Goal: Task Accomplishment & Management: Manage account settings

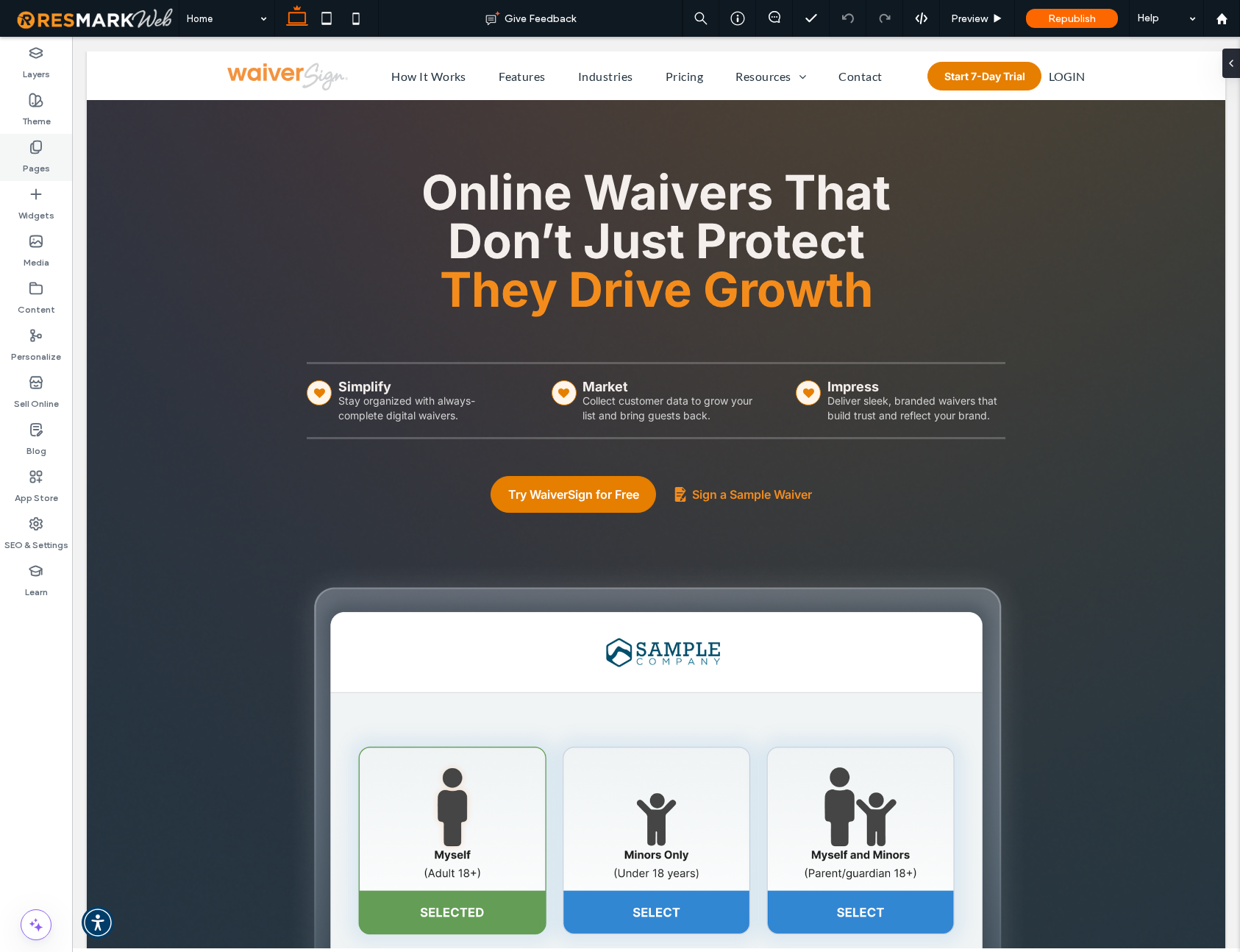
click at [40, 148] on icon at bounding box center [36, 147] width 14 height 14
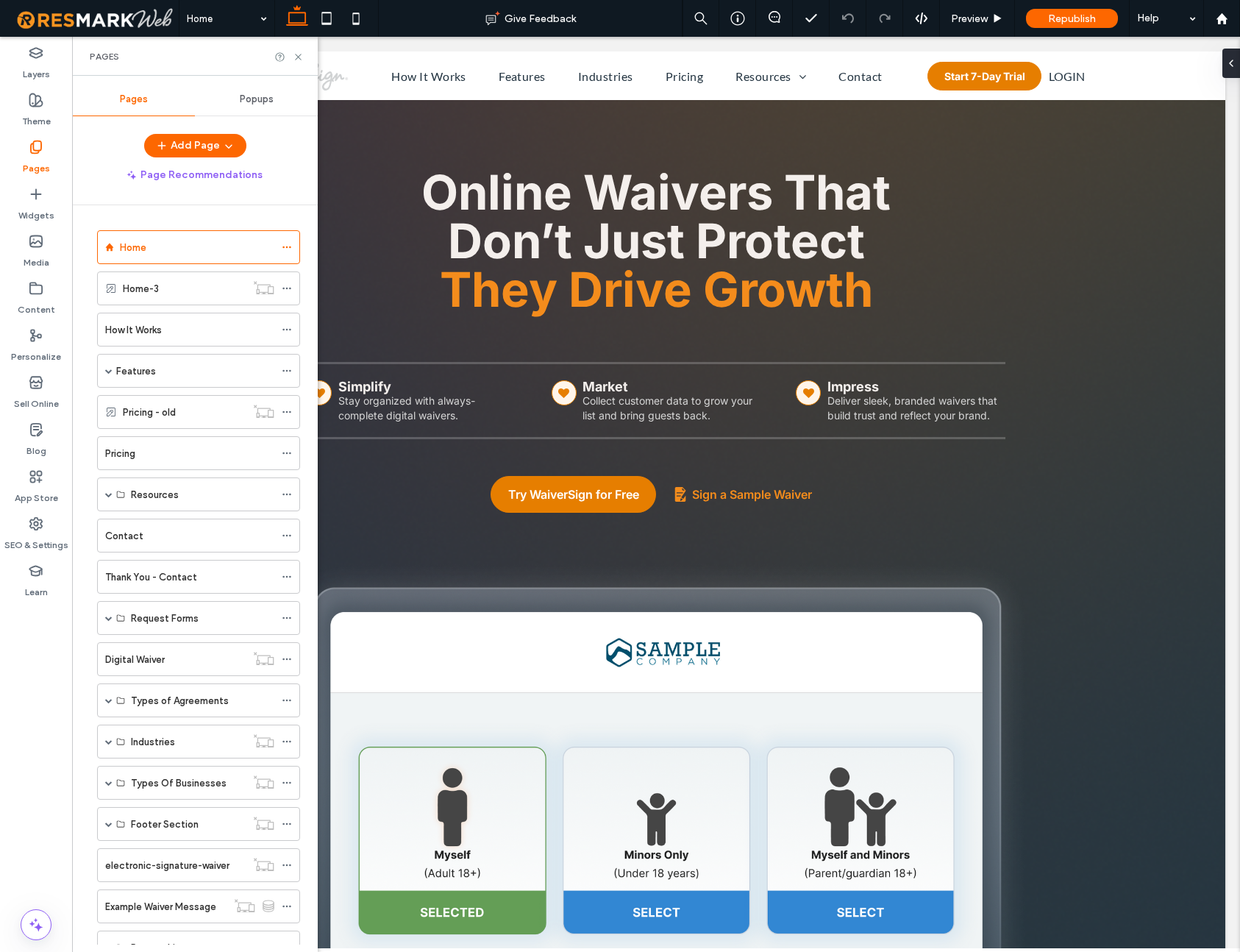
scroll to position [551, 0]
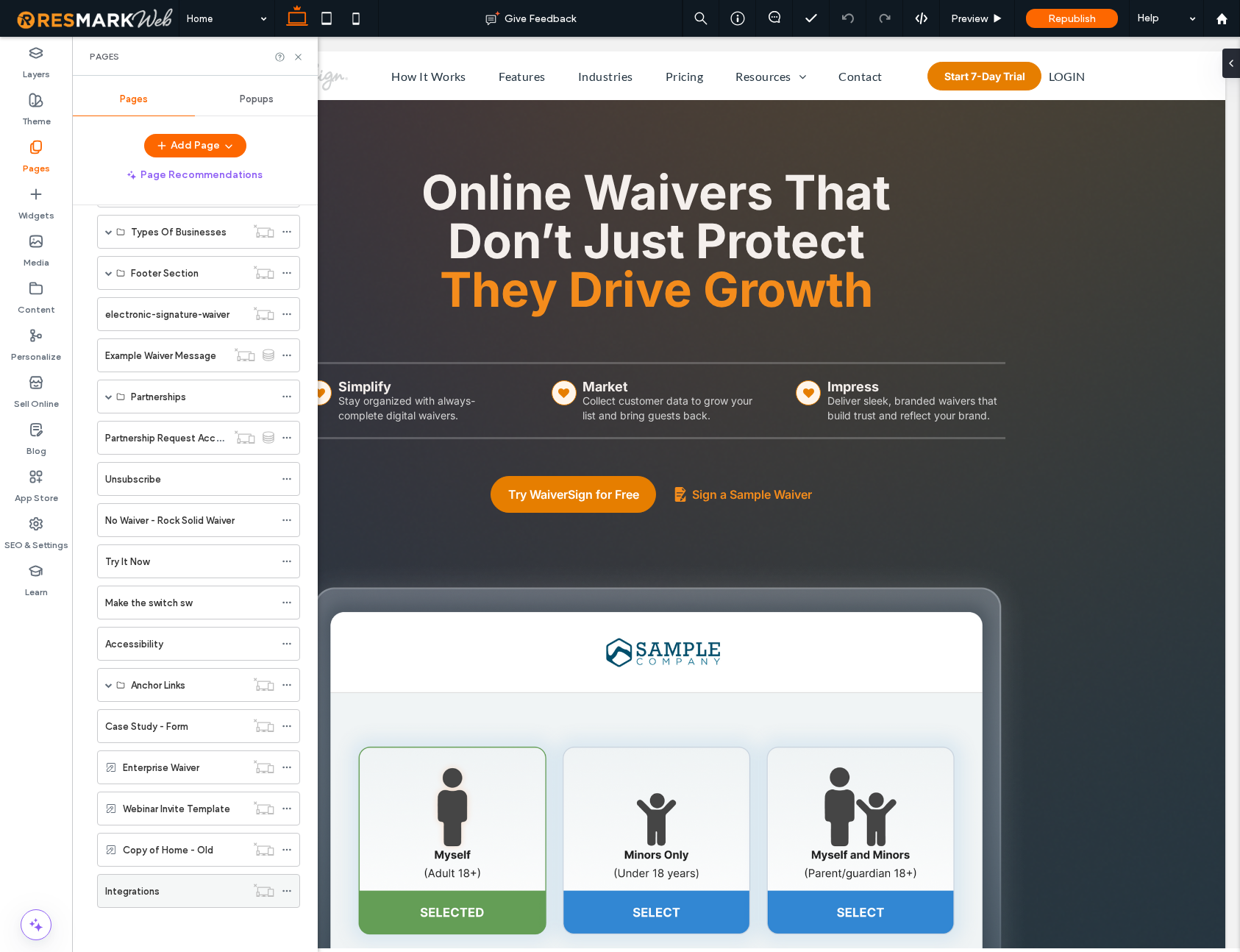
click at [140, 891] on label "Integrations" at bounding box center [132, 891] width 54 height 26
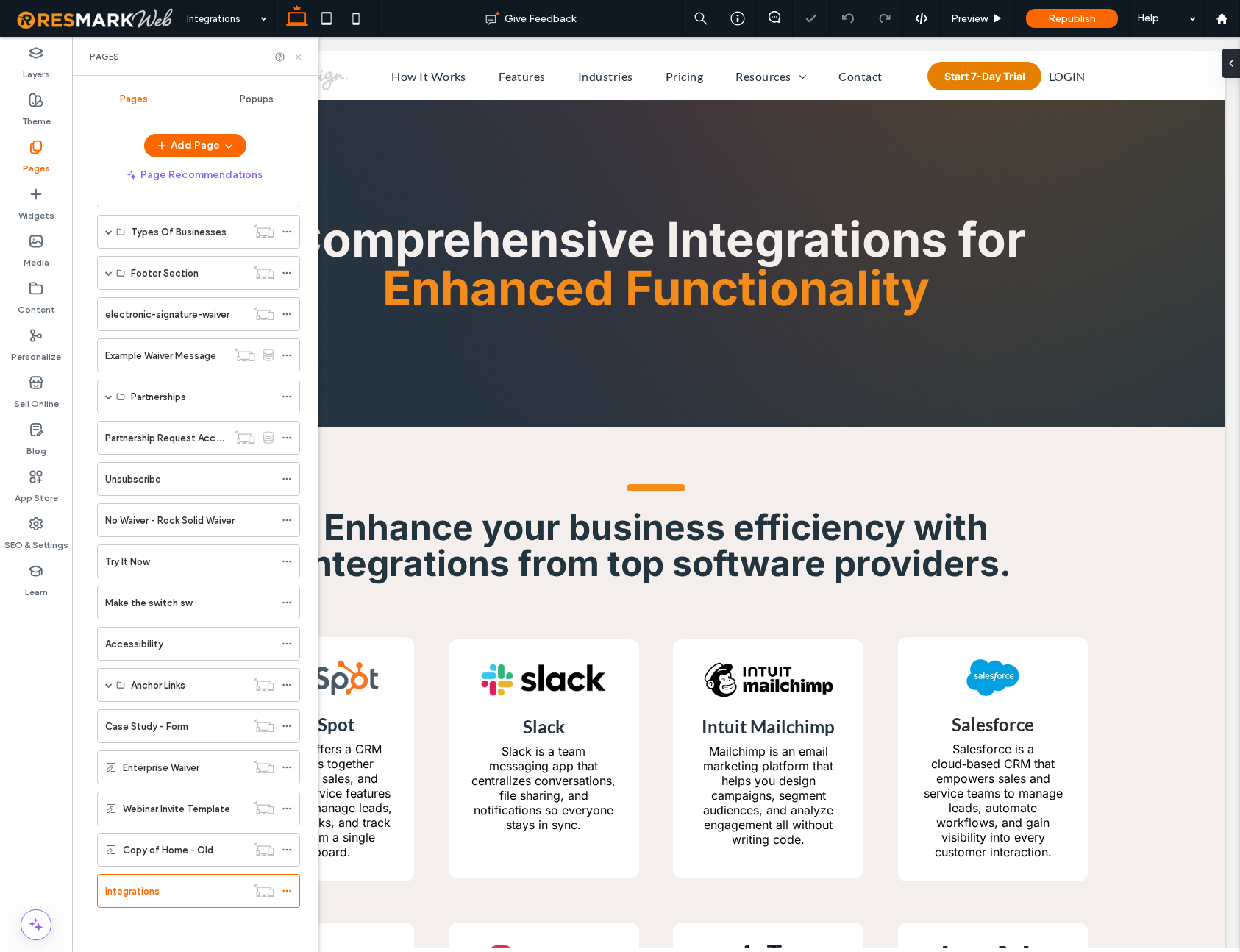
click at [301, 56] on icon at bounding box center [298, 57] width 11 height 11
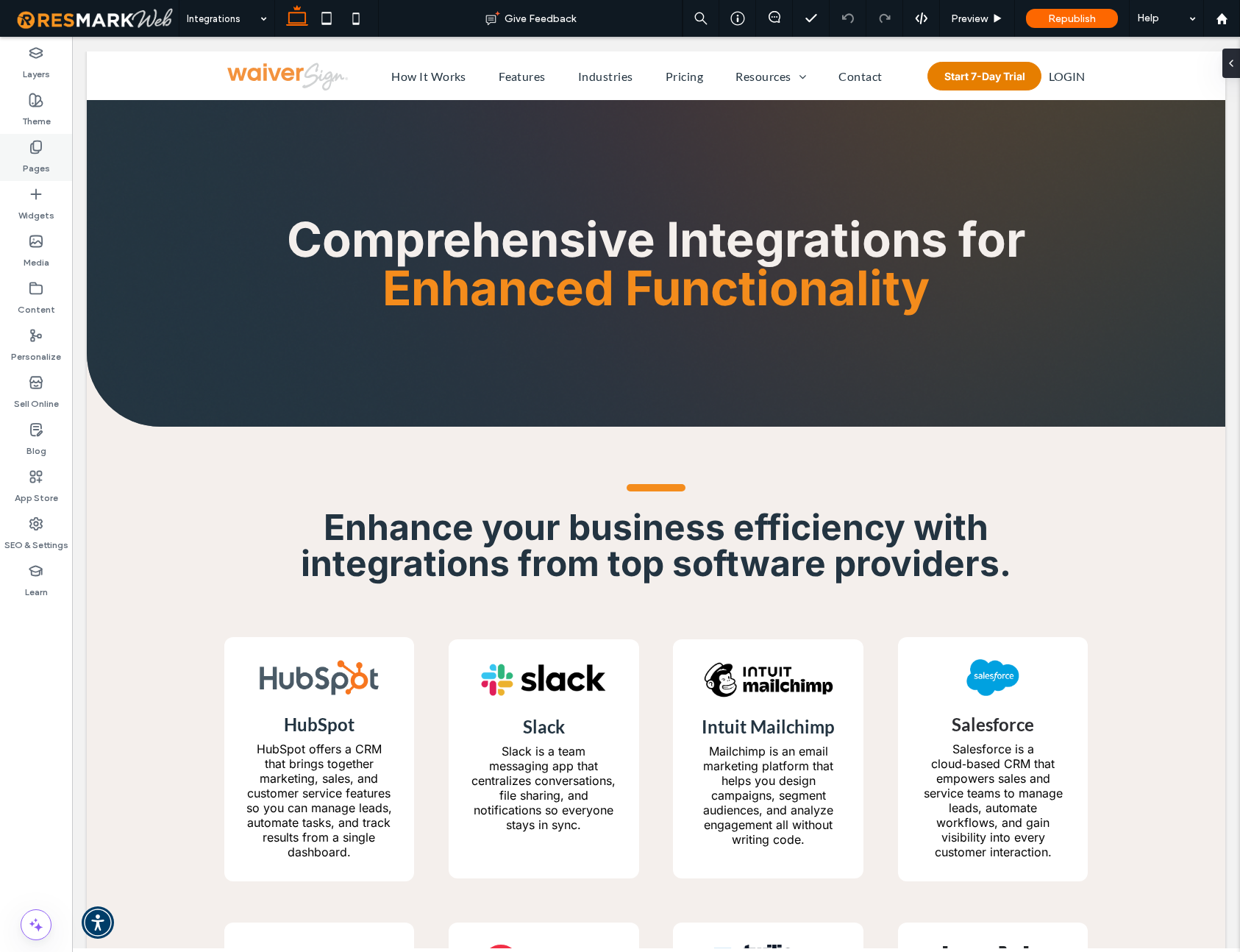
click at [33, 161] on label "Pages" at bounding box center [36, 164] width 27 height 20
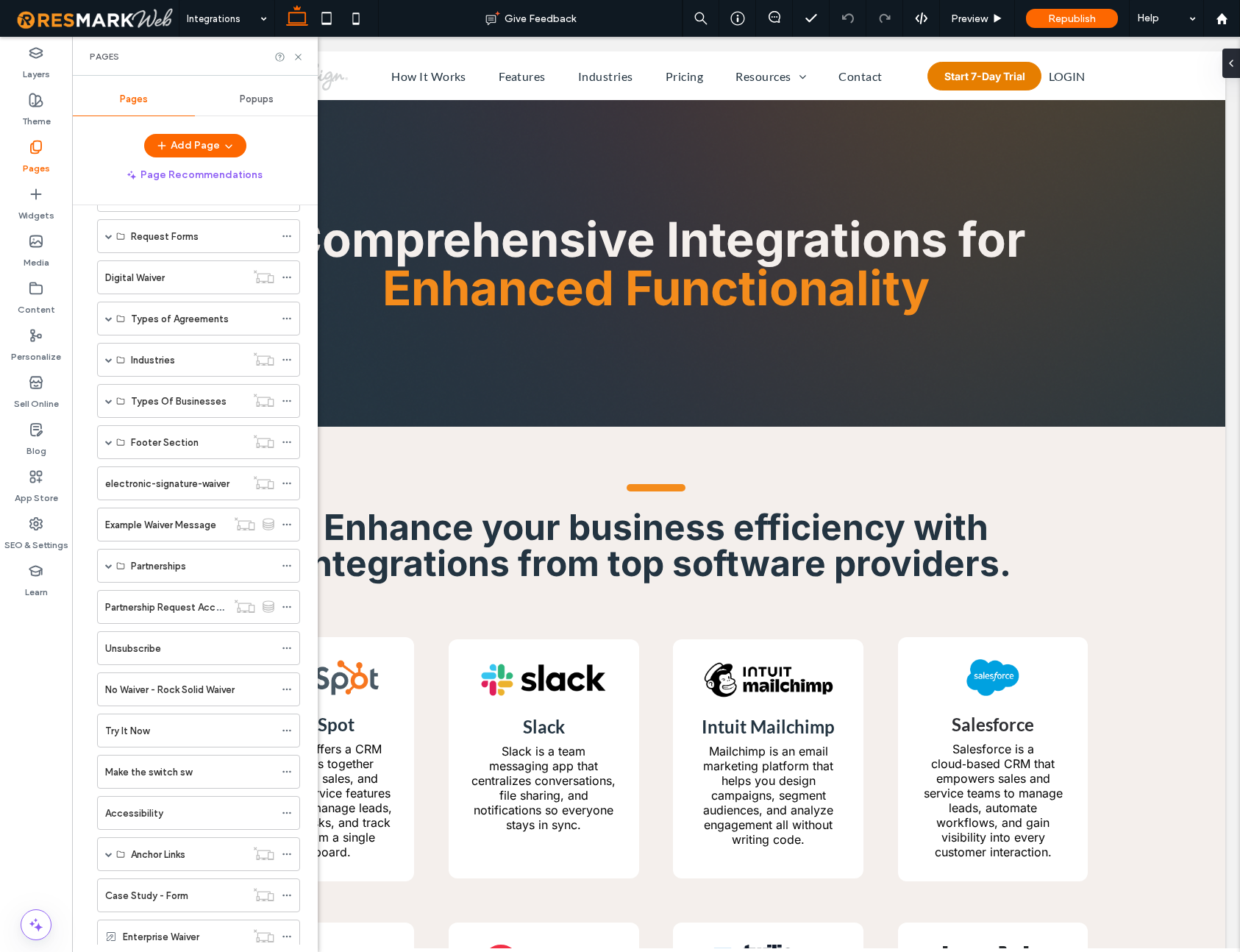
scroll to position [551, 0]
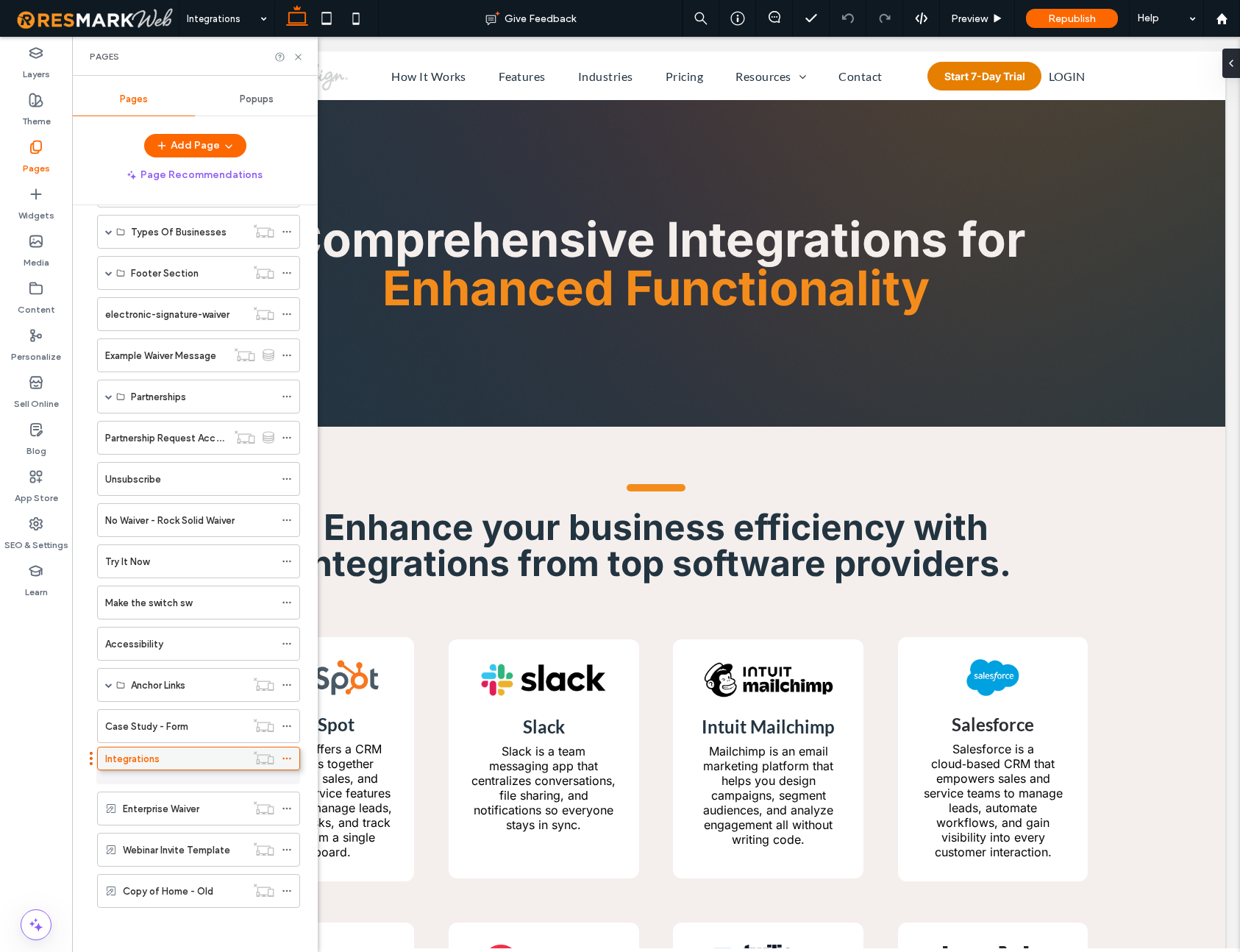
drag, startPoint x: 127, startPoint y: 891, endPoint x: 127, endPoint y: 764, distance: 127.0
click at [287, 766] on icon at bounding box center [287, 767] width 11 height 11
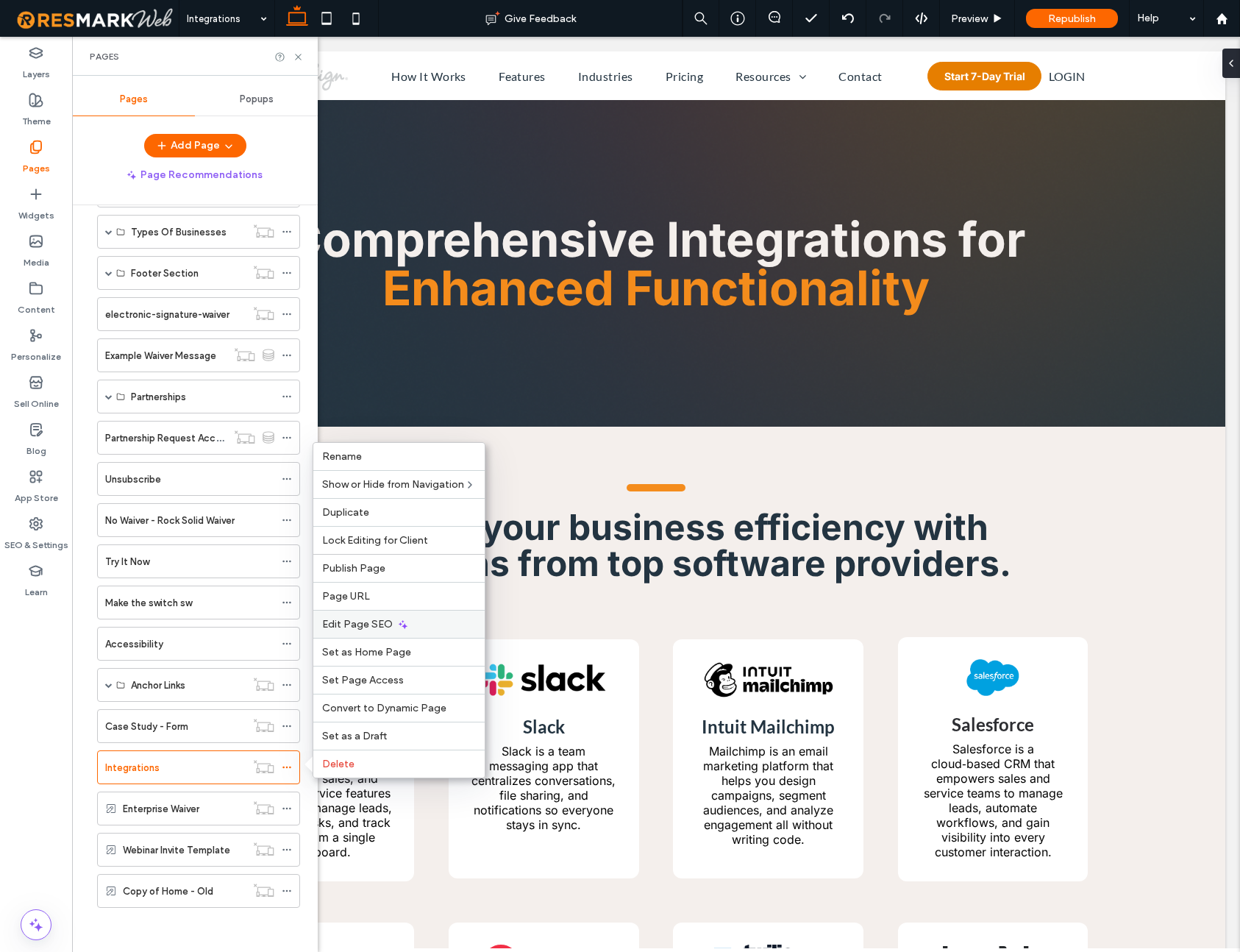
click at [365, 624] on span "Edit Page SEO" at bounding box center [357, 624] width 70 height 13
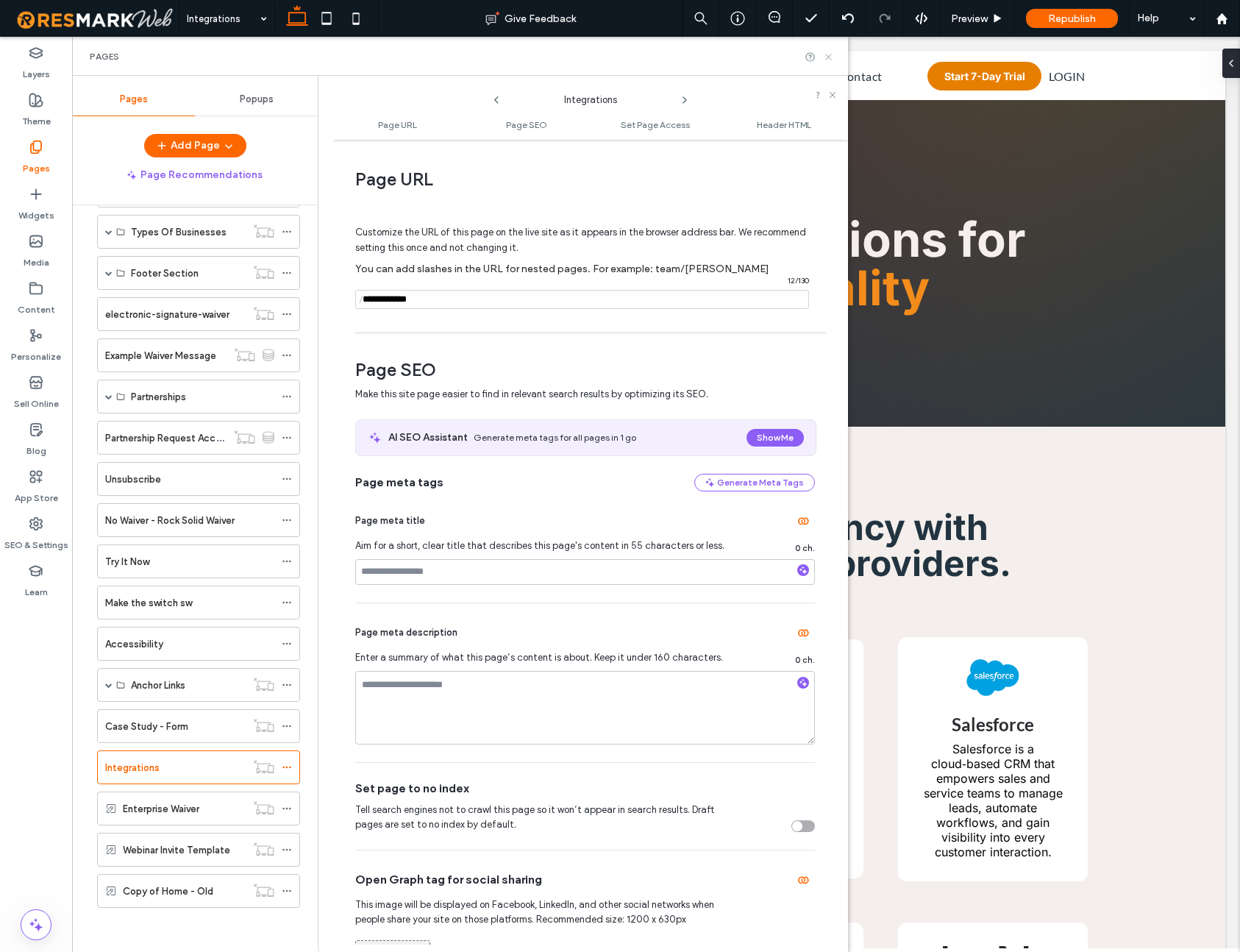
click at [825, 58] on icon at bounding box center [828, 57] width 11 height 11
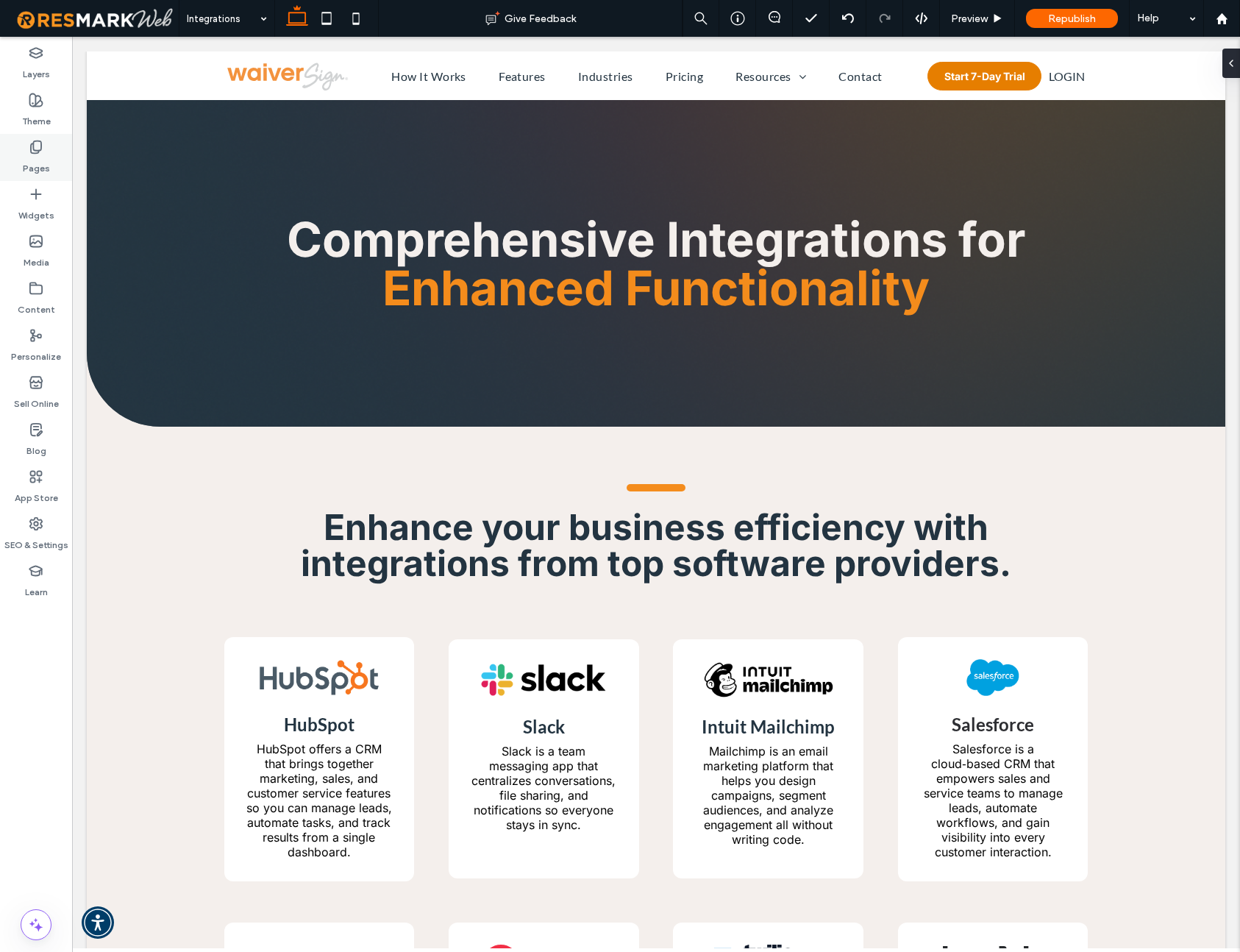
click at [42, 157] on label "Pages" at bounding box center [36, 164] width 27 height 20
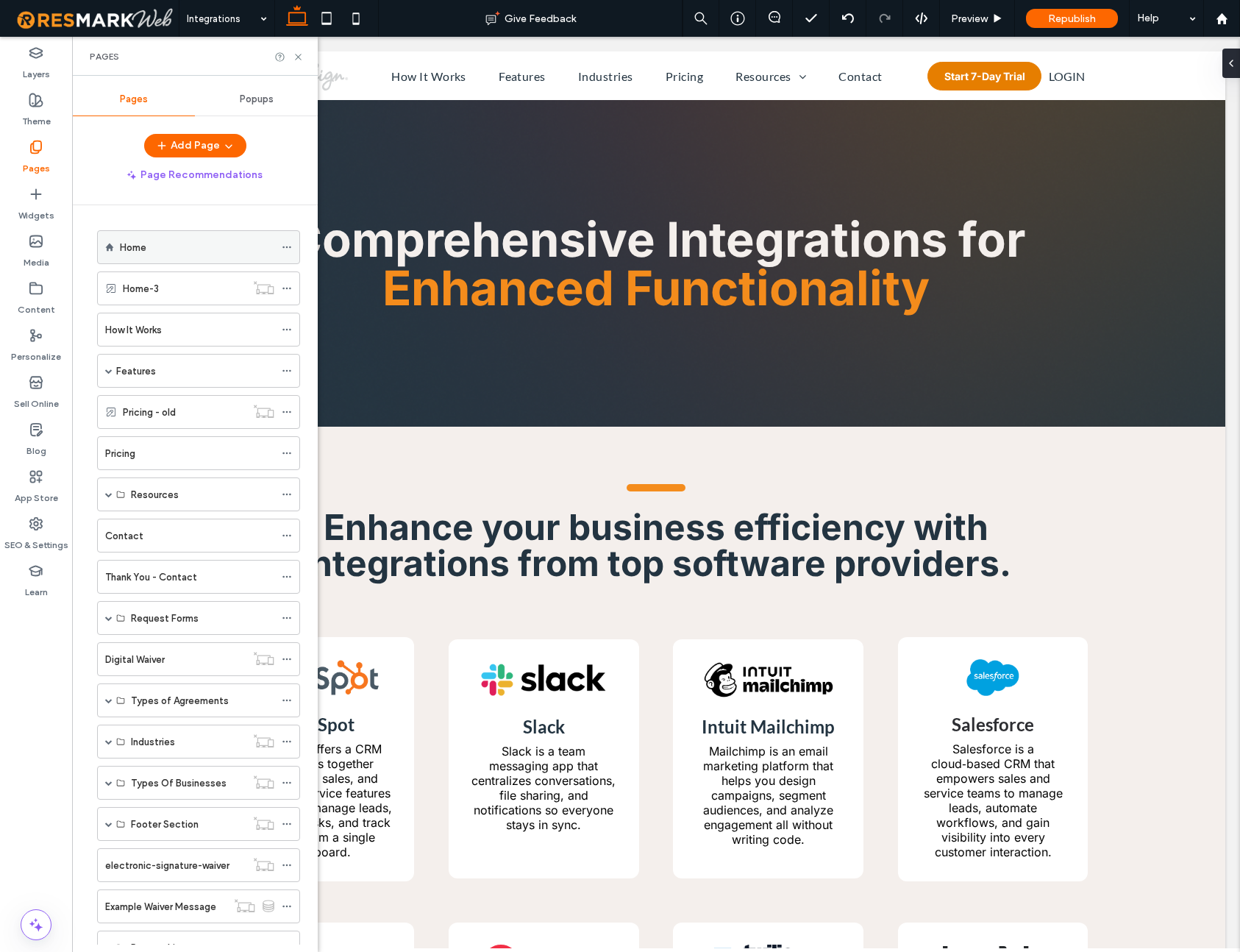
click at [138, 252] on label "Home" at bounding box center [132, 247] width 26 height 26
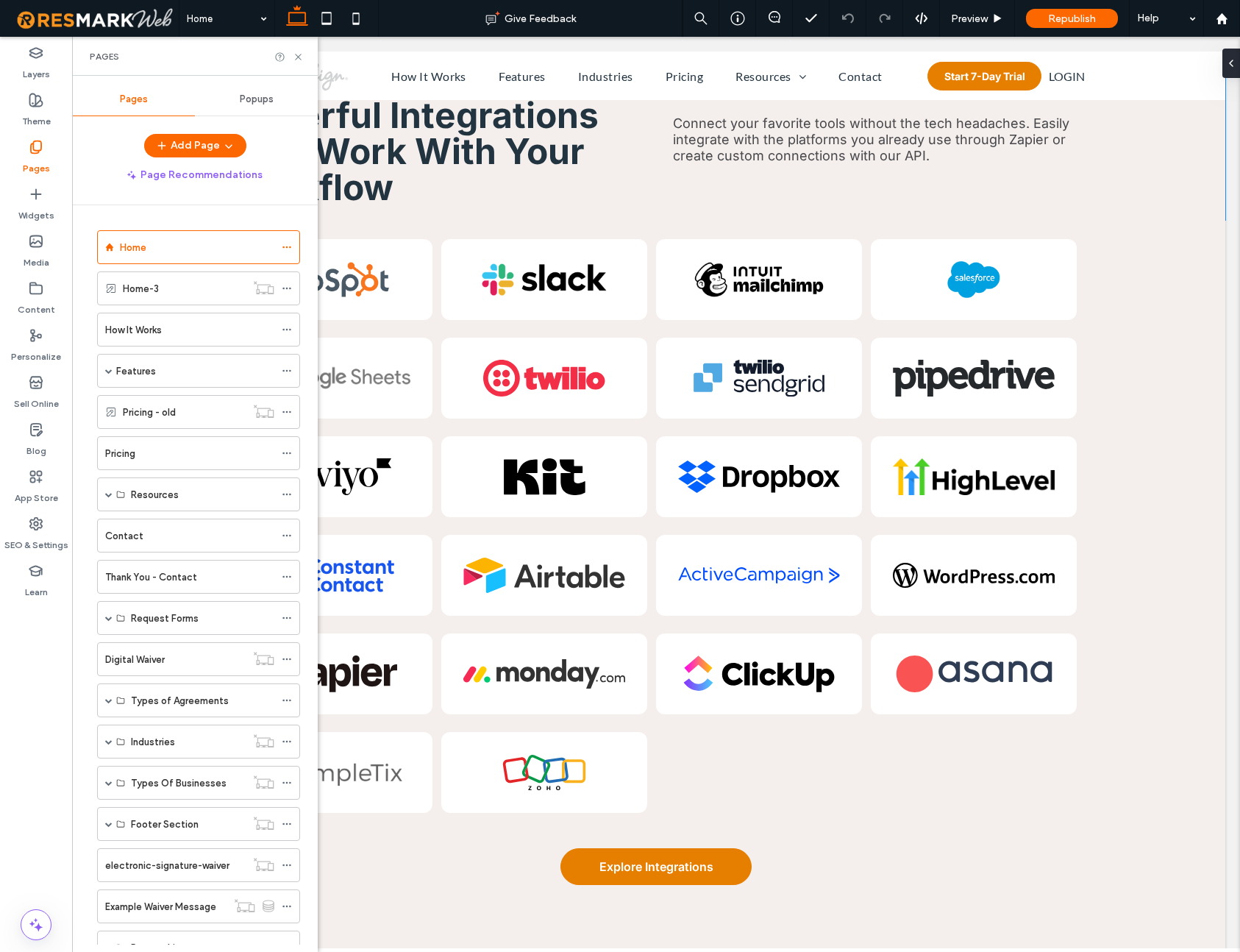
scroll to position [5940, 0]
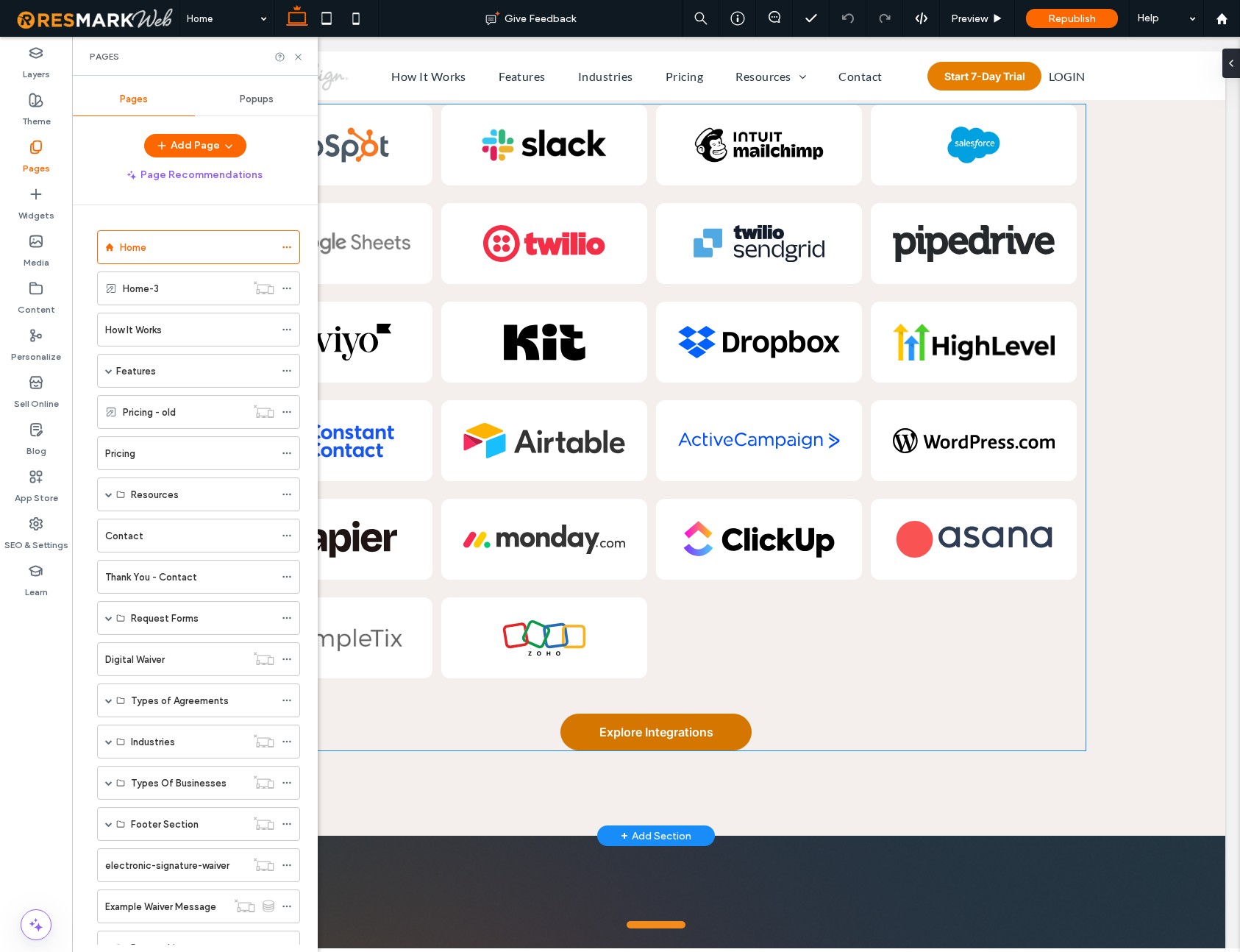
click at [638, 732] on link "Explore Integrations" at bounding box center [656, 732] width 191 height 37
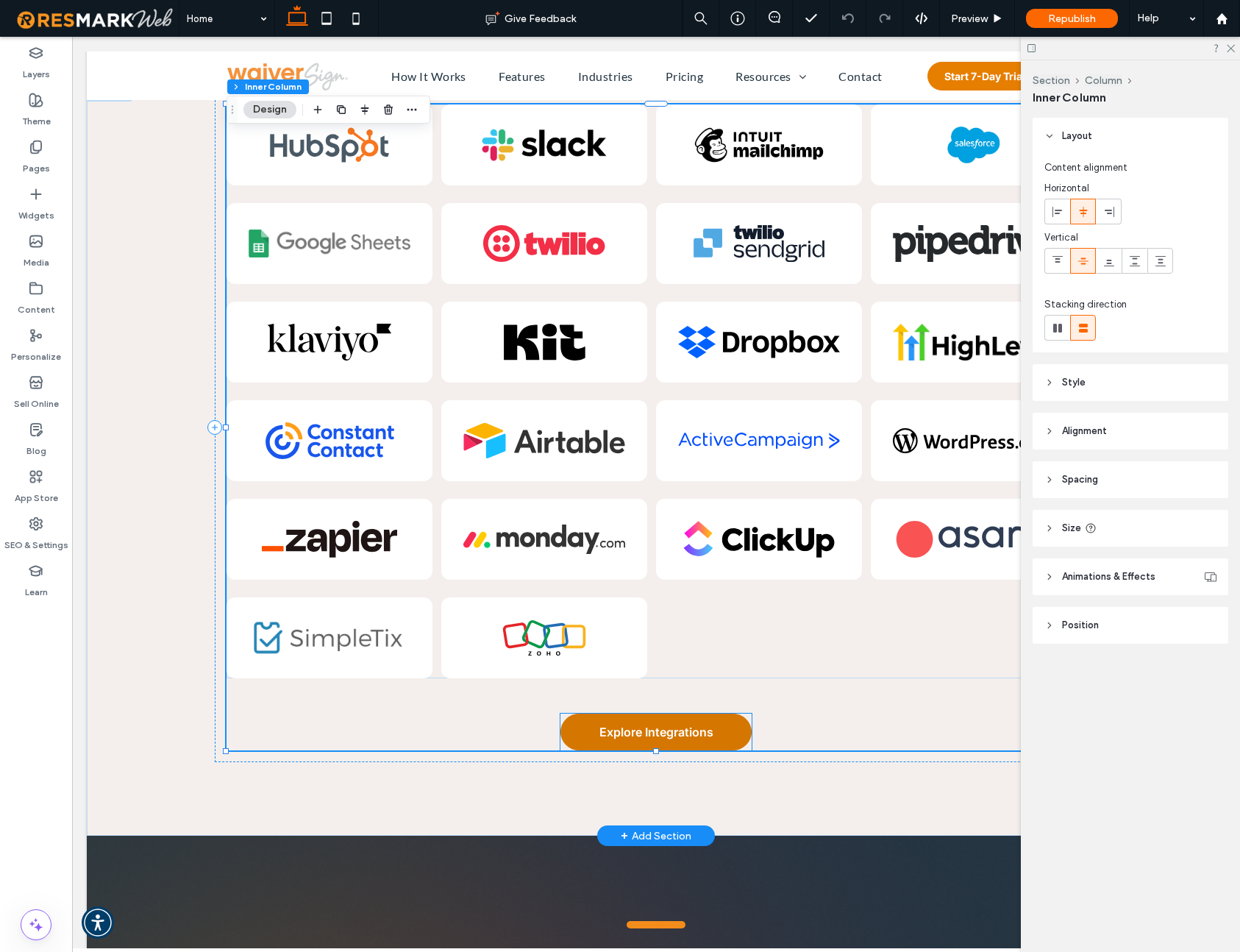
click at [636, 739] on span "Explore Integrations" at bounding box center [656, 732] width 114 height 14
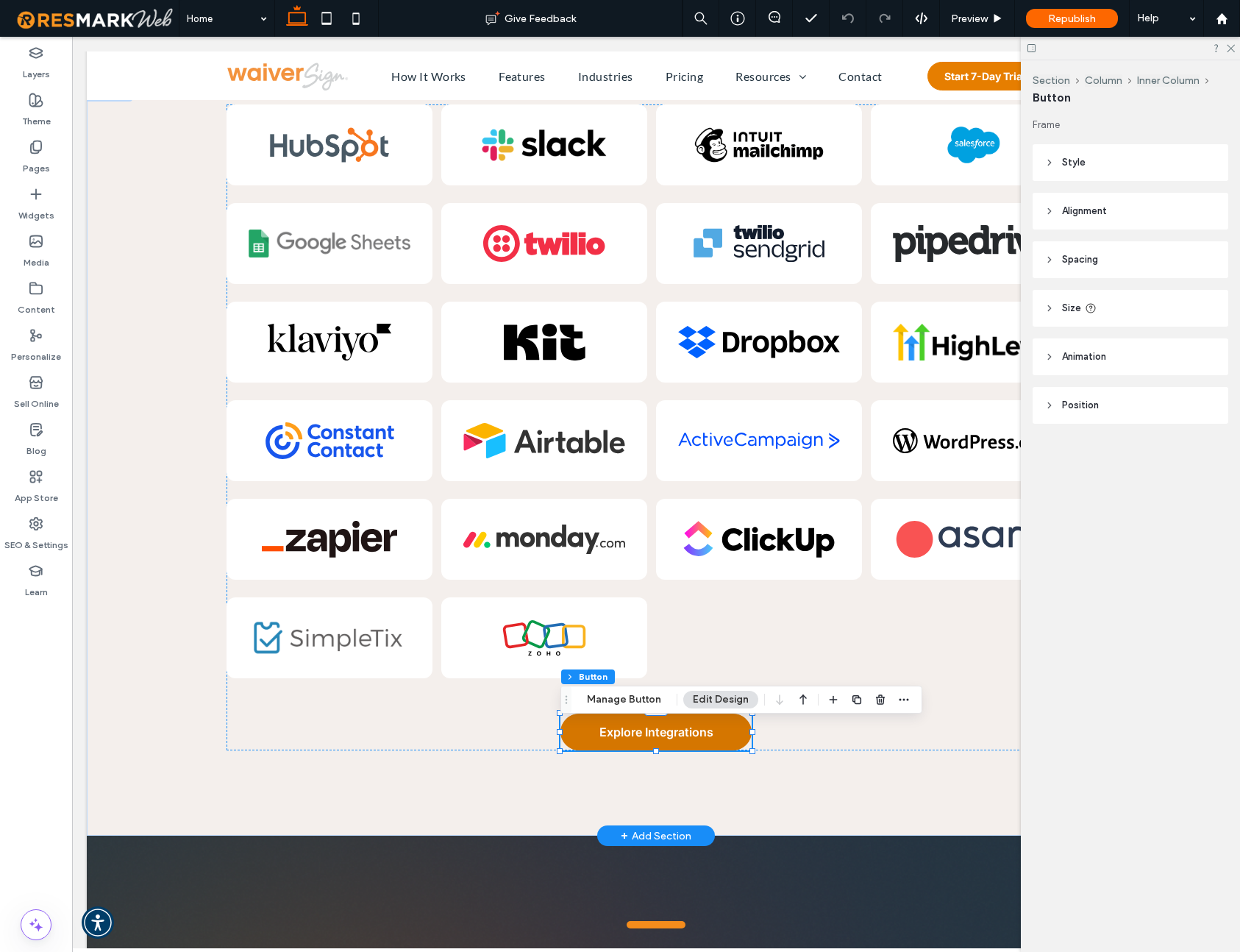
type input "**"
click at [626, 699] on button "Manage Button" at bounding box center [623, 699] width 93 height 17
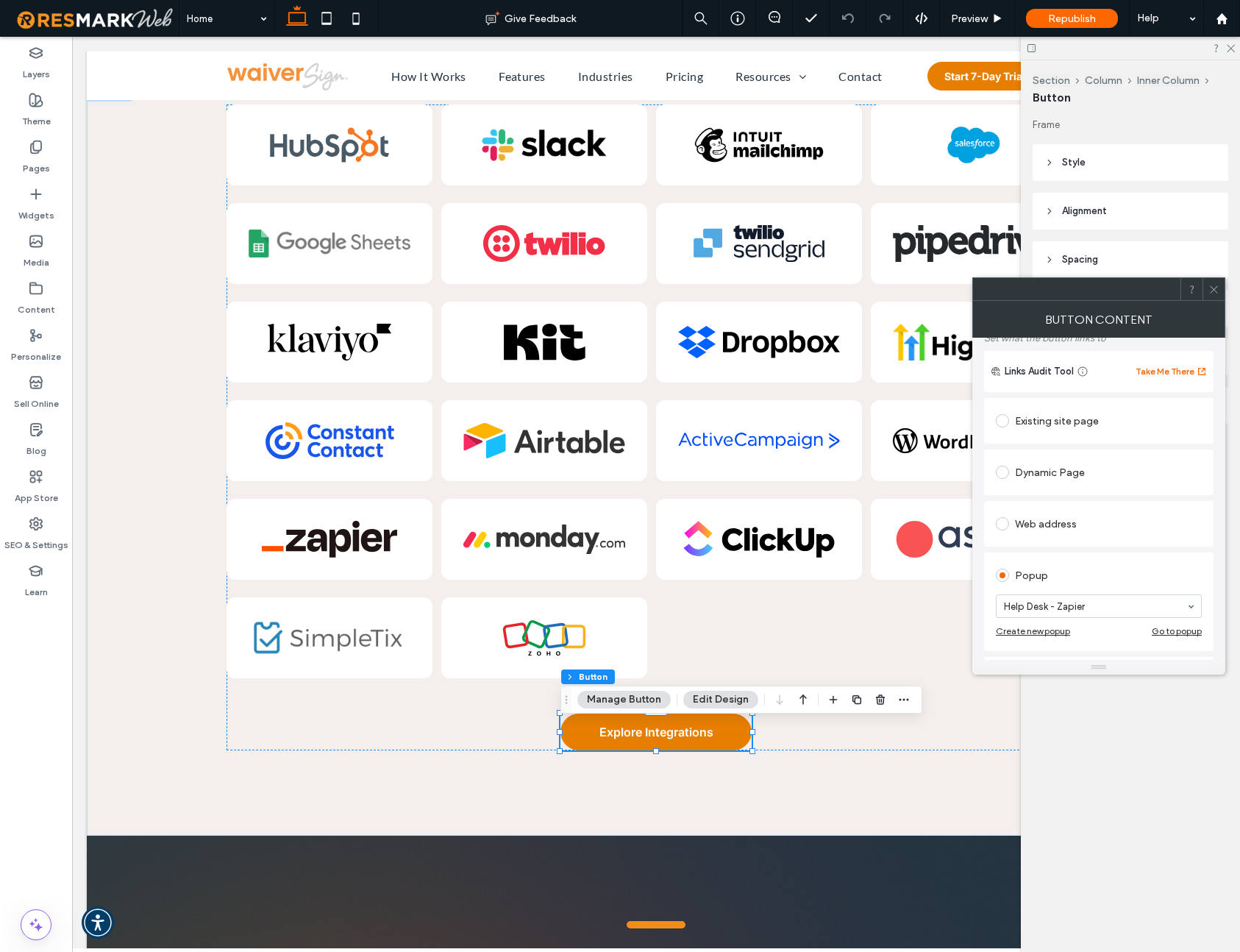
scroll to position [94, 0]
click at [1068, 416] on div "Existing site page" at bounding box center [1099, 422] width 206 height 23
type input "******"
click at [1217, 289] on icon at bounding box center [1214, 289] width 11 height 11
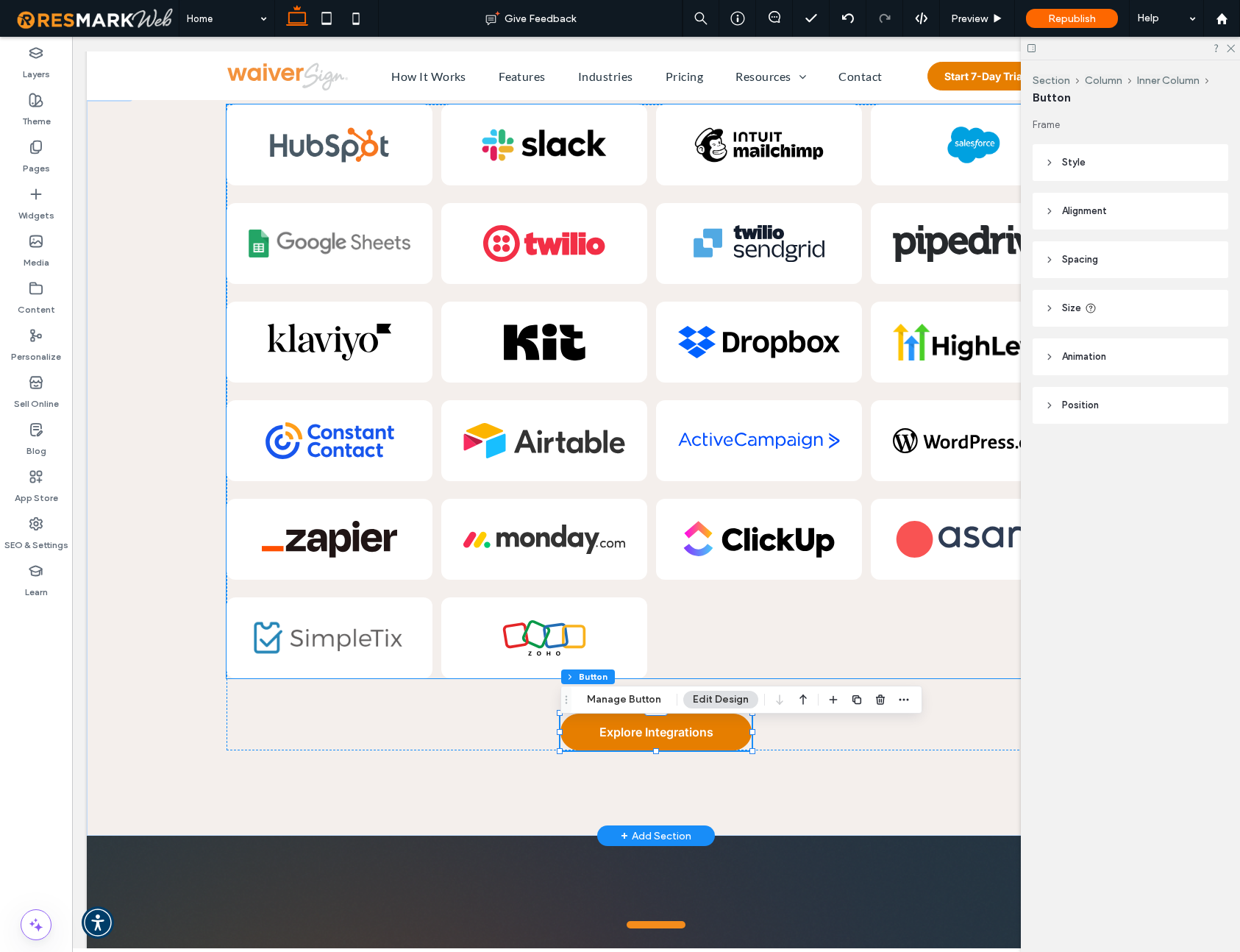
click at [778, 358] on img at bounding box center [760, 342] width 162 height 37
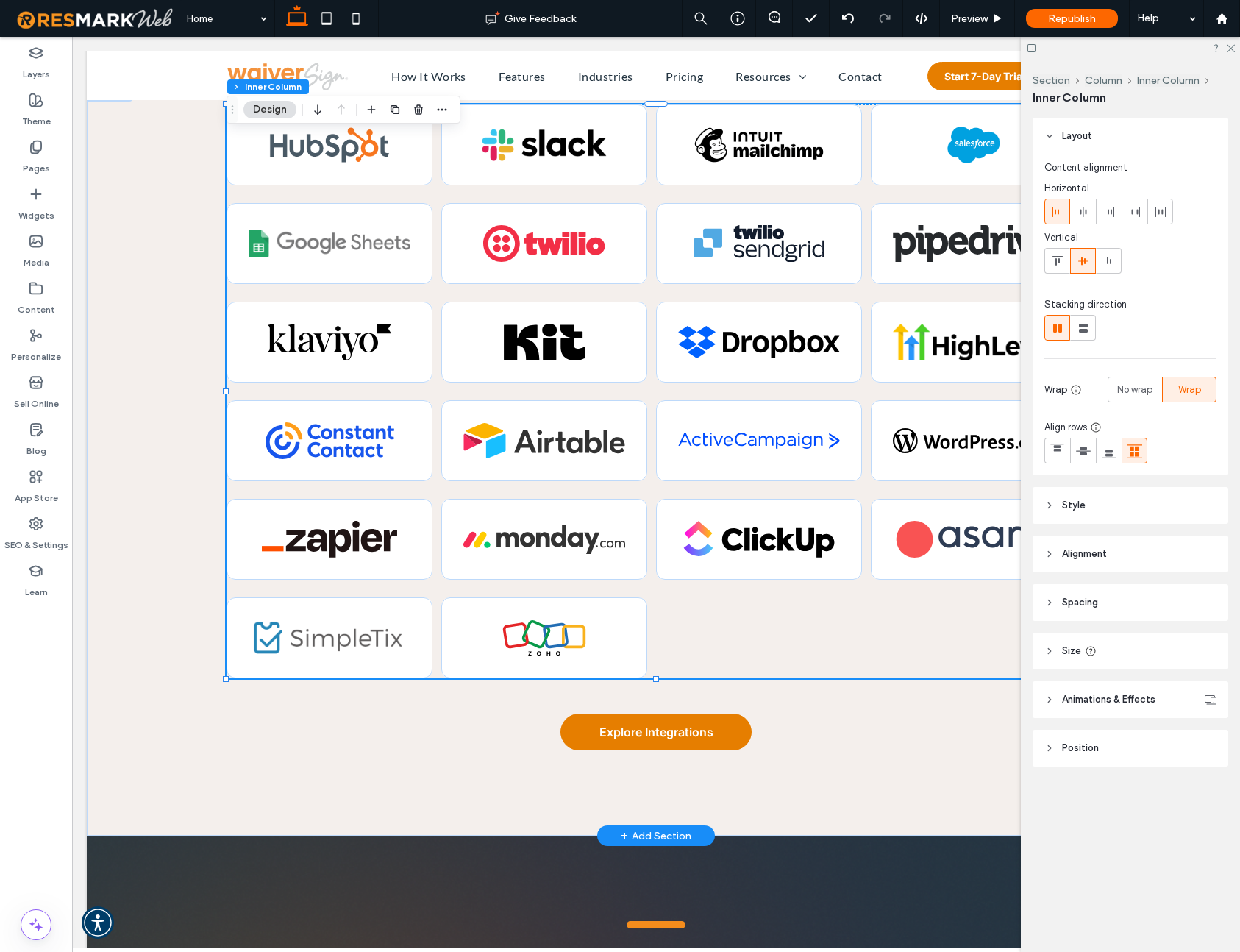
click at [778, 358] on img at bounding box center [760, 342] width 162 height 37
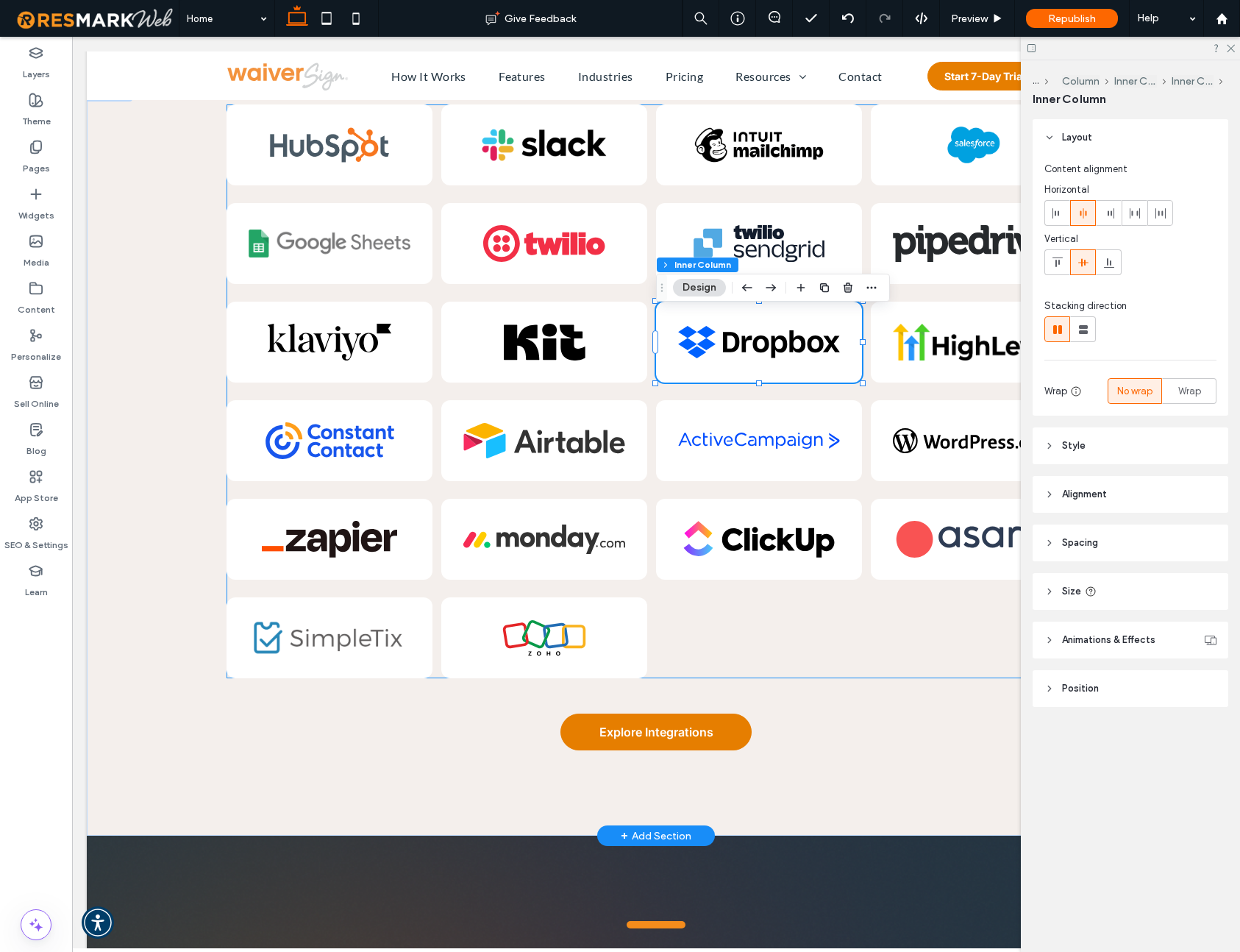
click at [778, 359] on img at bounding box center [760, 342] width 162 height 37
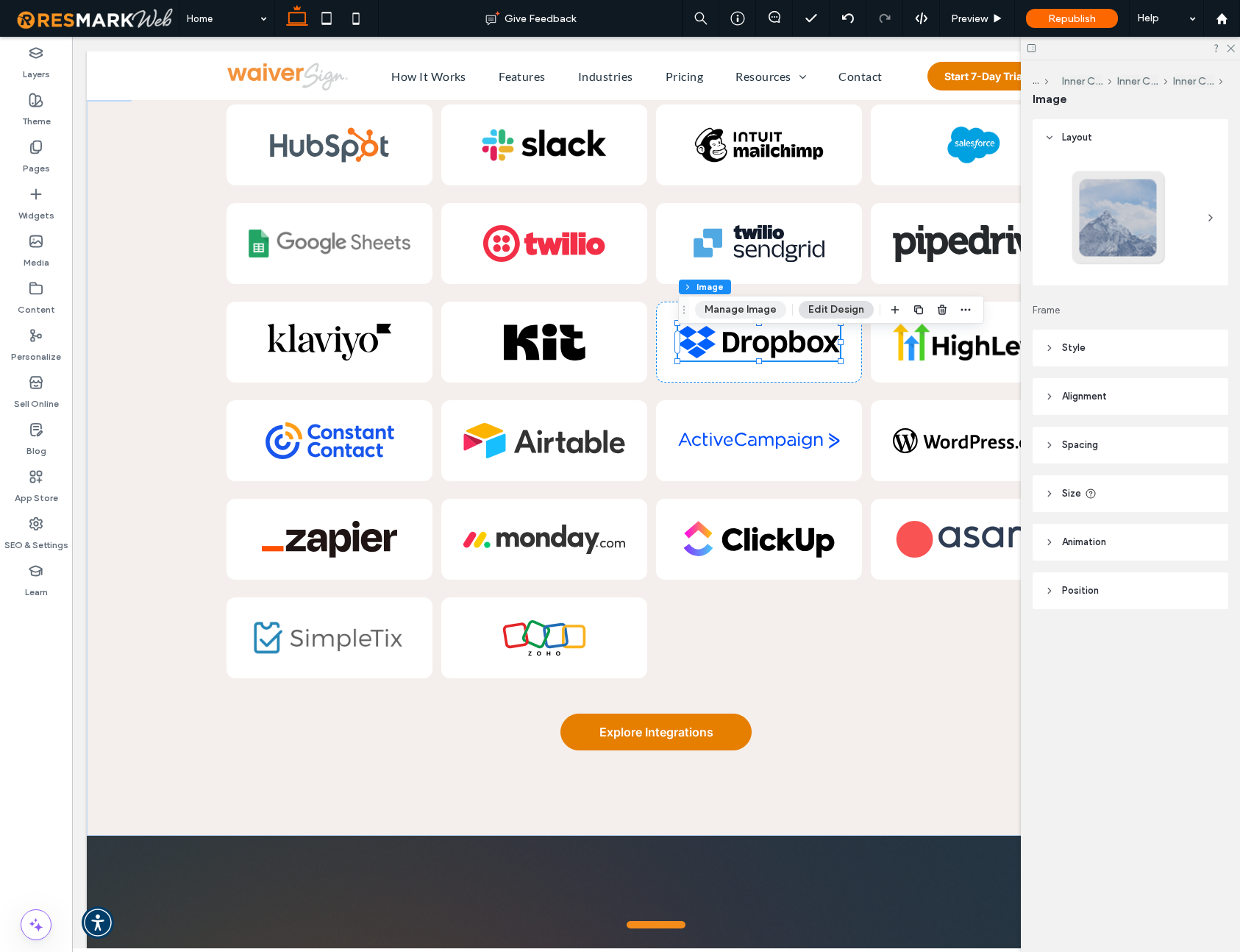
click at [760, 311] on button "Manage Image" at bounding box center [741, 310] width 92 height 17
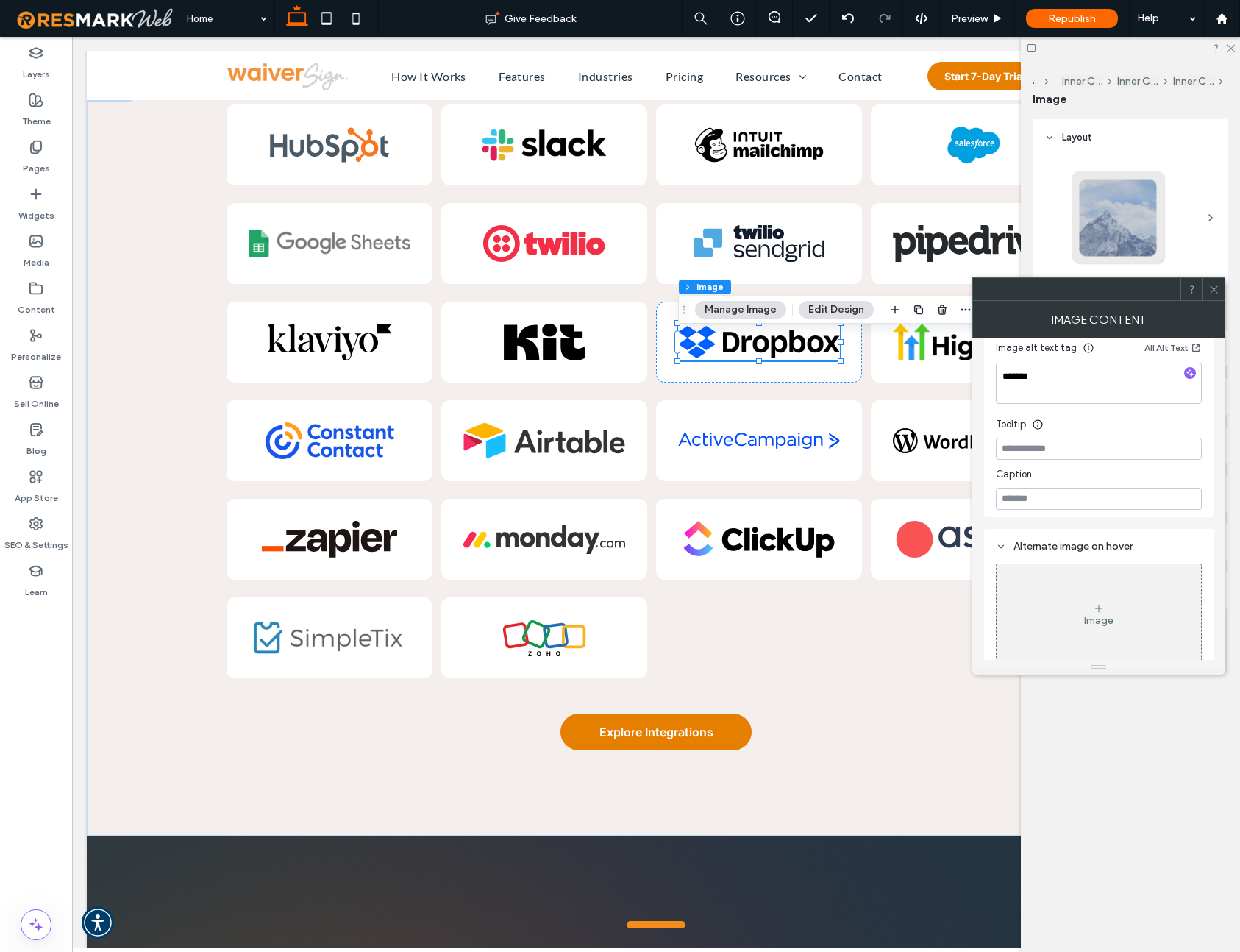
scroll to position [408, 0]
click at [1212, 287] on use at bounding box center [1214, 289] width 8 height 8
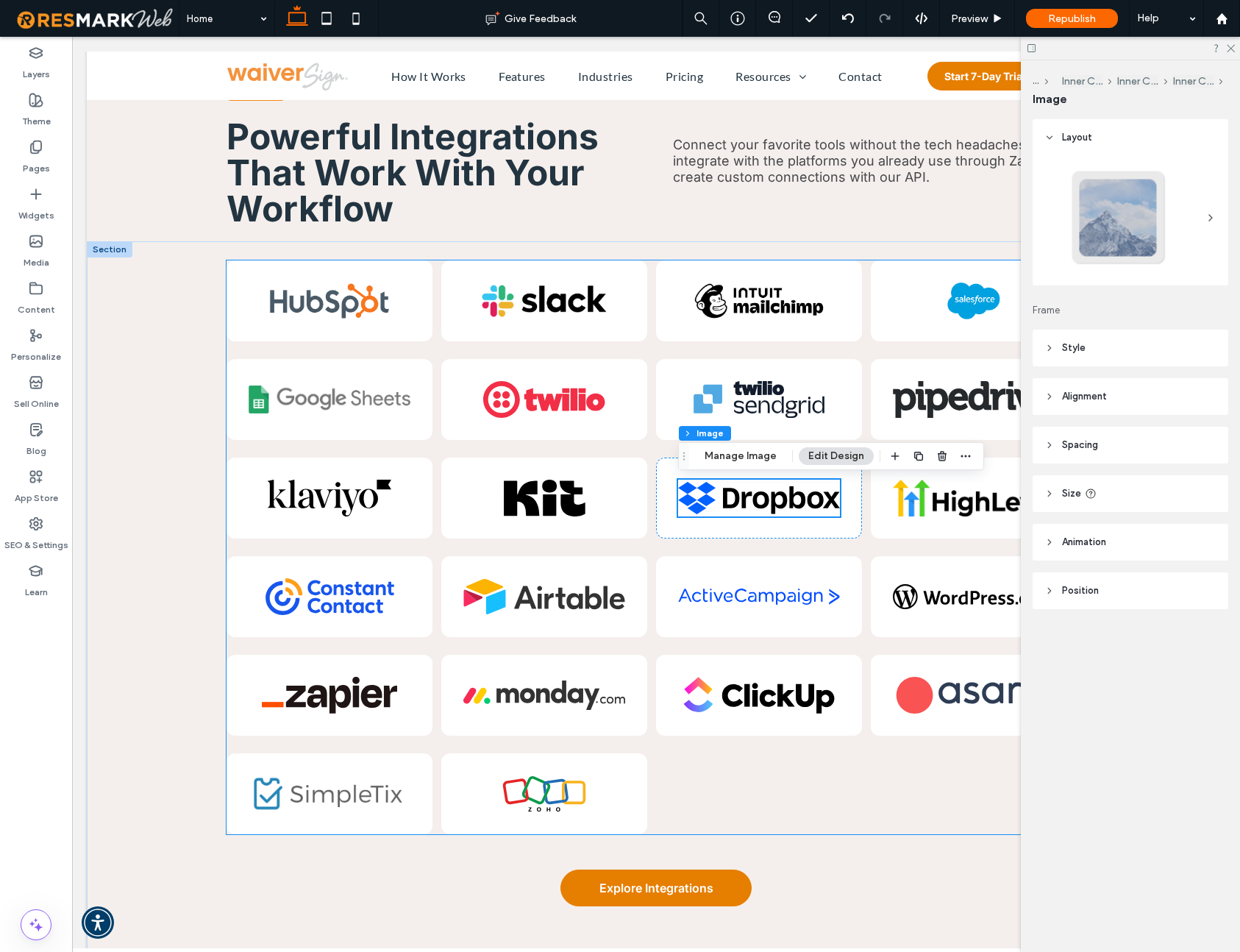
scroll to position [5780, 0]
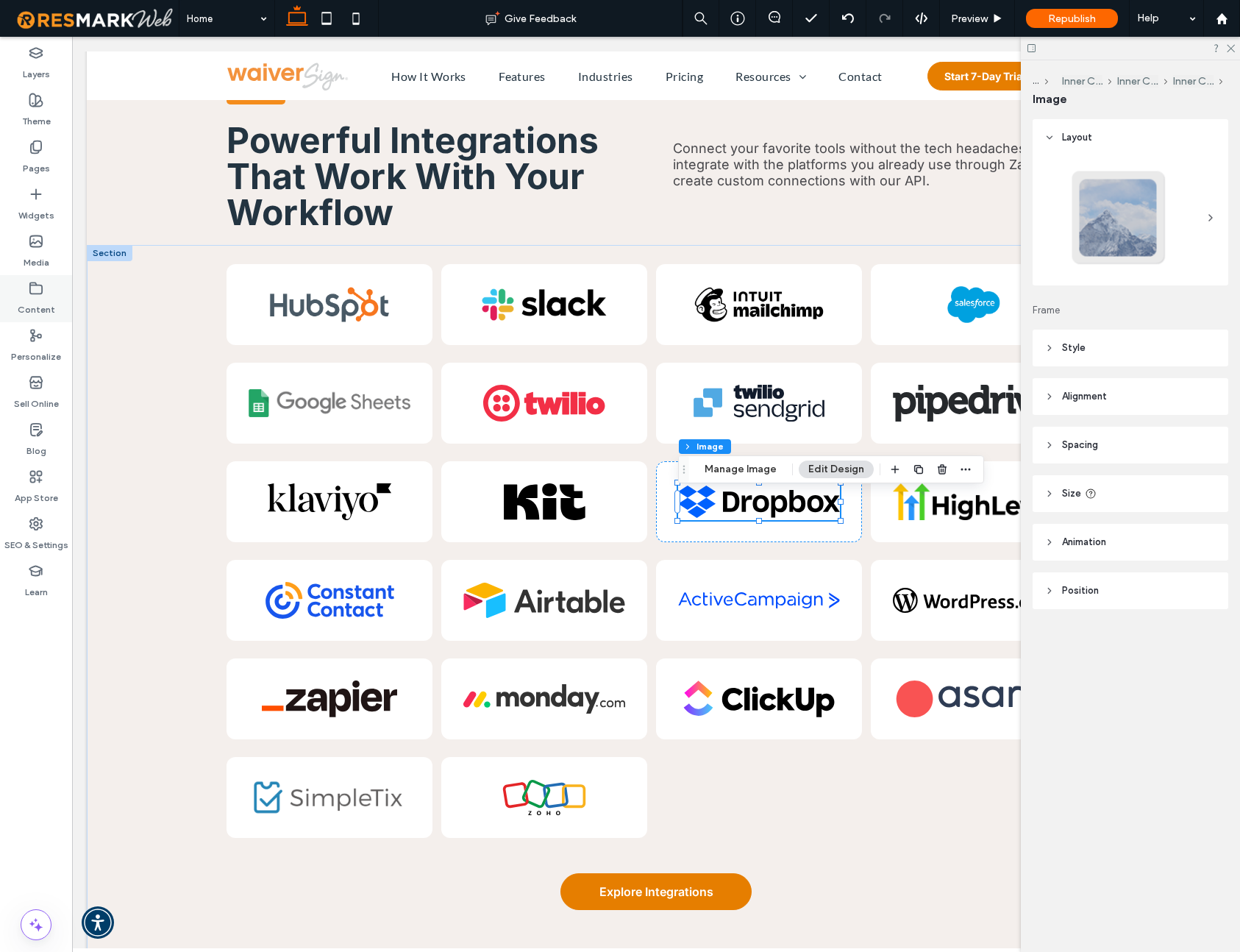
click at [38, 283] on icon at bounding box center [36, 288] width 14 height 14
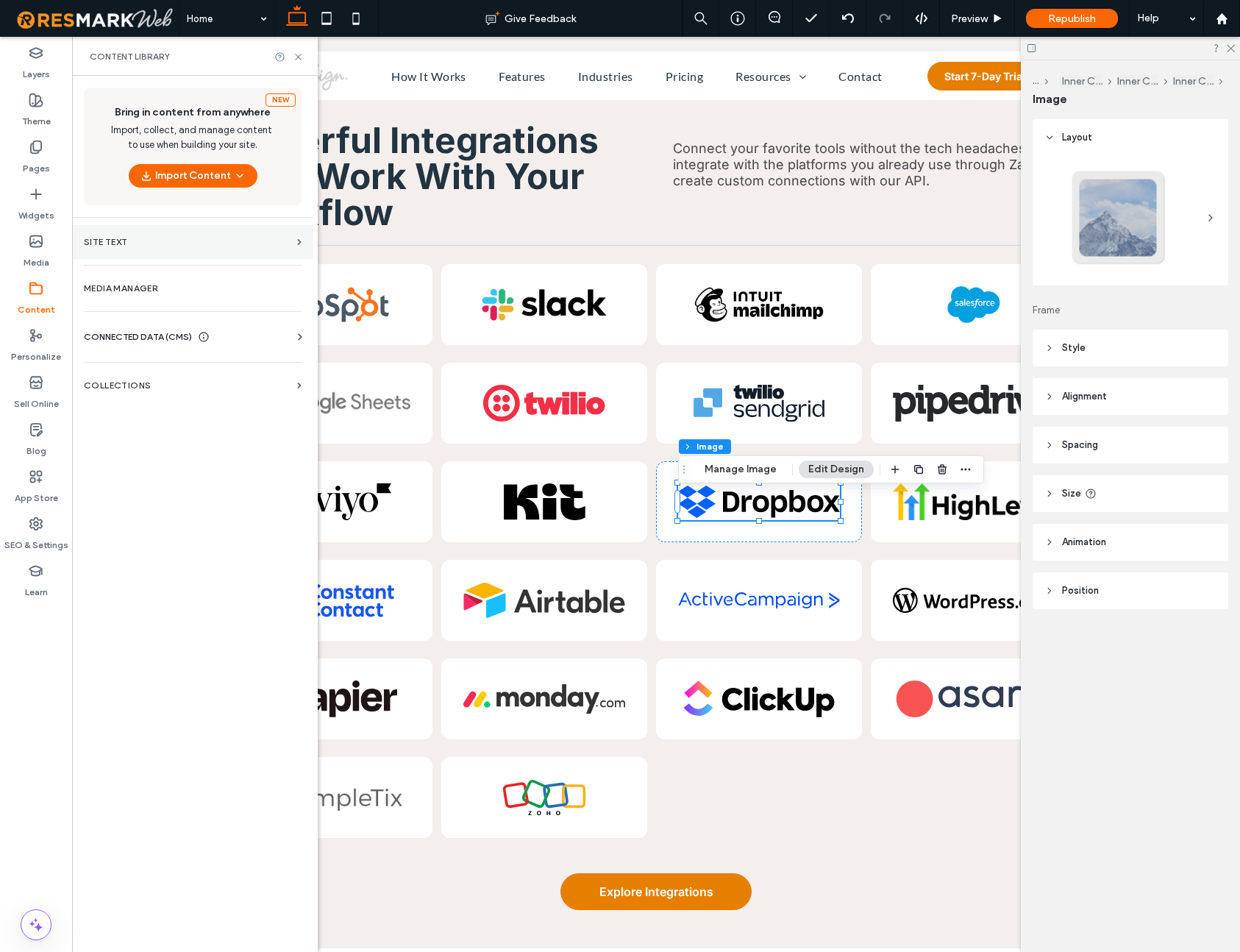
click at [110, 239] on label "Site Text" at bounding box center [188, 242] width 207 height 11
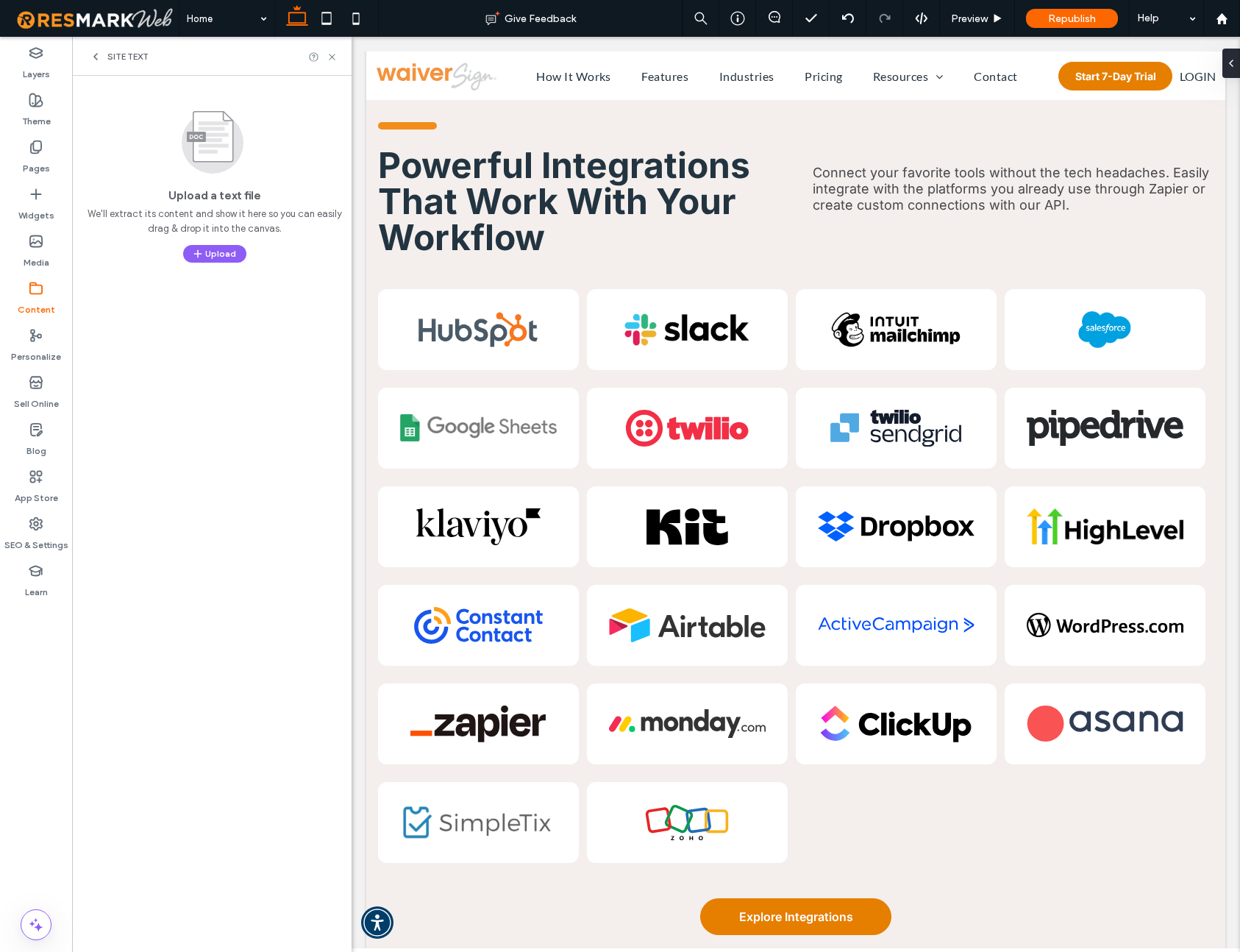
scroll to position [5759, 0]
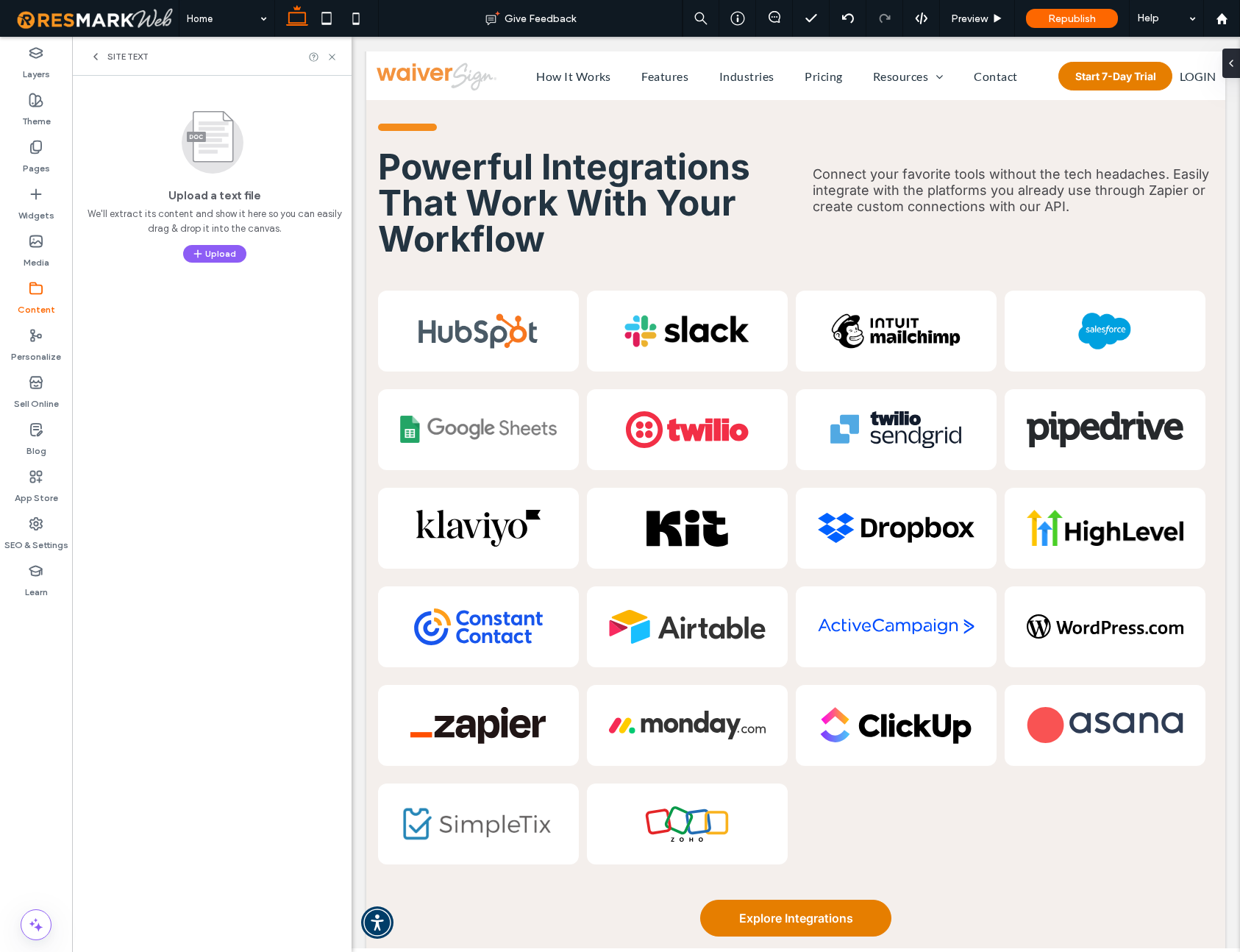
click at [34, 291] on icon at bounding box center [36, 288] width 14 height 14
click at [94, 57] on use at bounding box center [95, 57] width 3 height 6
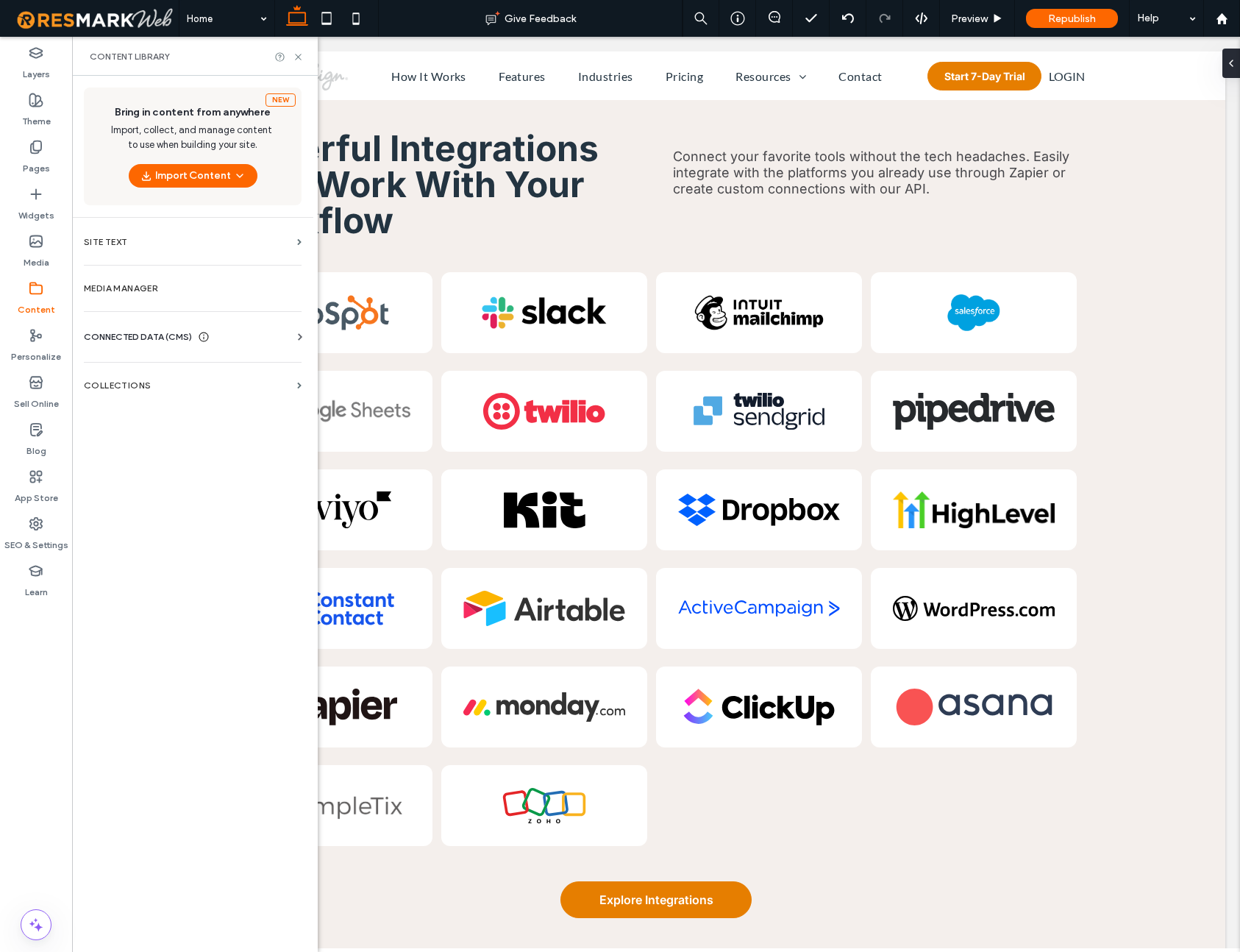
scroll to position [5780, 0]
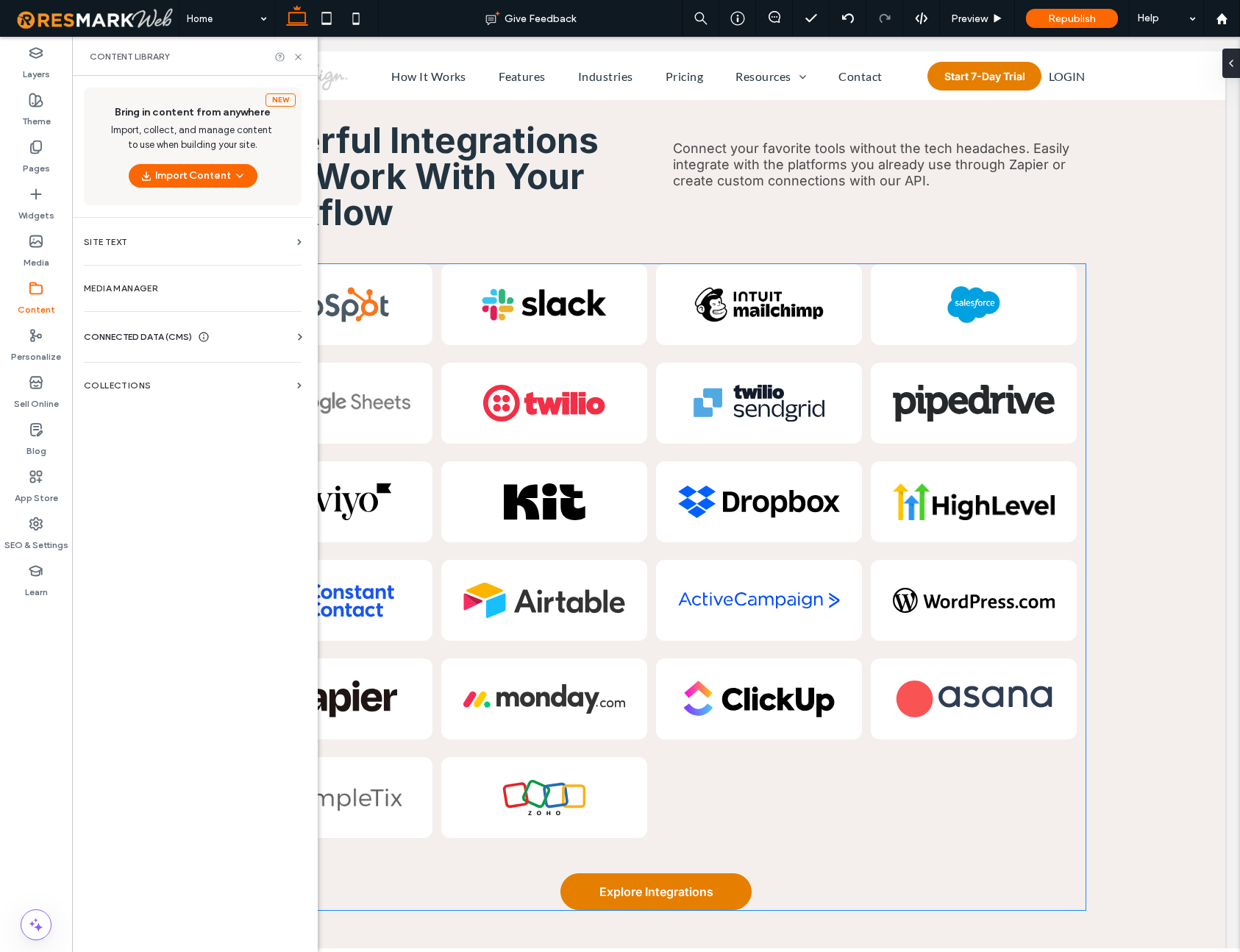
click at [618, 313] on div at bounding box center [544, 304] width 206 height 81
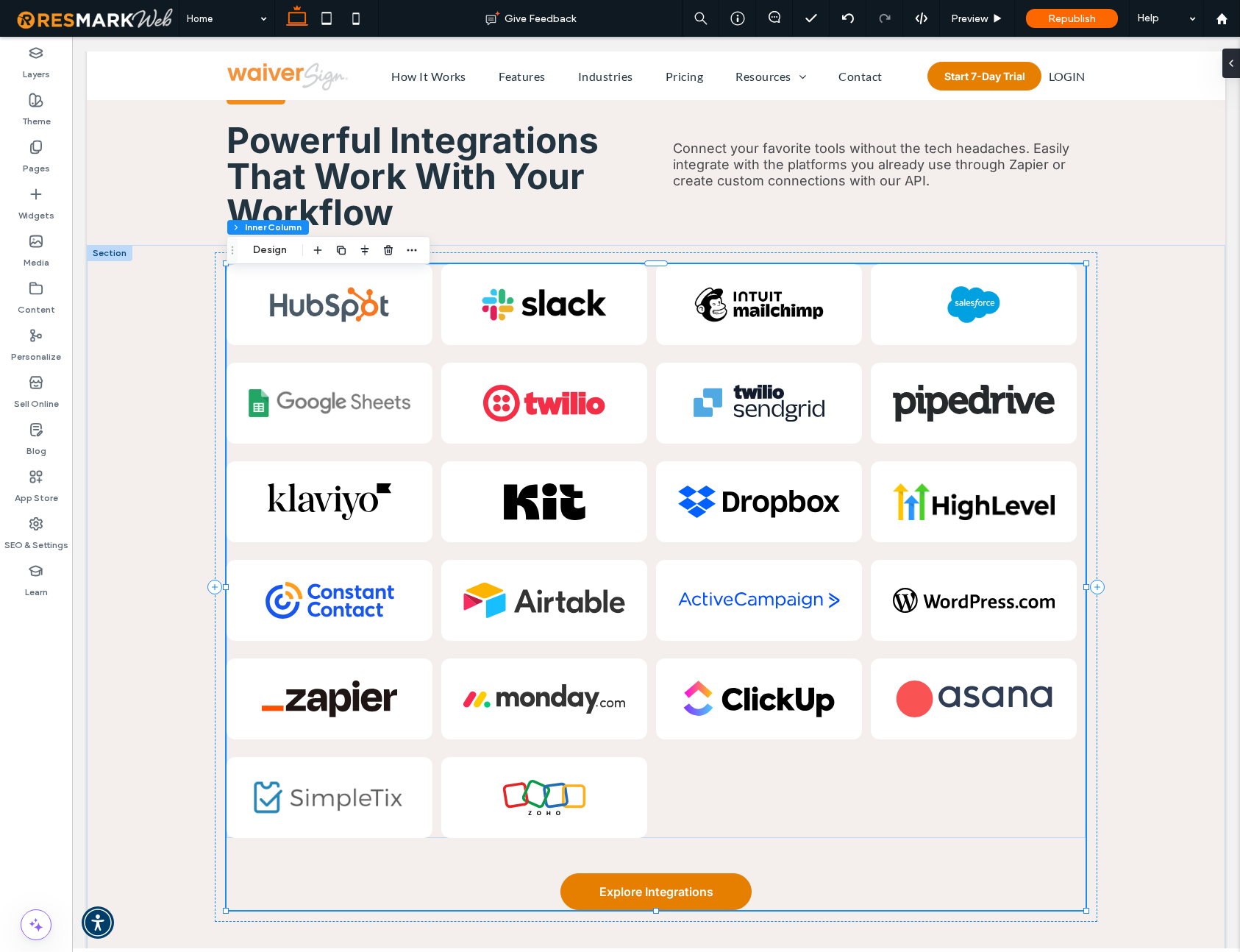
click at [618, 313] on div at bounding box center [544, 304] width 206 height 81
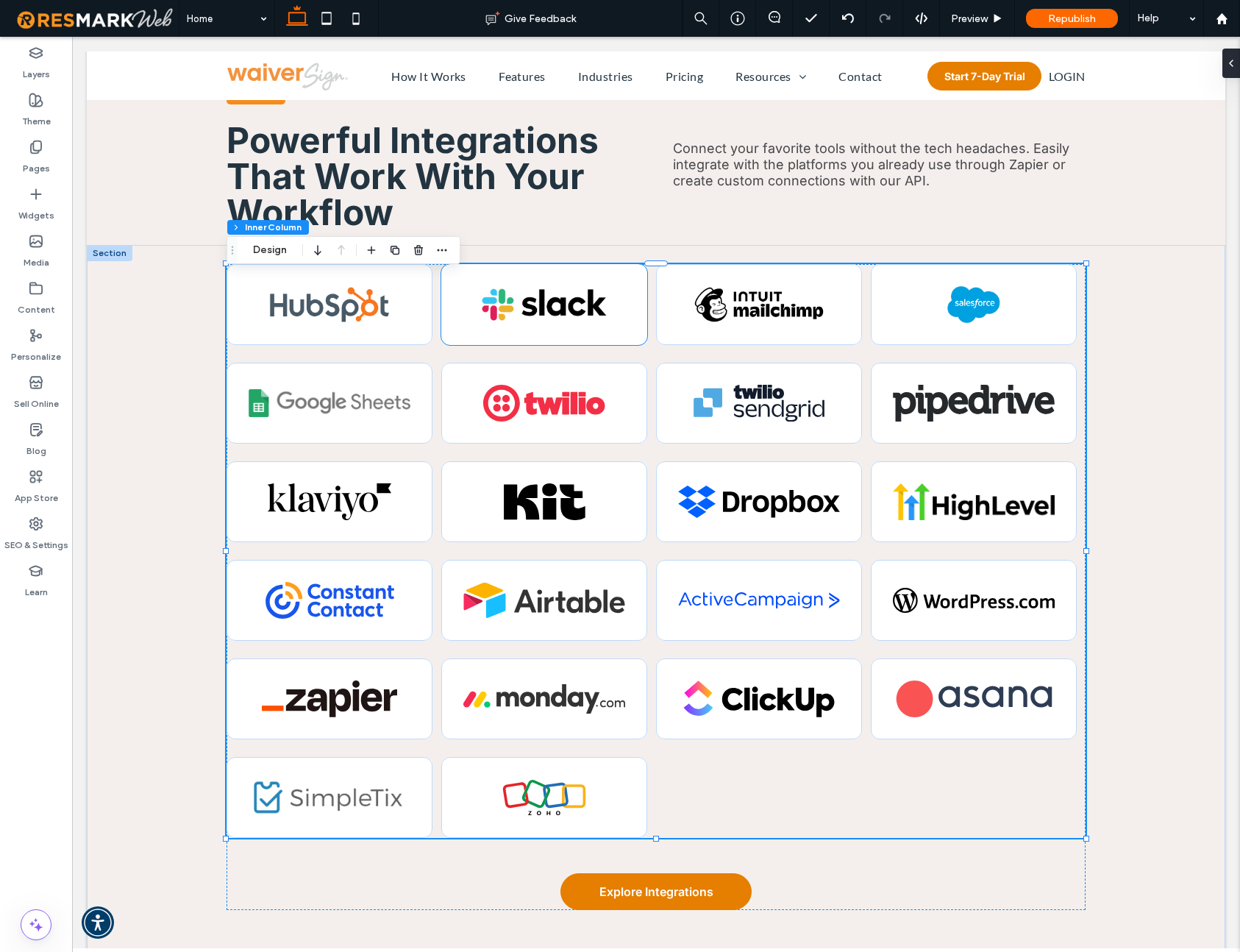
click at [546, 313] on img at bounding box center [544, 304] width 131 height 37
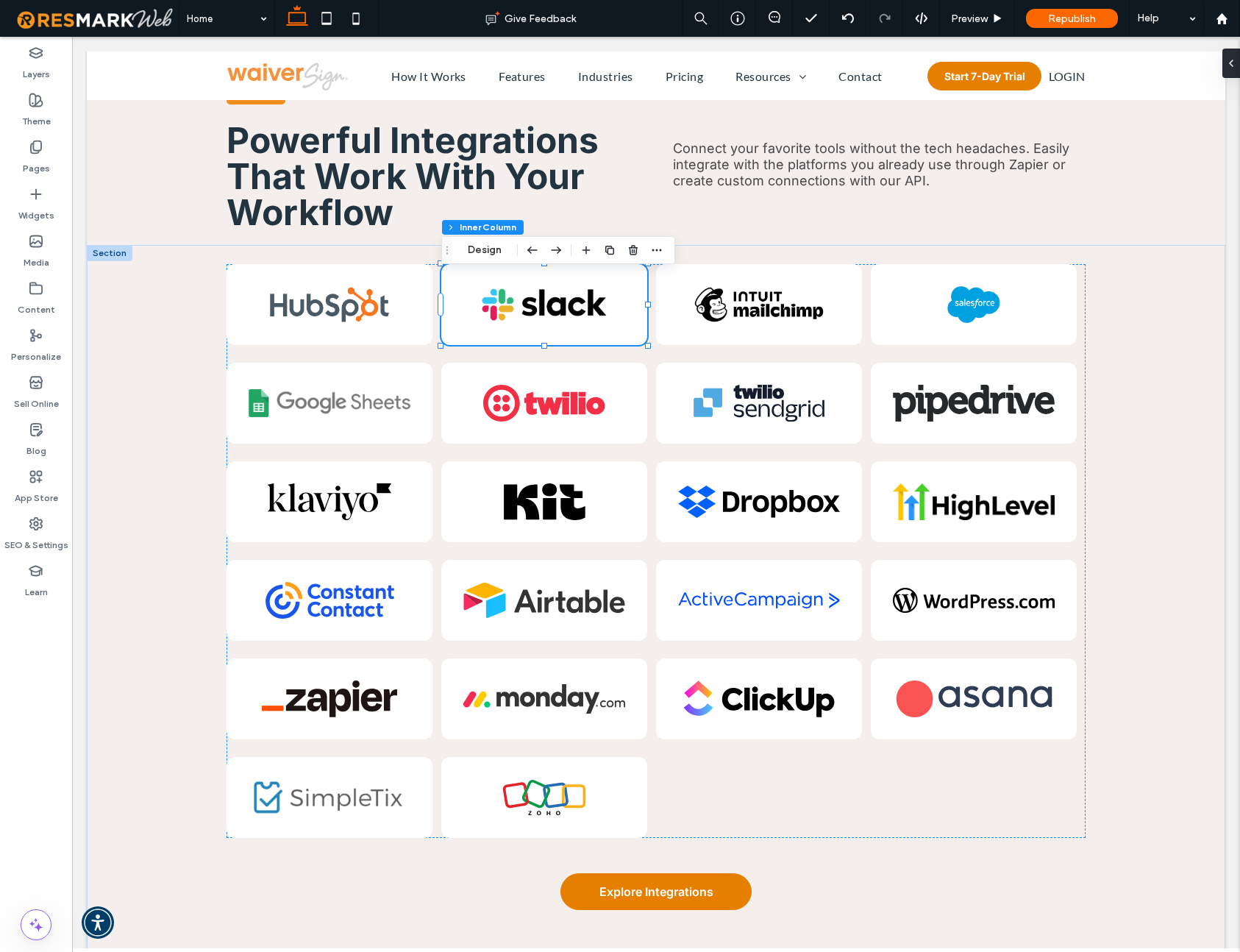
click at [546, 313] on img at bounding box center [544, 304] width 131 height 37
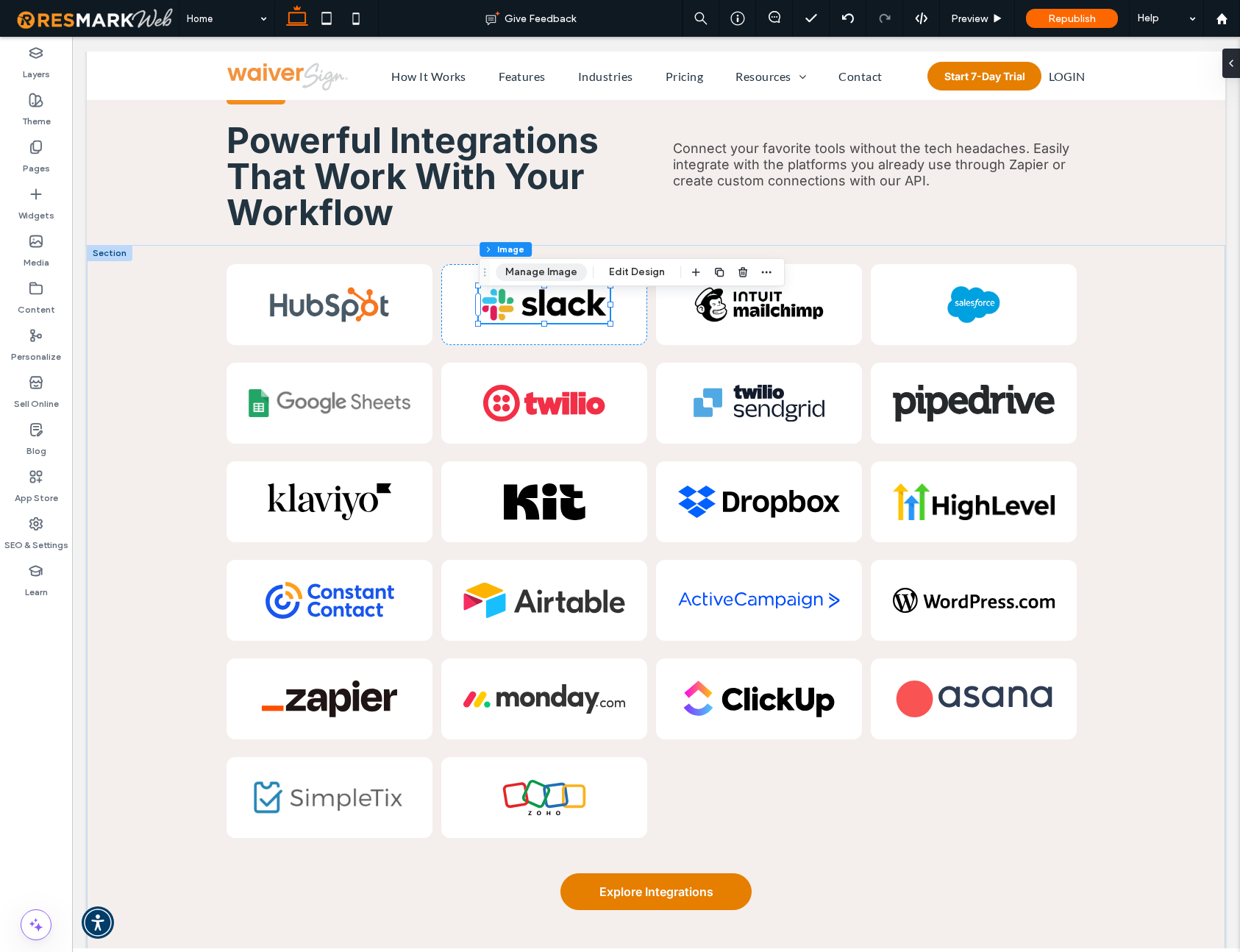
click at [546, 276] on button "Manage Image" at bounding box center [541, 272] width 92 height 17
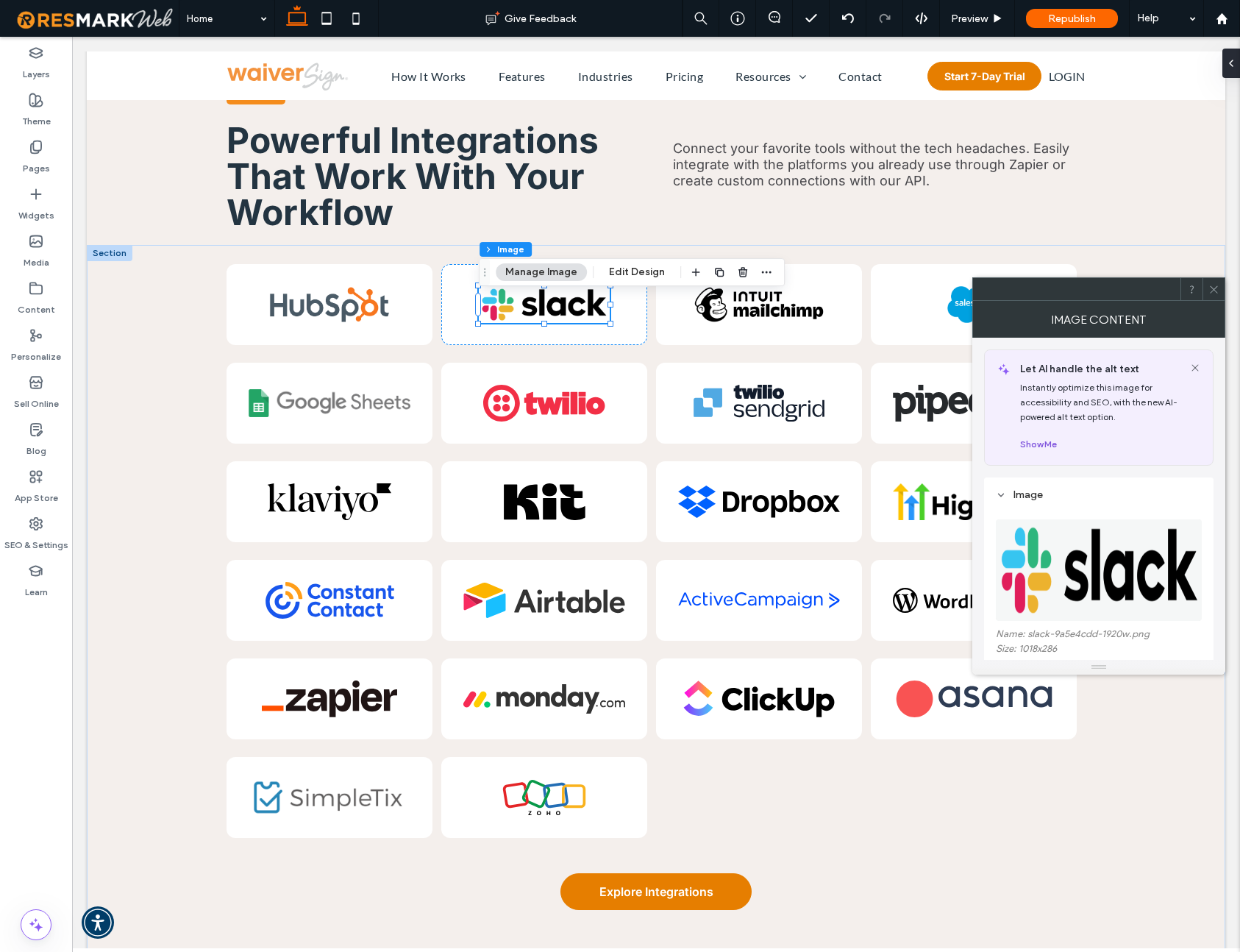
click at [1033, 443] on button "Show Me" at bounding box center [1039, 444] width 37 height 17
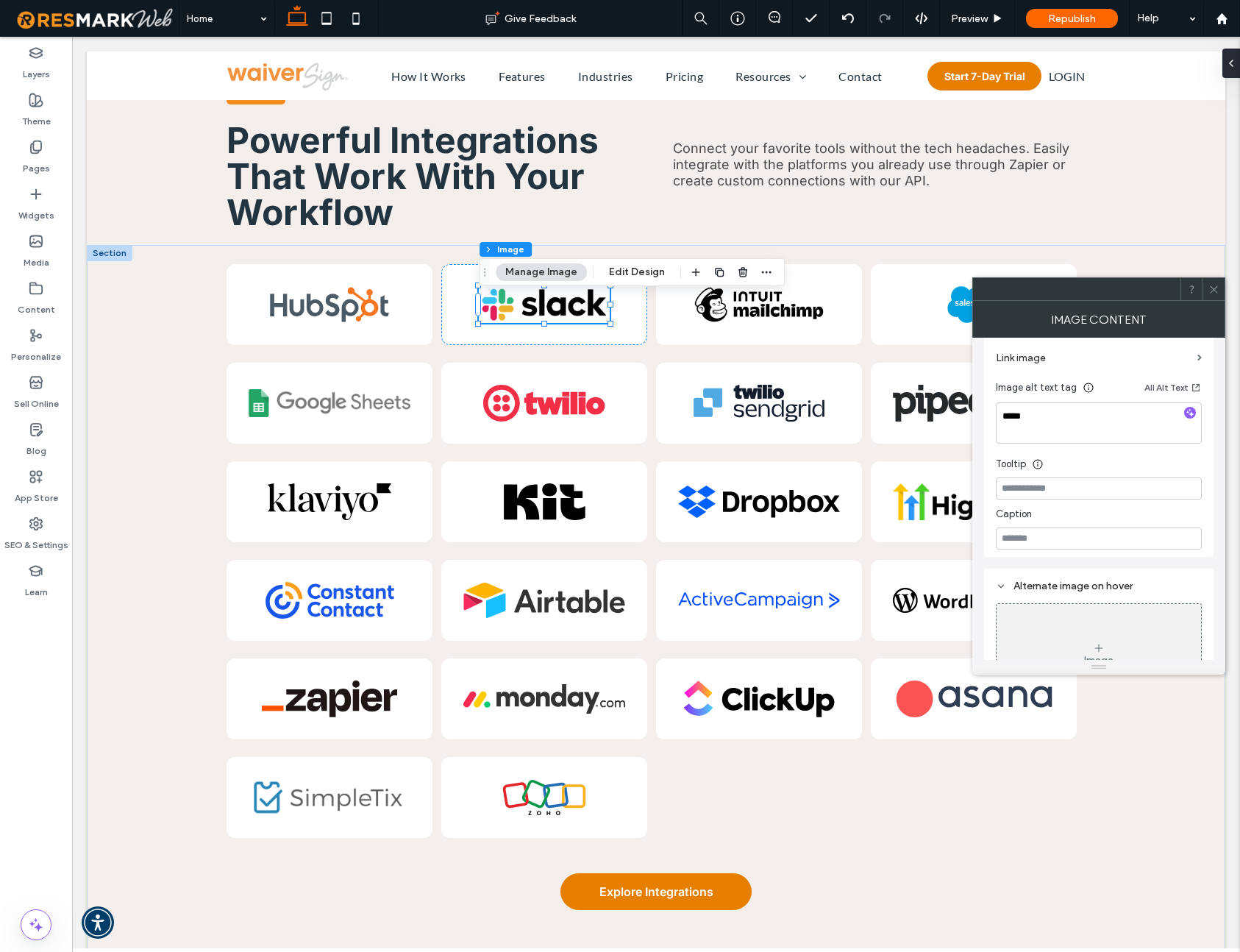
scroll to position [203, 0]
click at [1212, 288] on icon at bounding box center [1214, 289] width 11 height 11
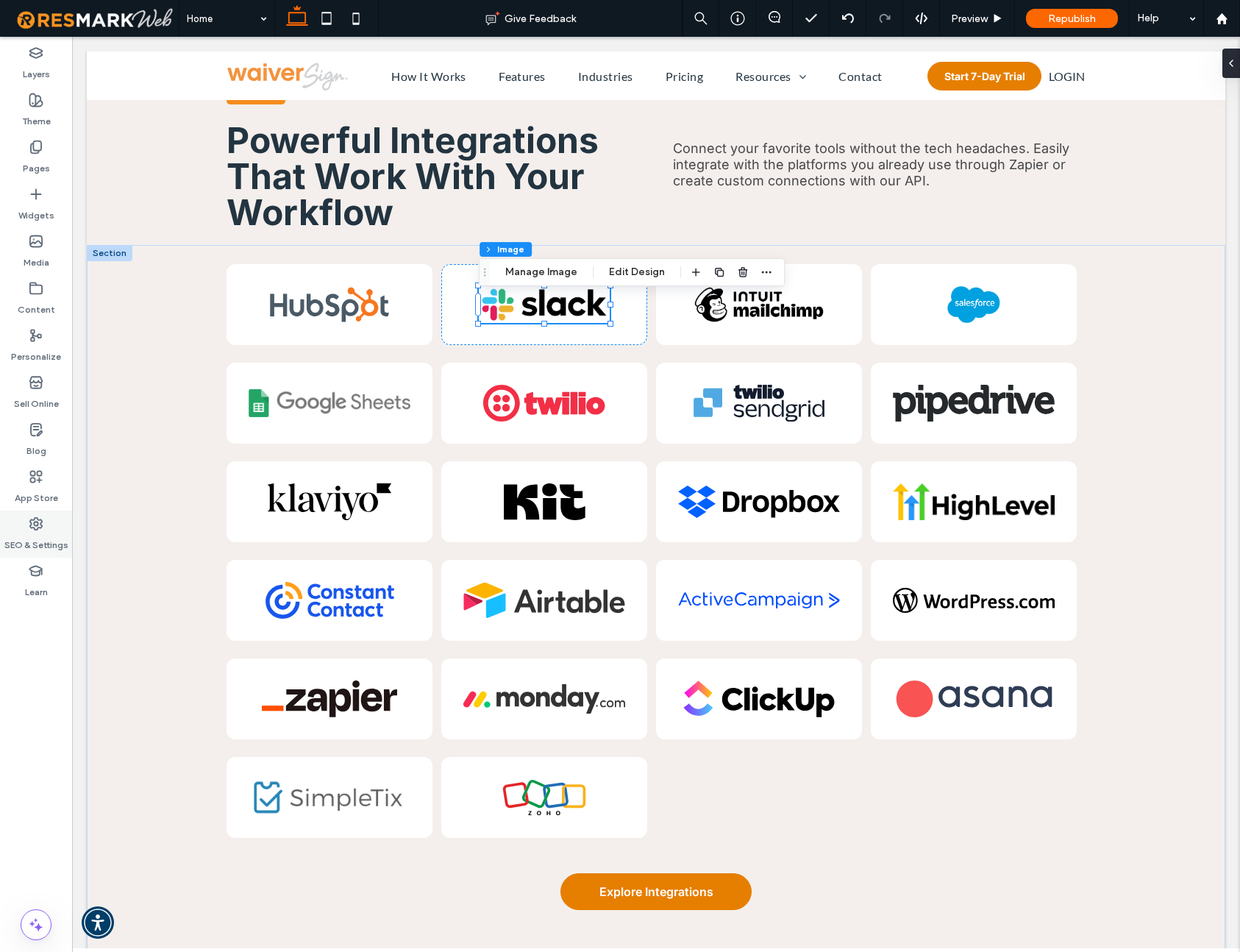
click at [31, 524] on use at bounding box center [36, 524] width 12 height 12
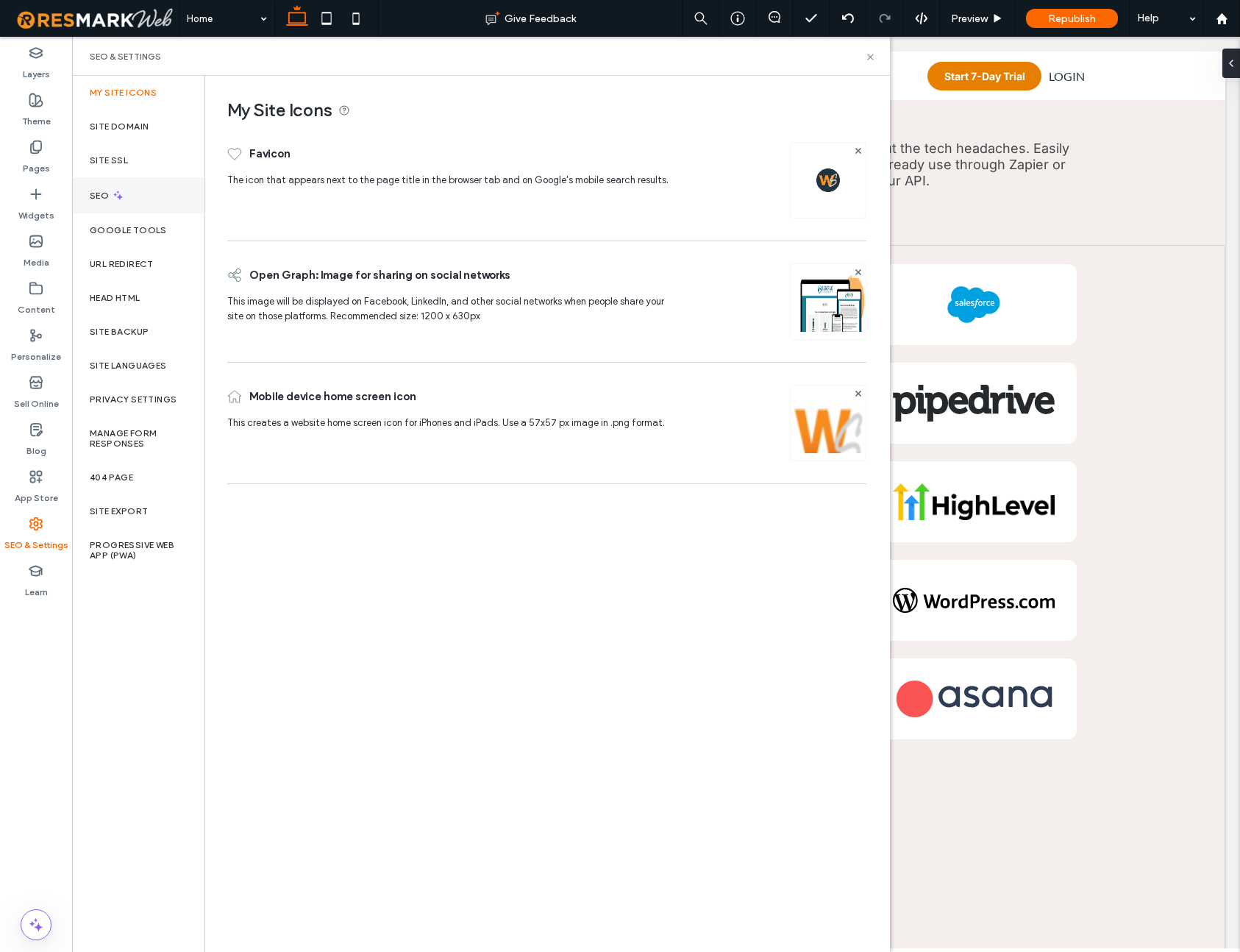
click at [95, 191] on label "SEO" at bounding box center [101, 196] width 22 height 11
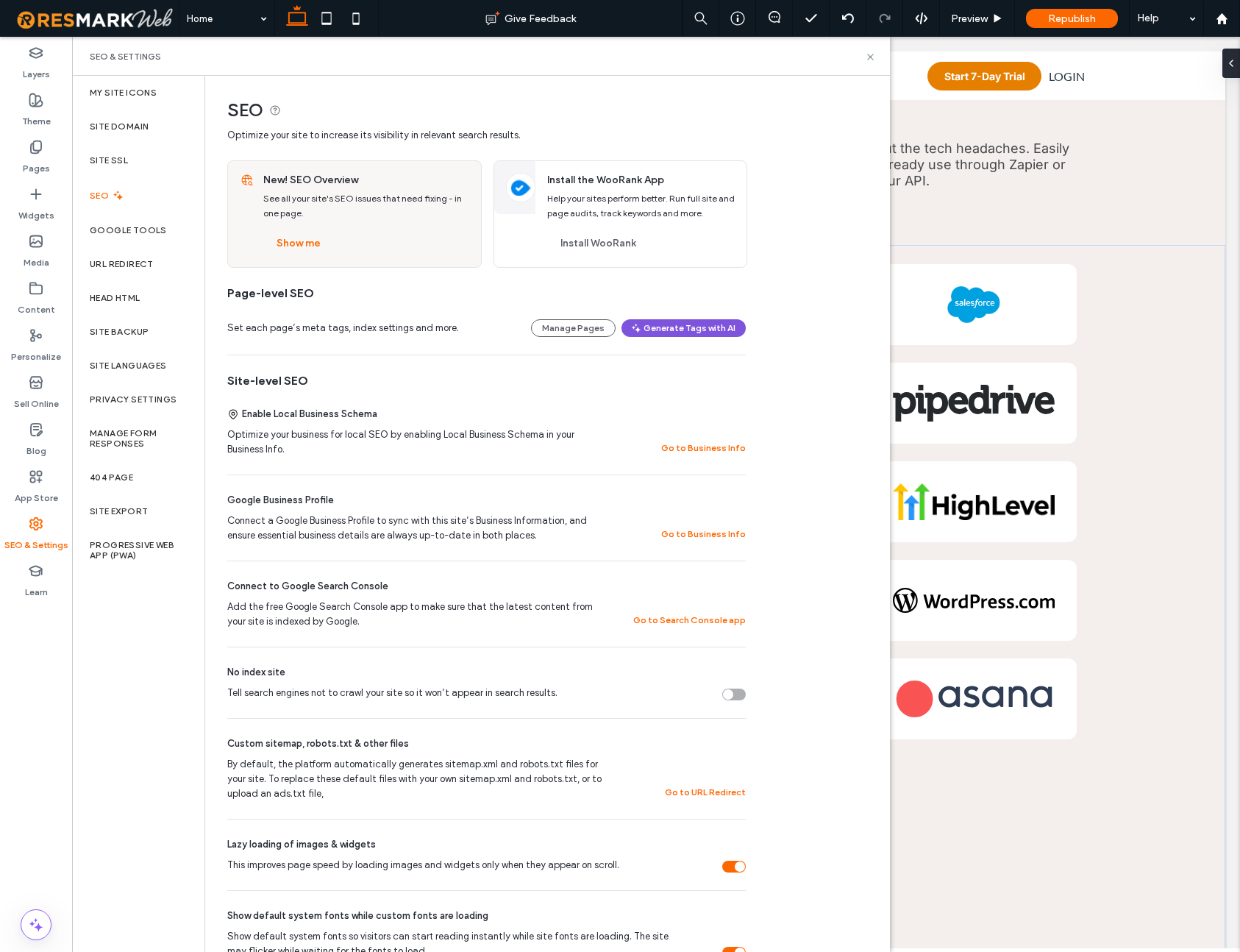
click at [697, 328] on button "Generate Tags with AI" at bounding box center [684, 328] width 124 height 17
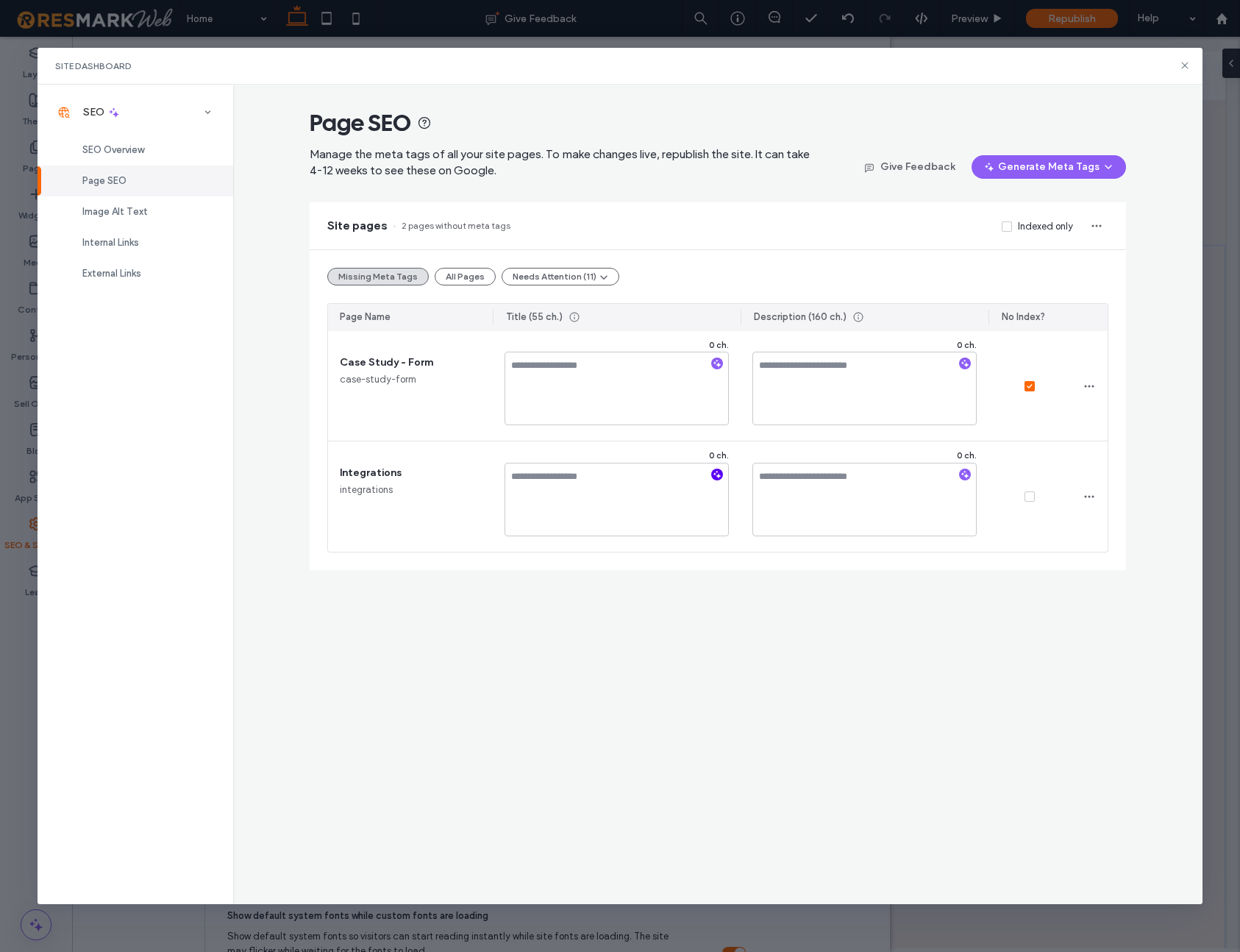
click at [716, 474] on icon "button" at bounding box center [717, 474] width 11 height 11
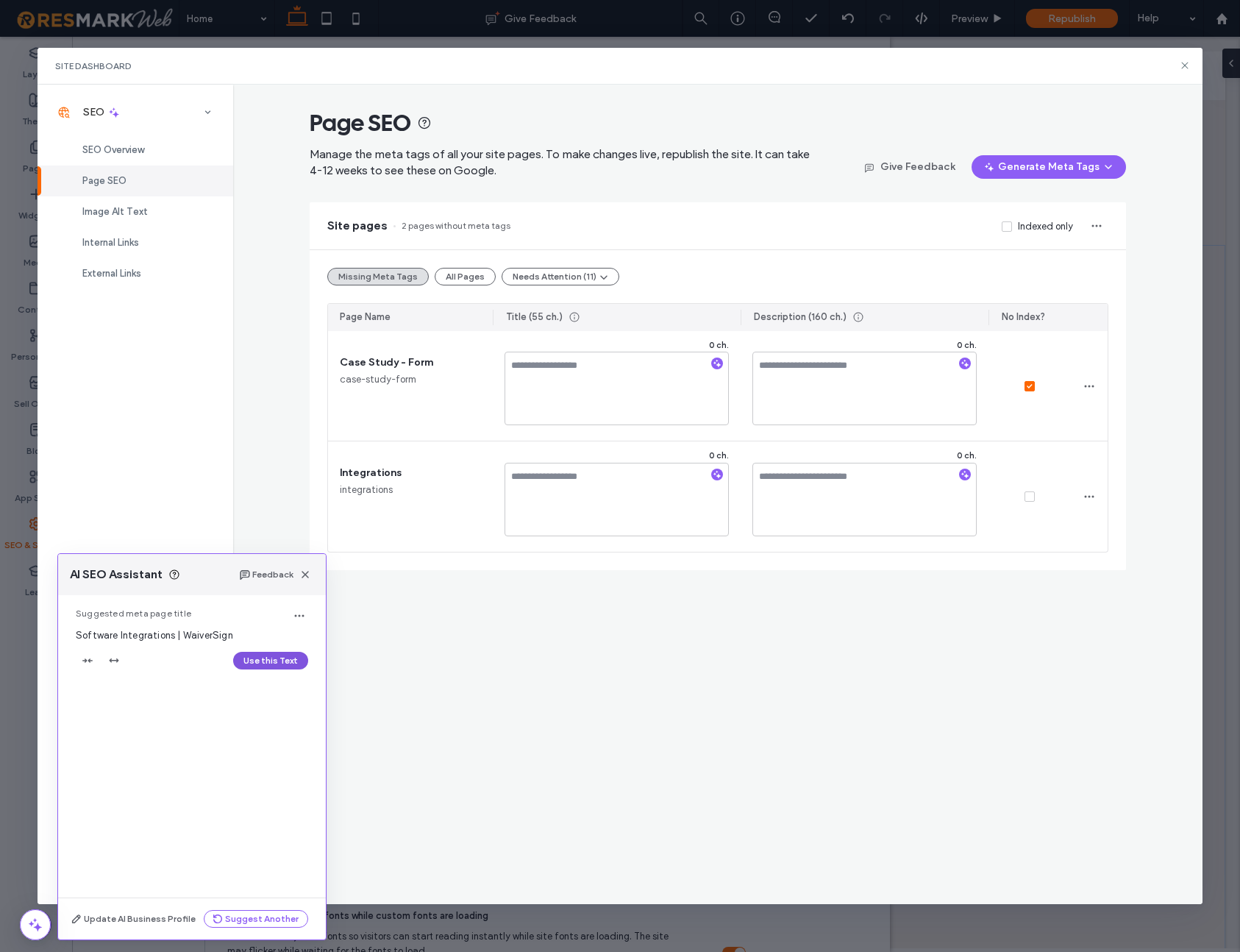
click at [268, 658] on button "Use this Text" at bounding box center [270, 661] width 75 height 17
type textarea "**********"
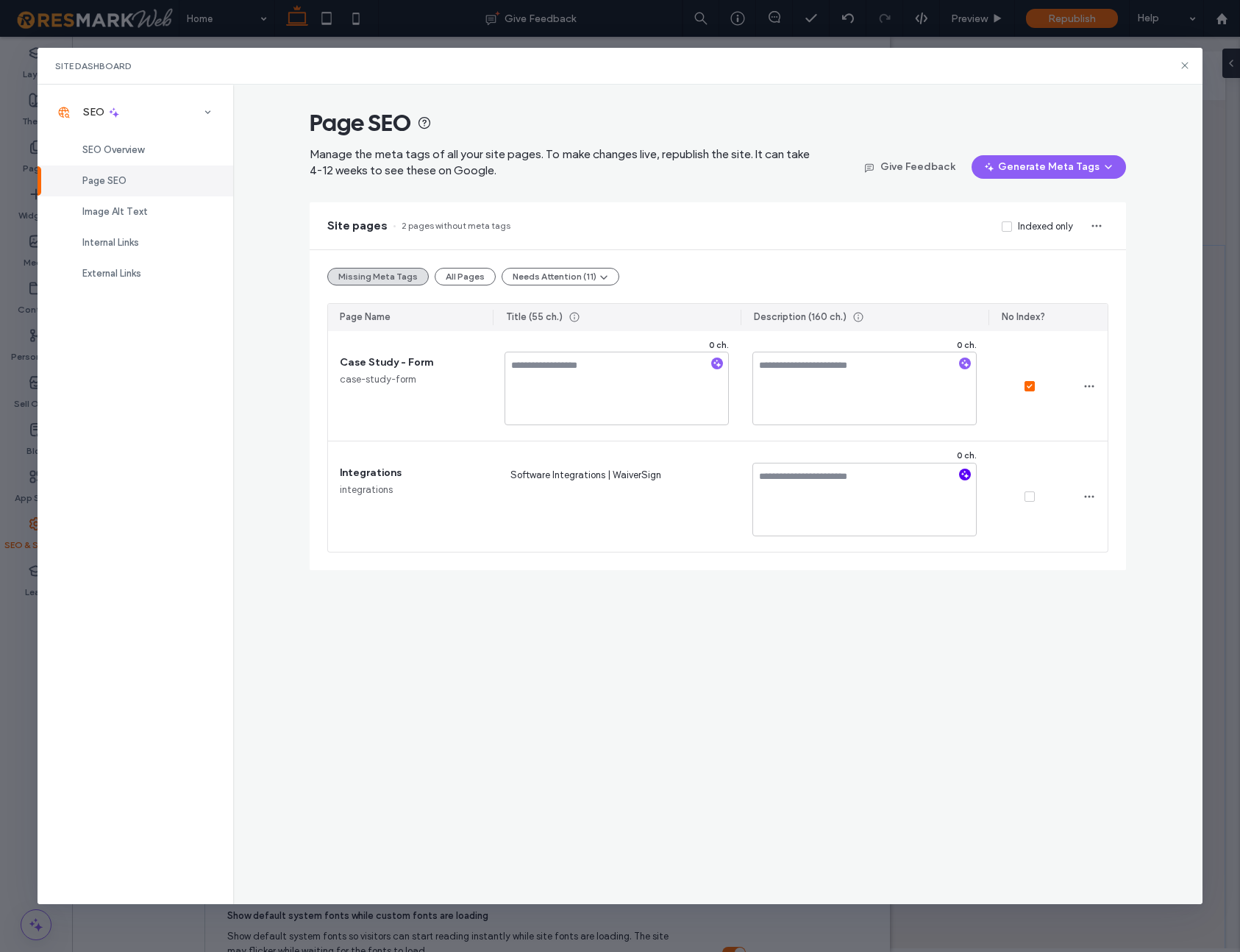
click at [965, 473] on icon "button" at bounding box center [965, 474] width 11 height 11
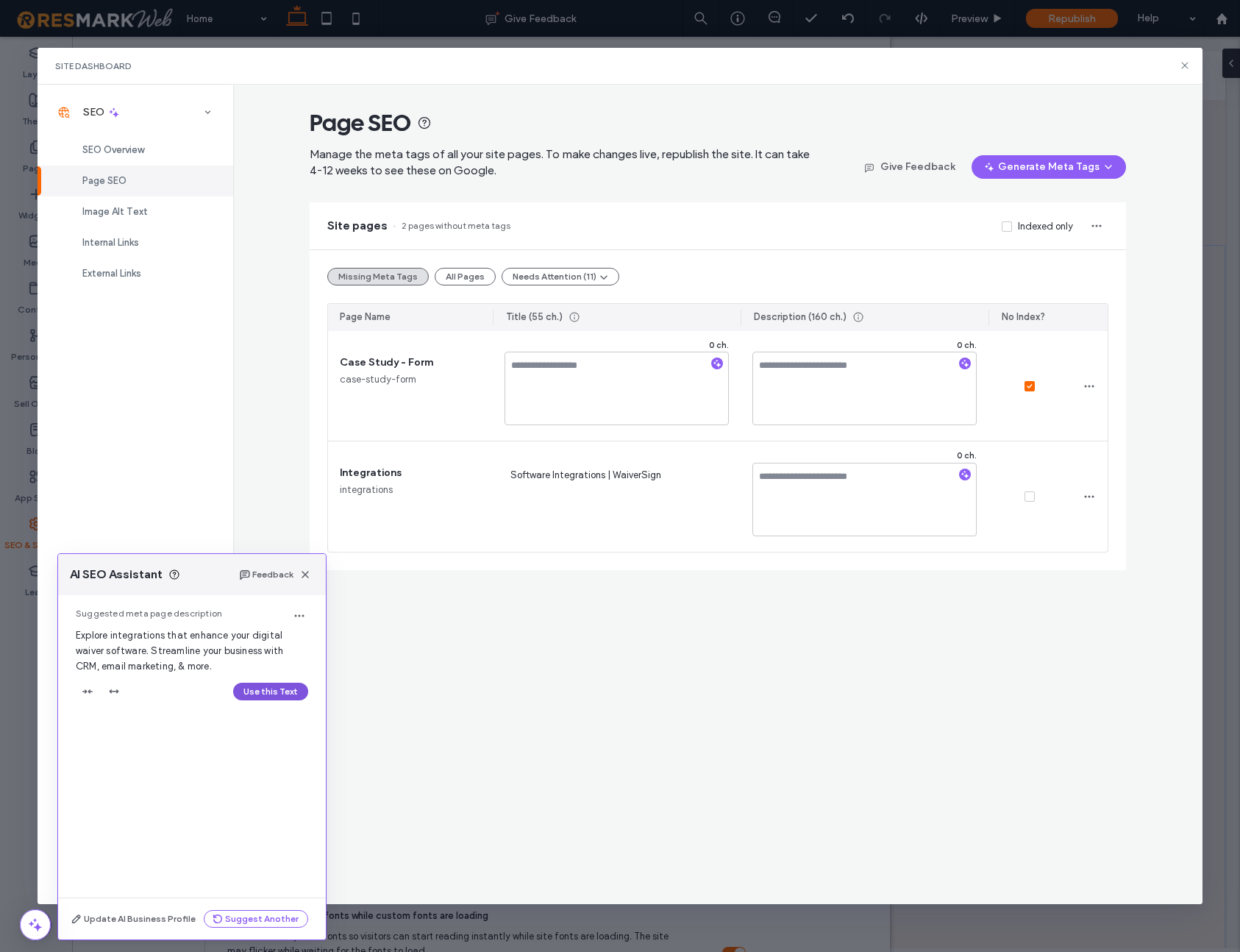
click at [255, 693] on button "Use this Text" at bounding box center [270, 691] width 75 height 17
type textarea "**********"
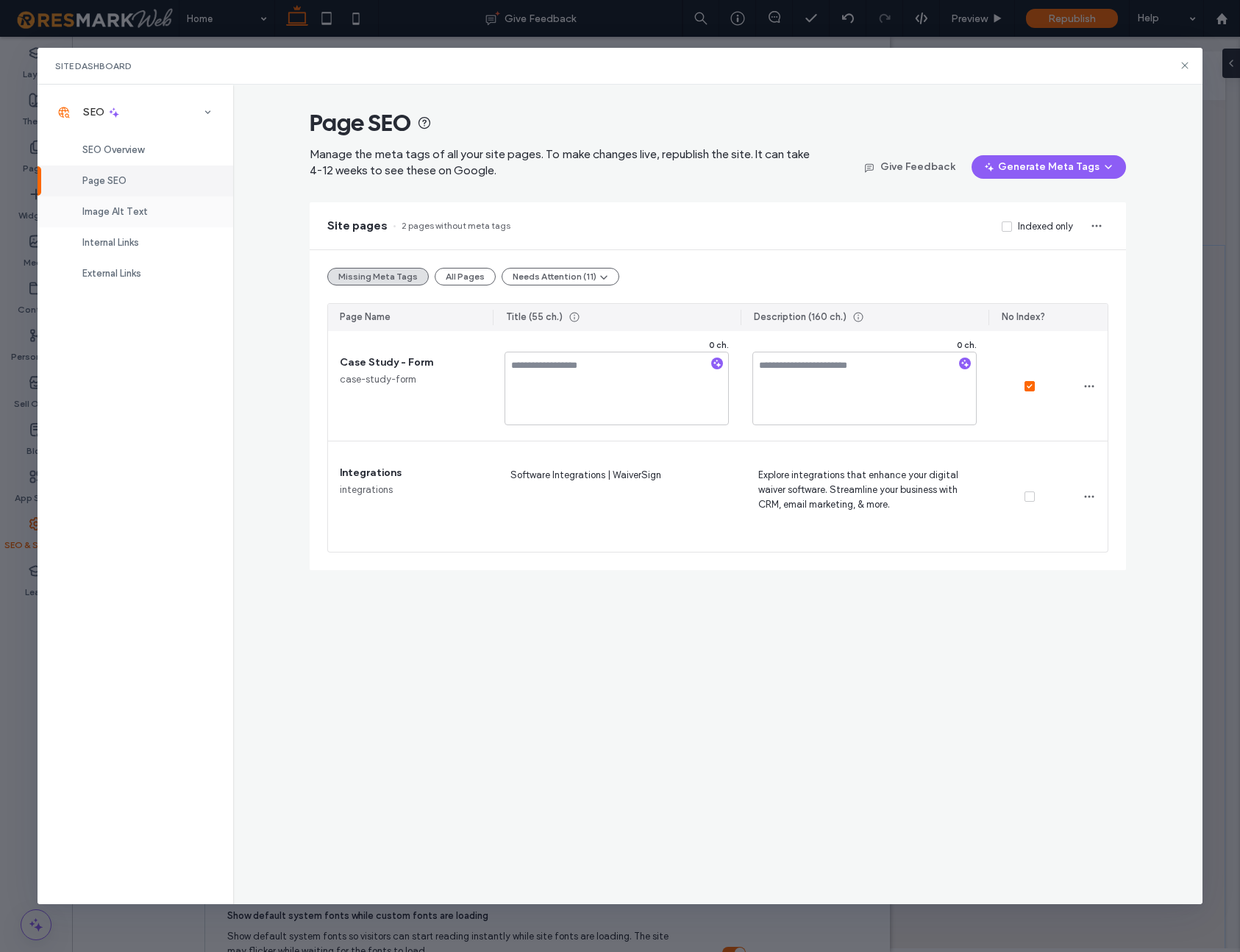
click at [120, 211] on span "Image Alt Text" at bounding box center [115, 211] width 66 height 11
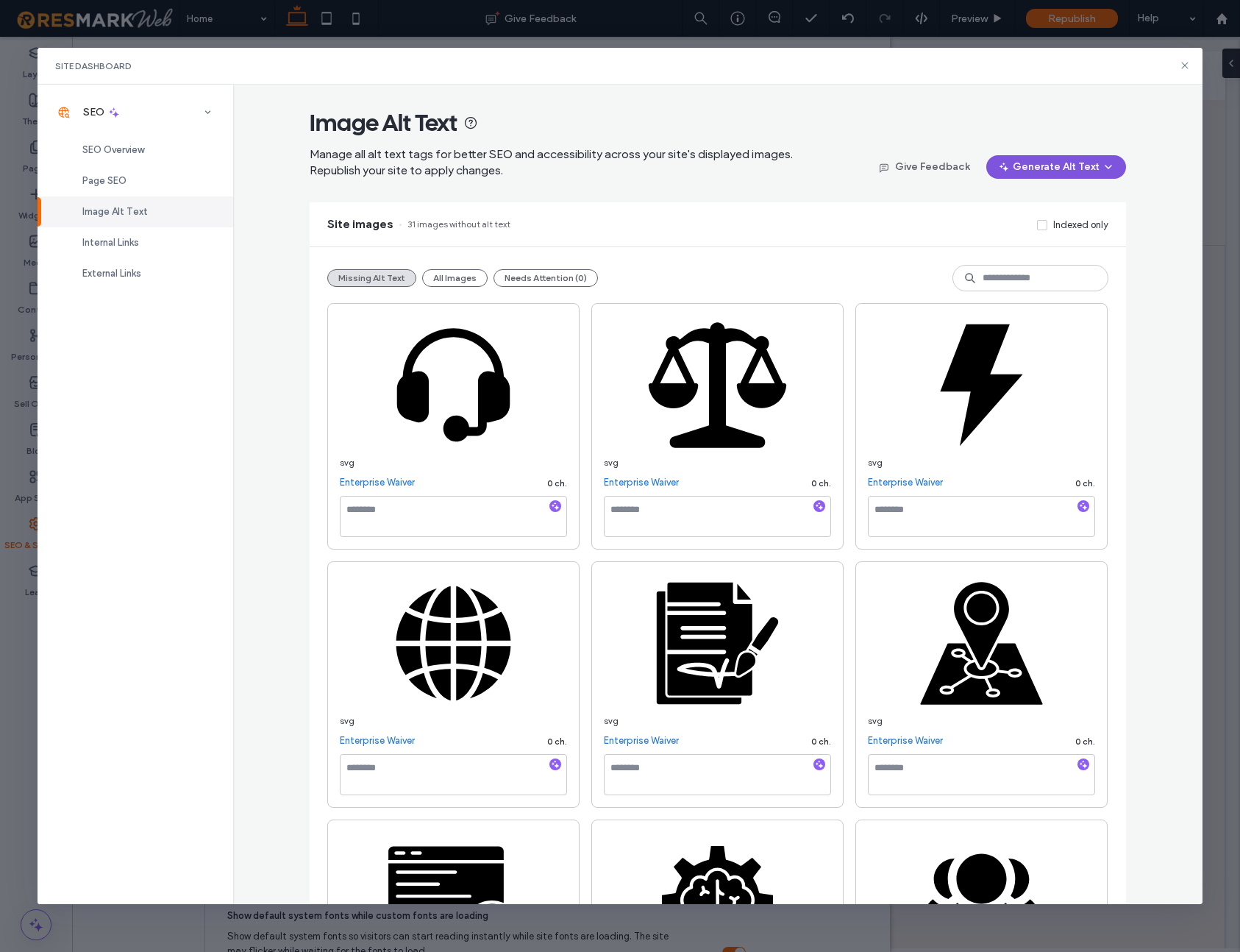
click at [1104, 167] on icon "button" at bounding box center [1109, 167] width 12 height 12
click at [1044, 207] on span "Generate Missing Alt Text Only" at bounding box center [1042, 205] width 135 height 14
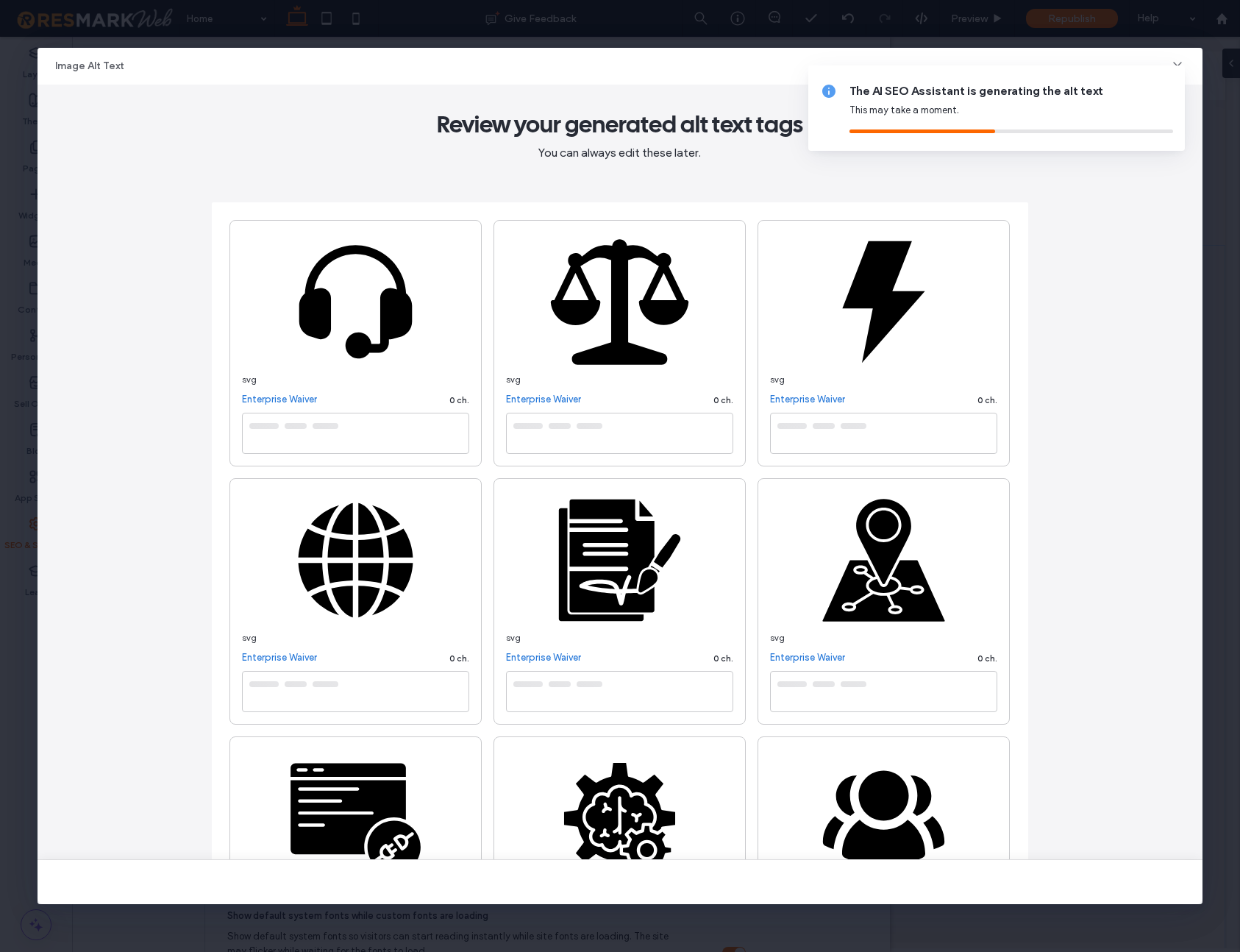
type textarea "**********"
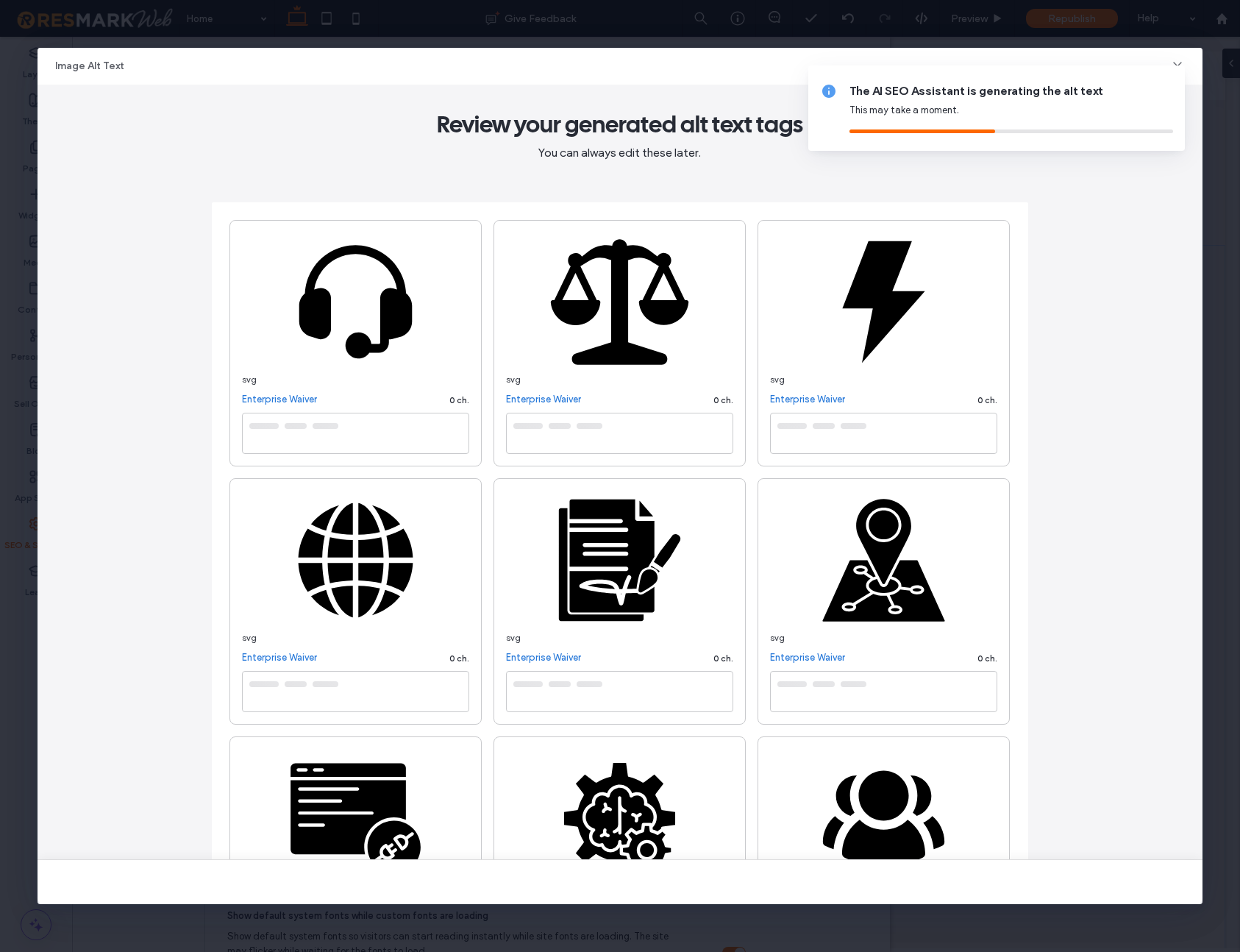
type textarea "**********"
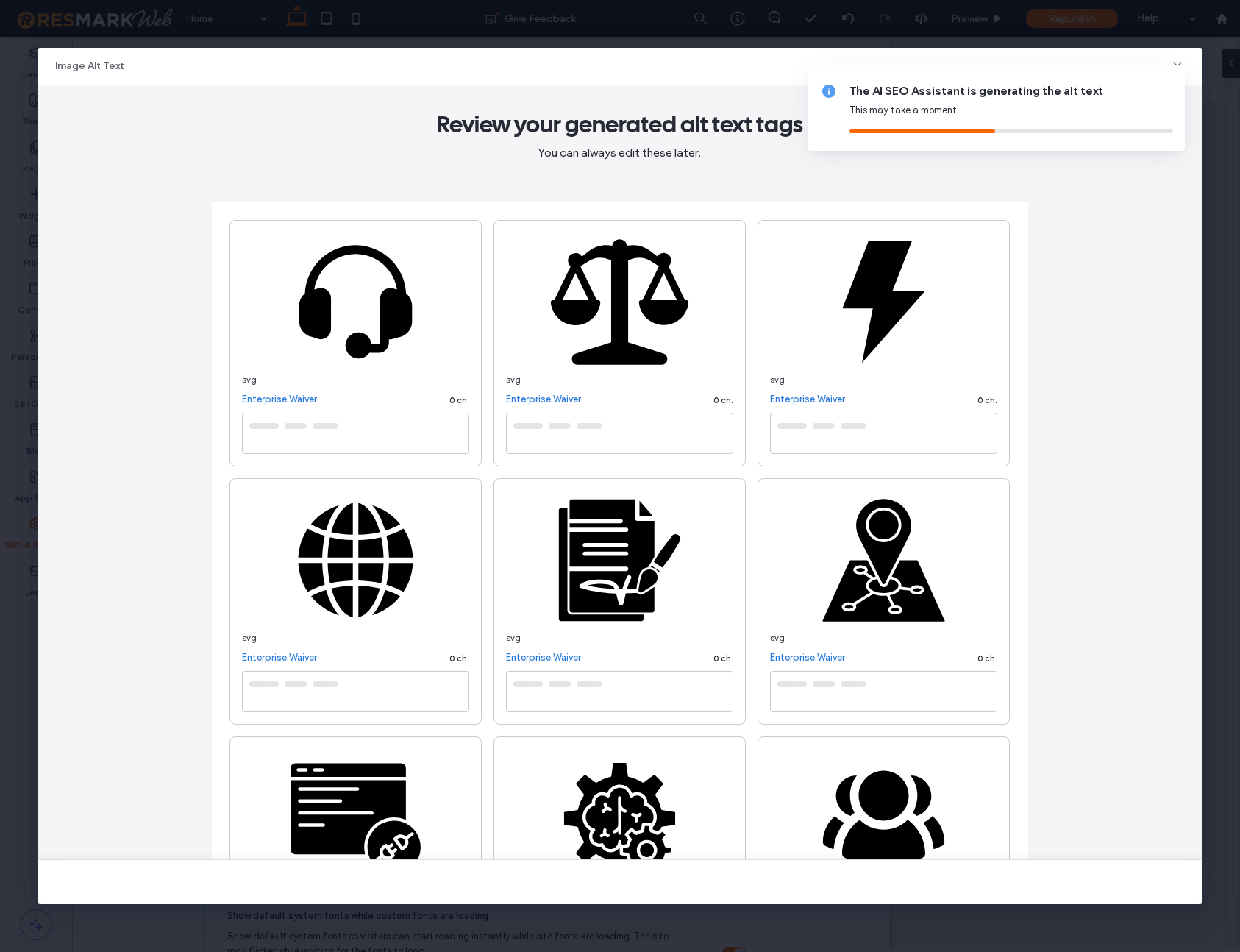
type textarea "**********"
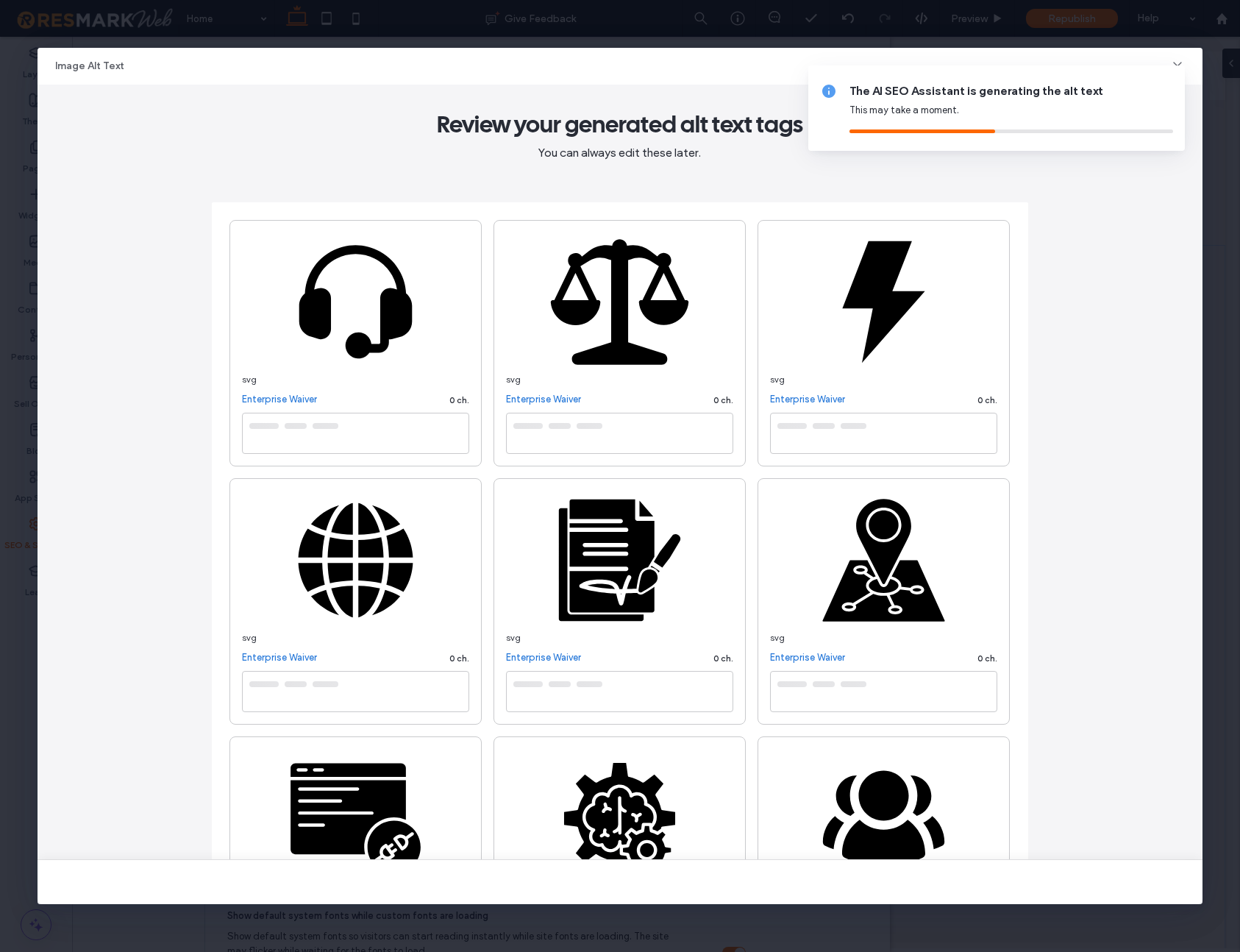
type textarea "**********"
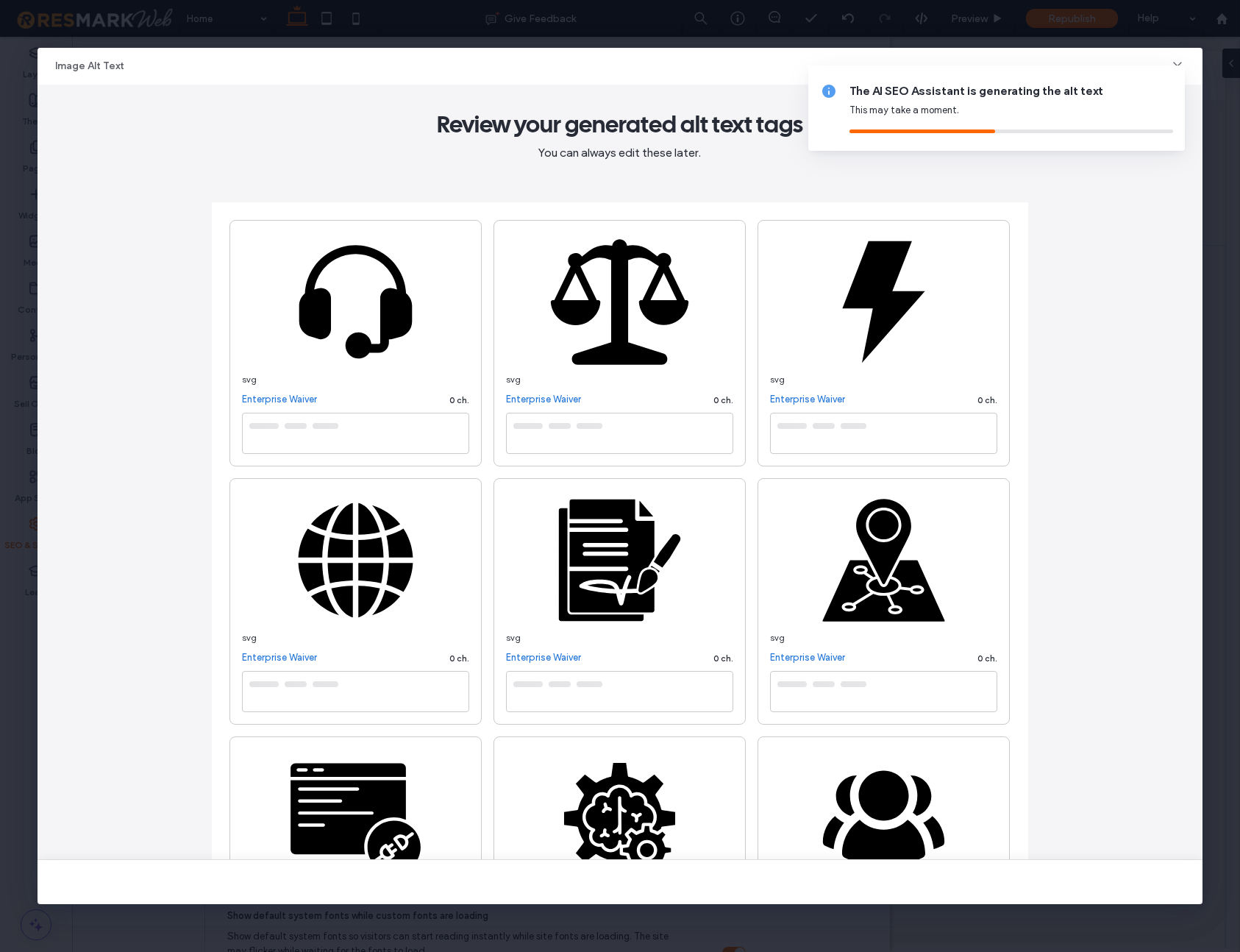
type textarea "**********"
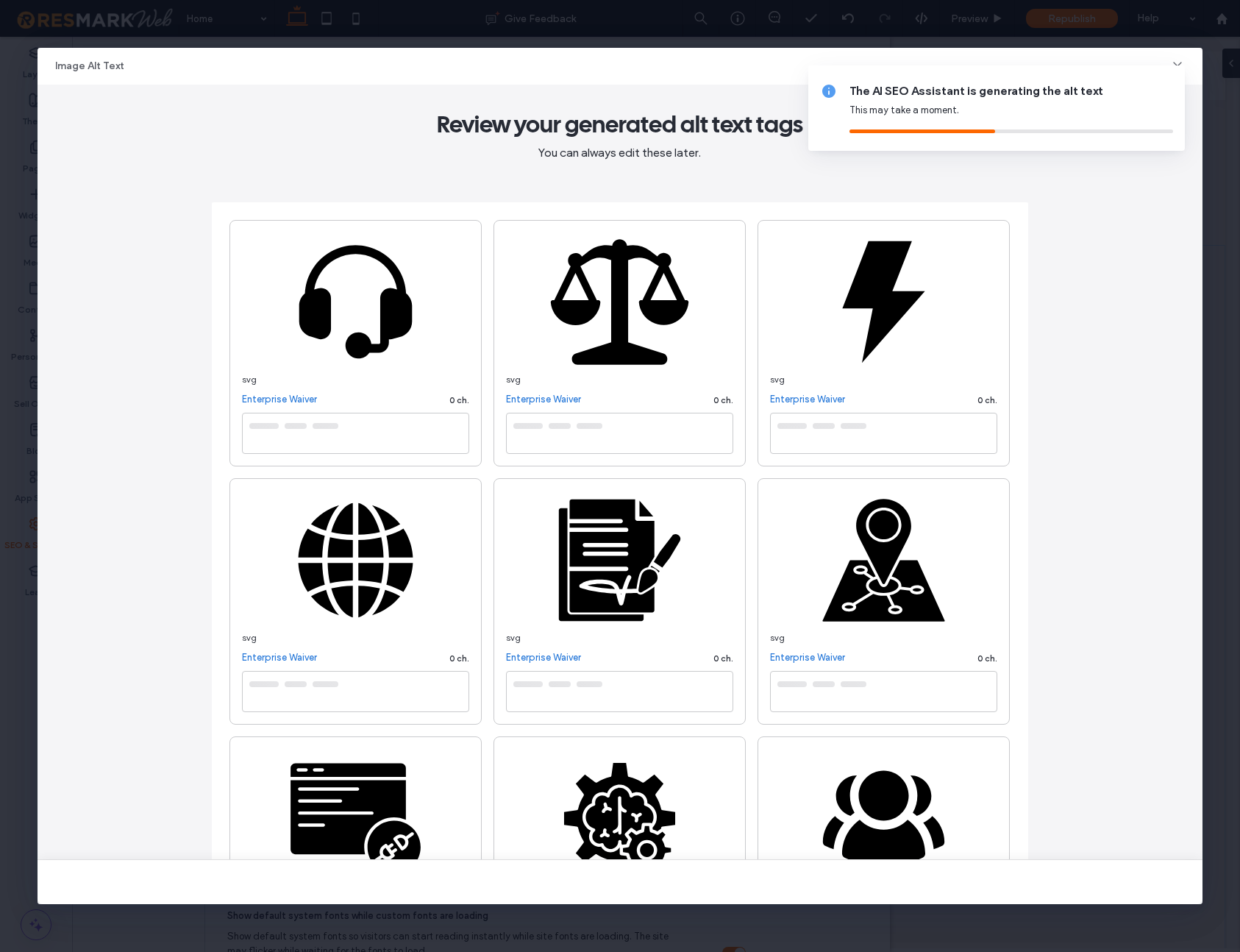
type textarea "**********"
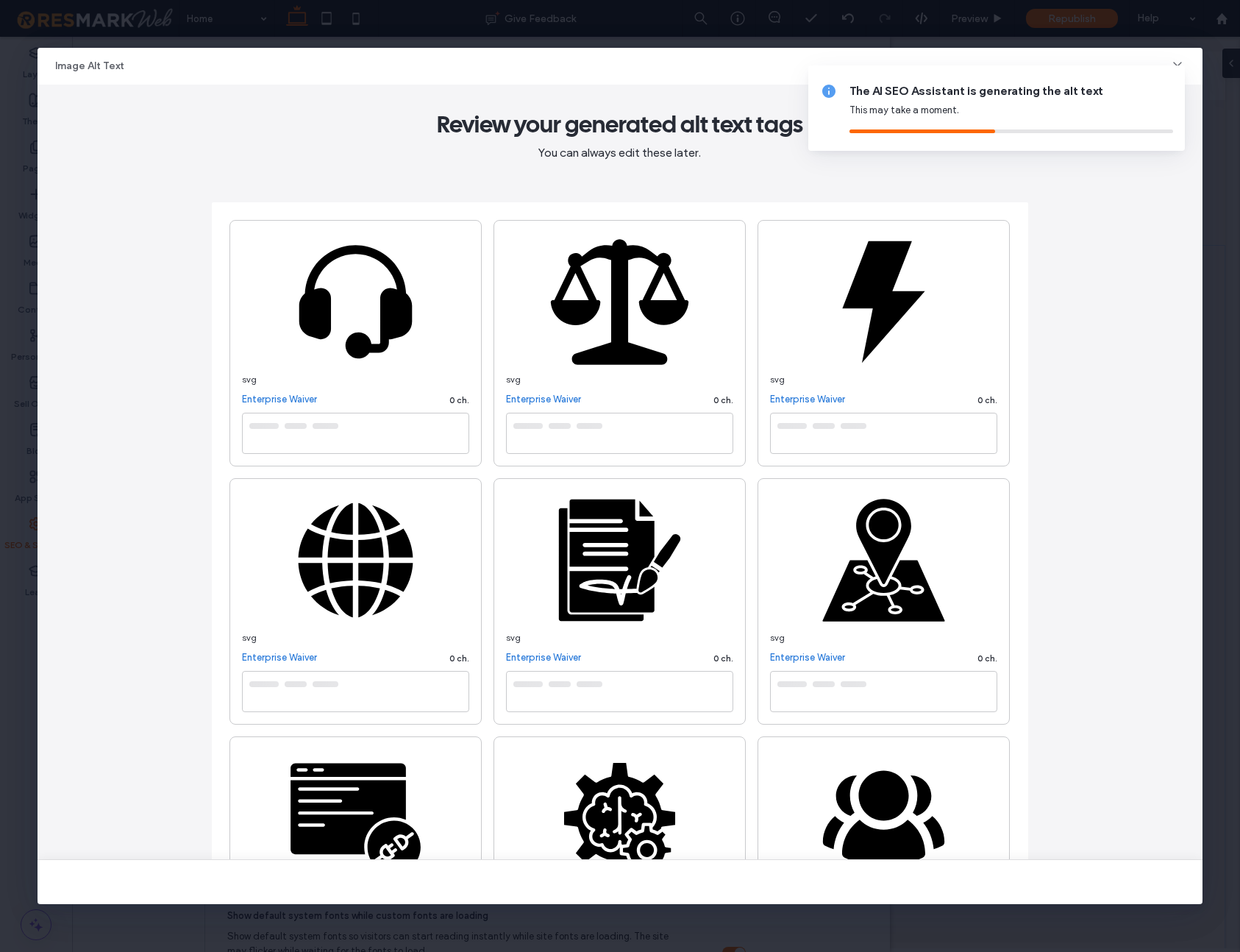
type textarea "**********"
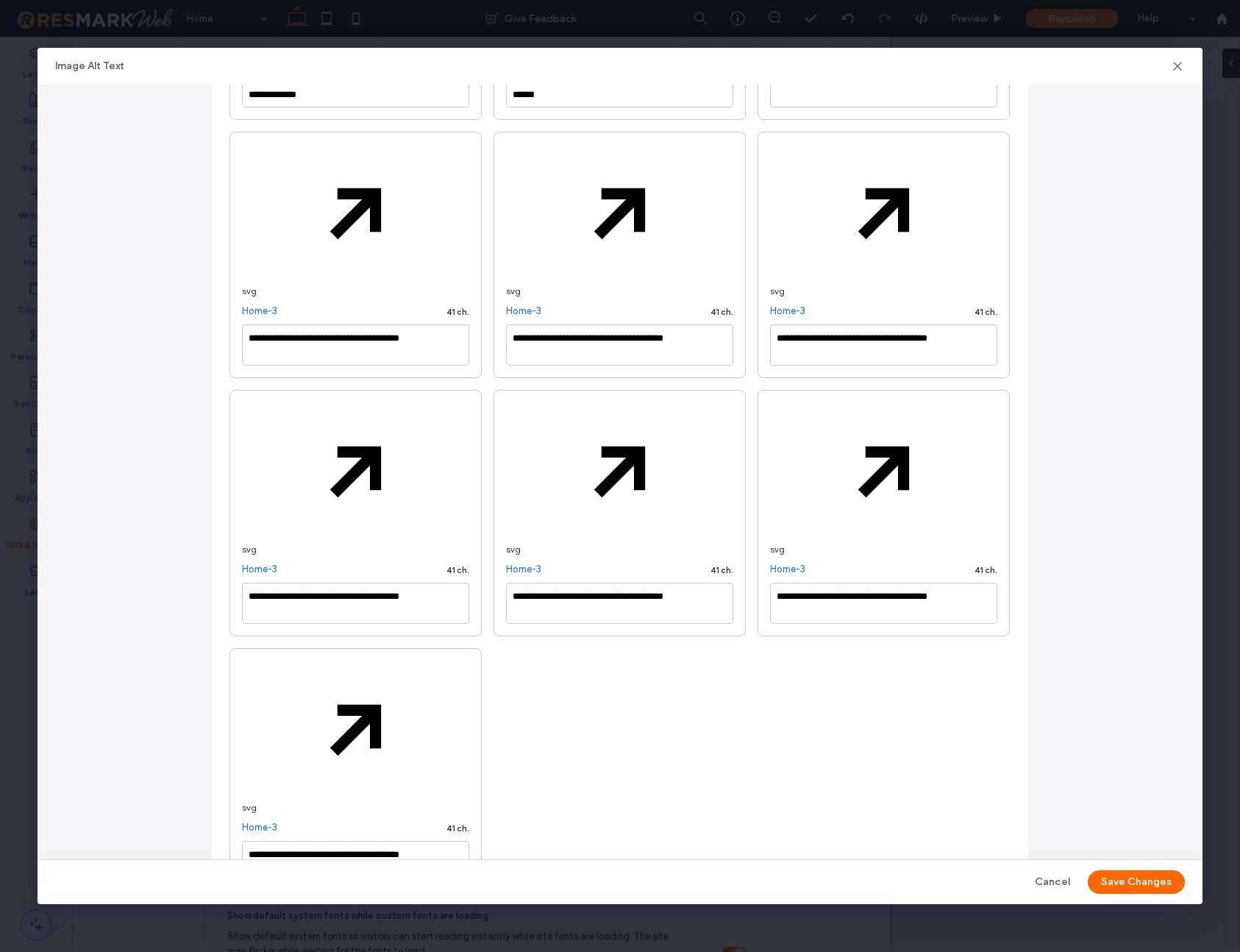
scroll to position [2228, 0]
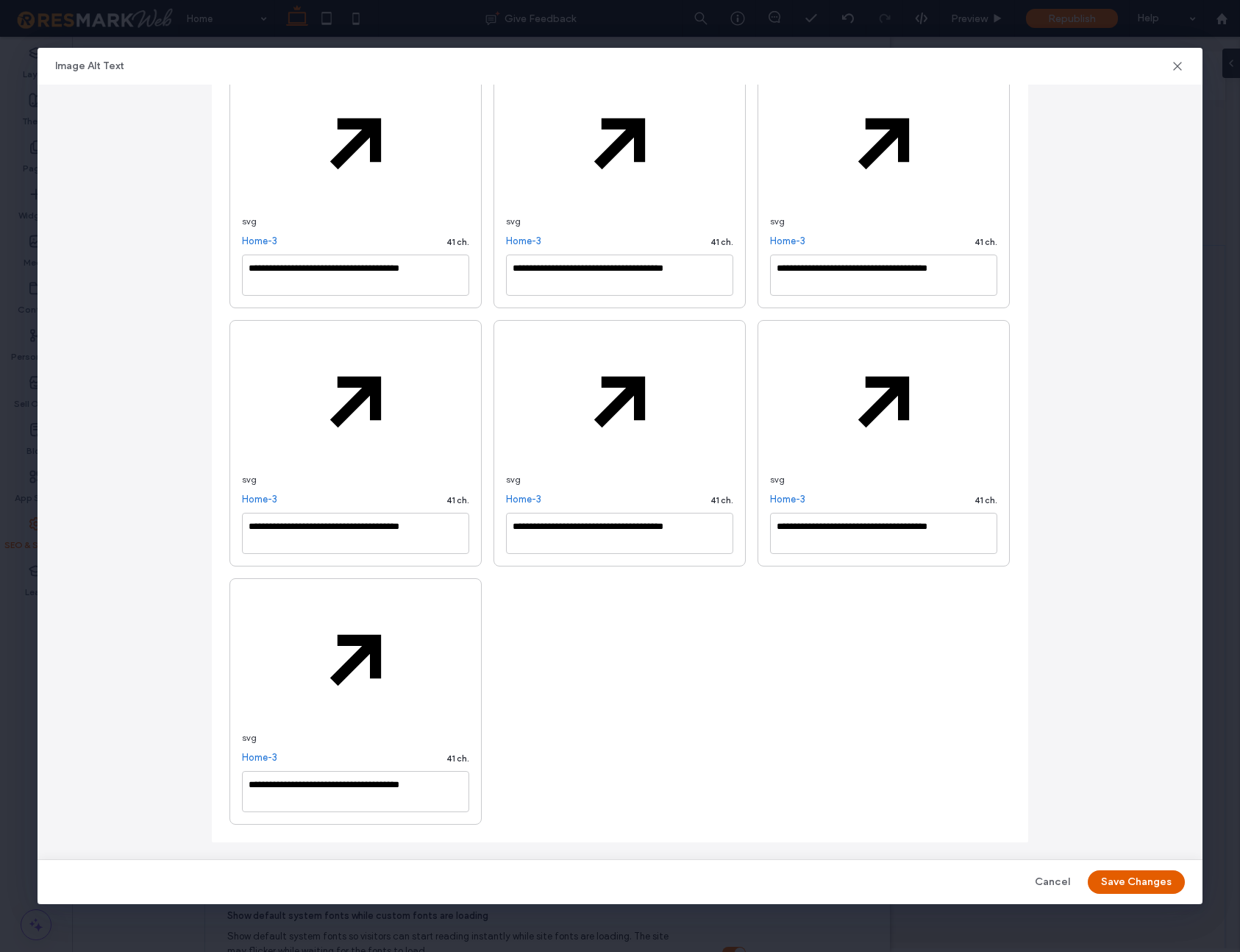
click at [1128, 883] on button "Save Changes" at bounding box center [1136, 882] width 97 height 23
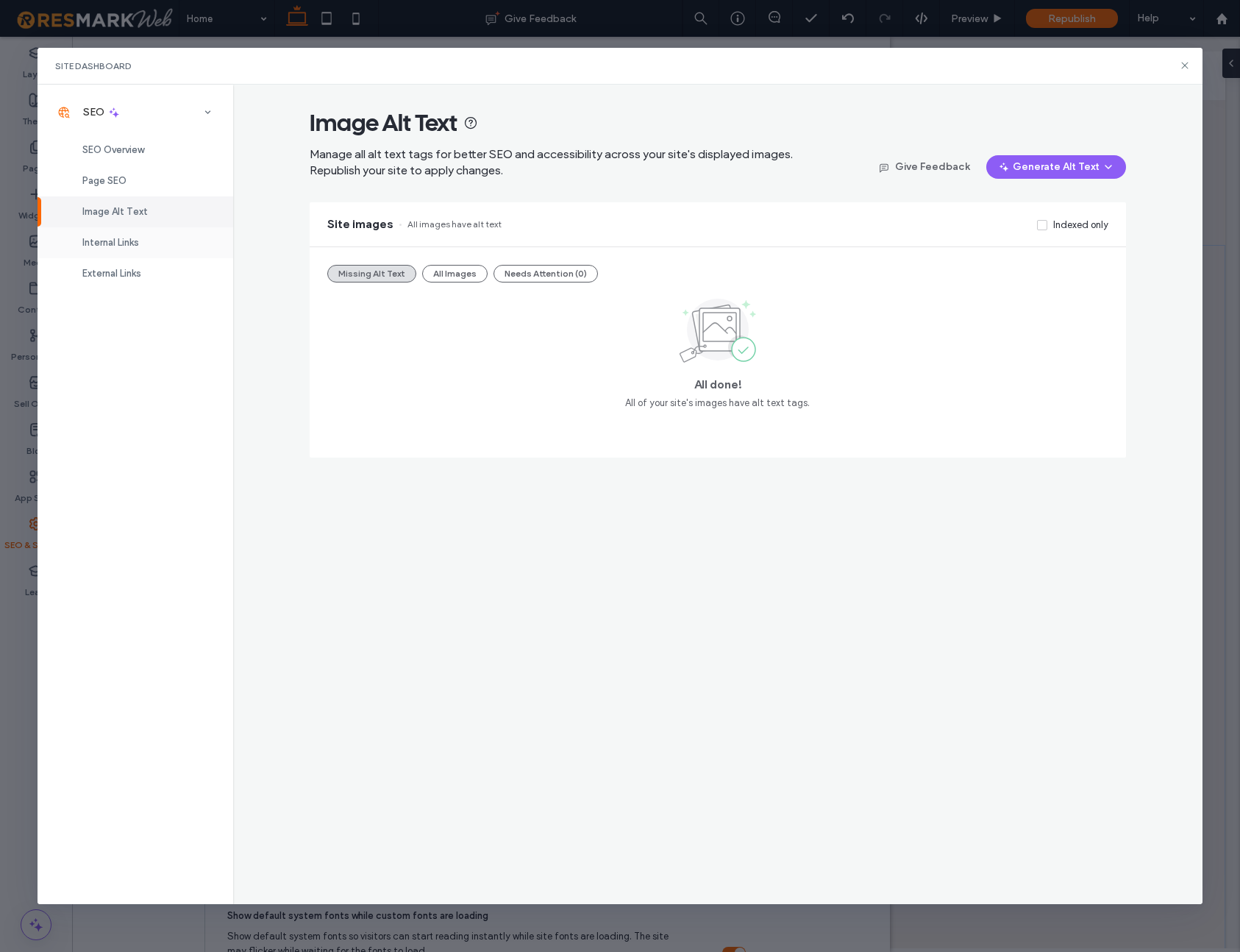
click at [145, 242] on div "Internal Links" at bounding box center [135, 242] width 196 height 31
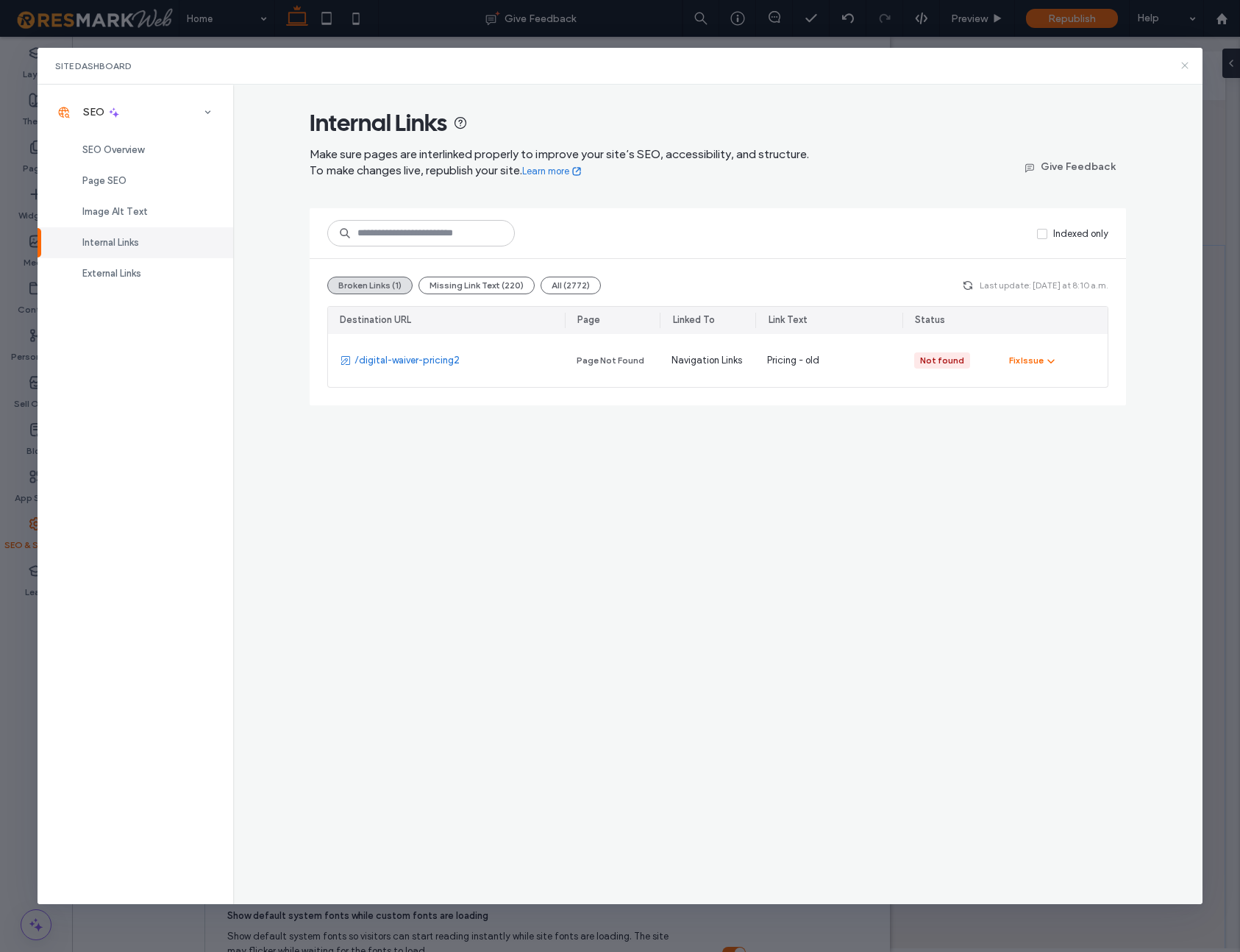
click at [1187, 66] on icon at bounding box center [1186, 66] width 12 height 12
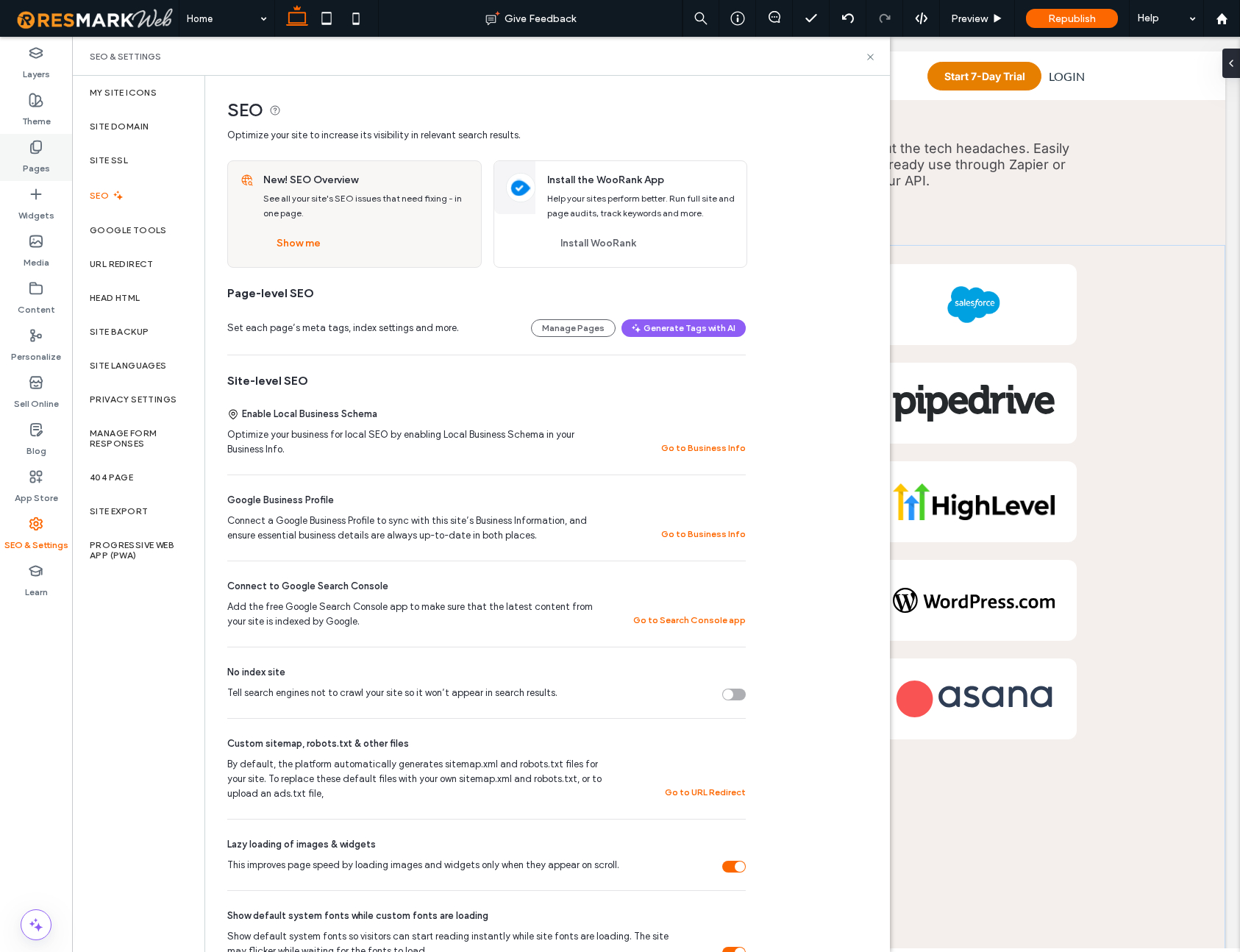
click at [44, 154] on div "Pages" at bounding box center [36, 157] width 72 height 47
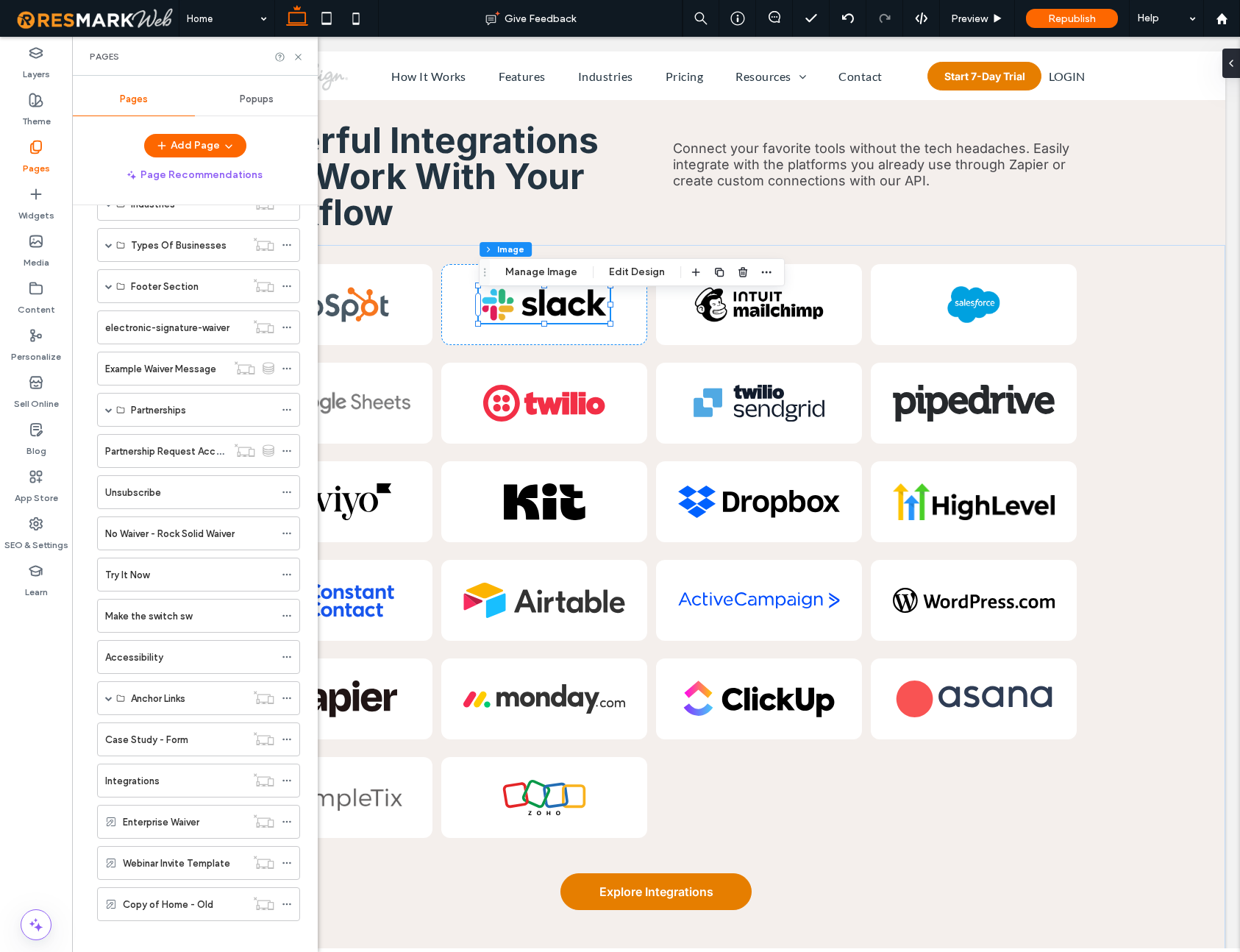
scroll to position [551, 0]
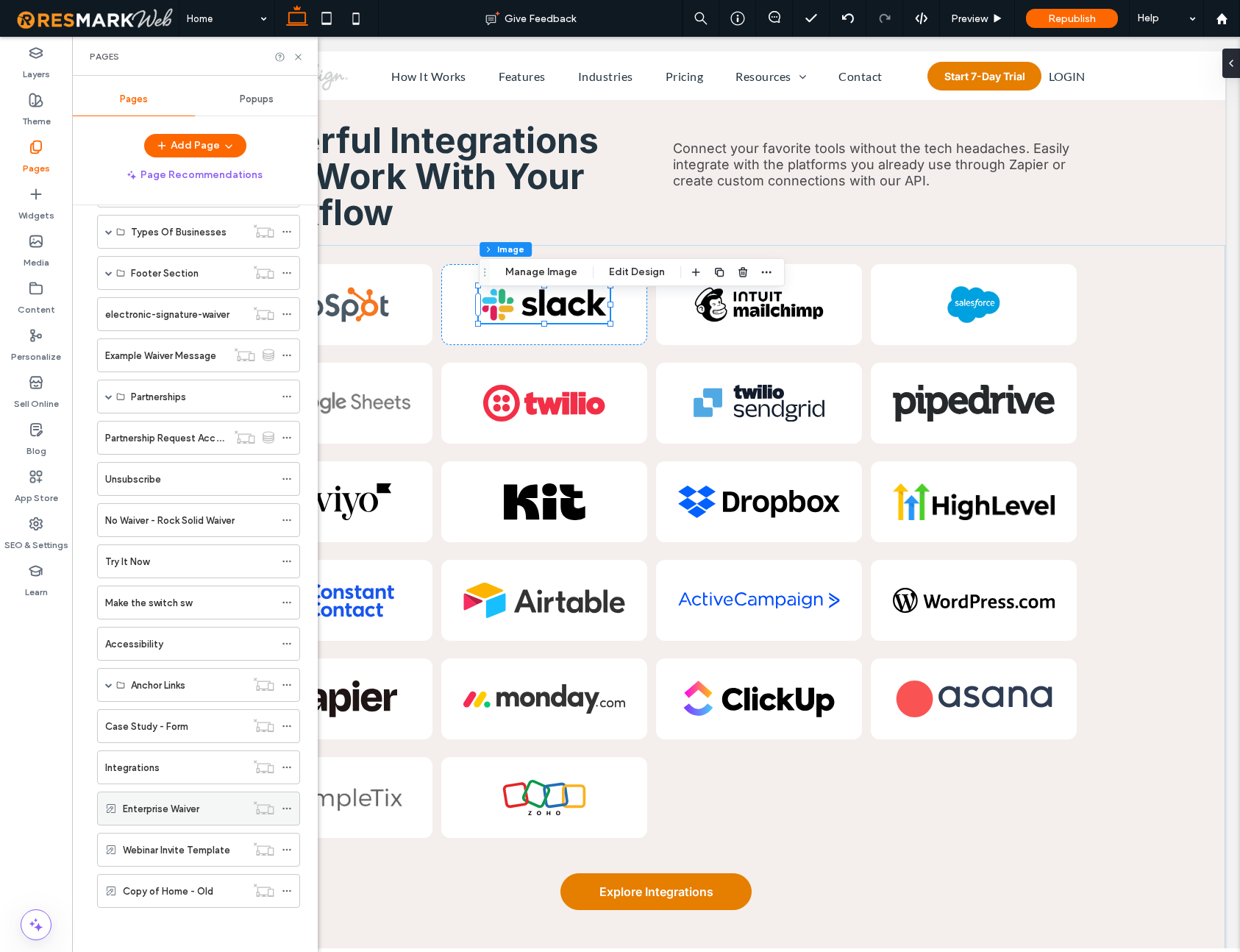
click at [174, 807] on label "Enterprise Waiver" at bounding box center [160, 809] width 76 height 26
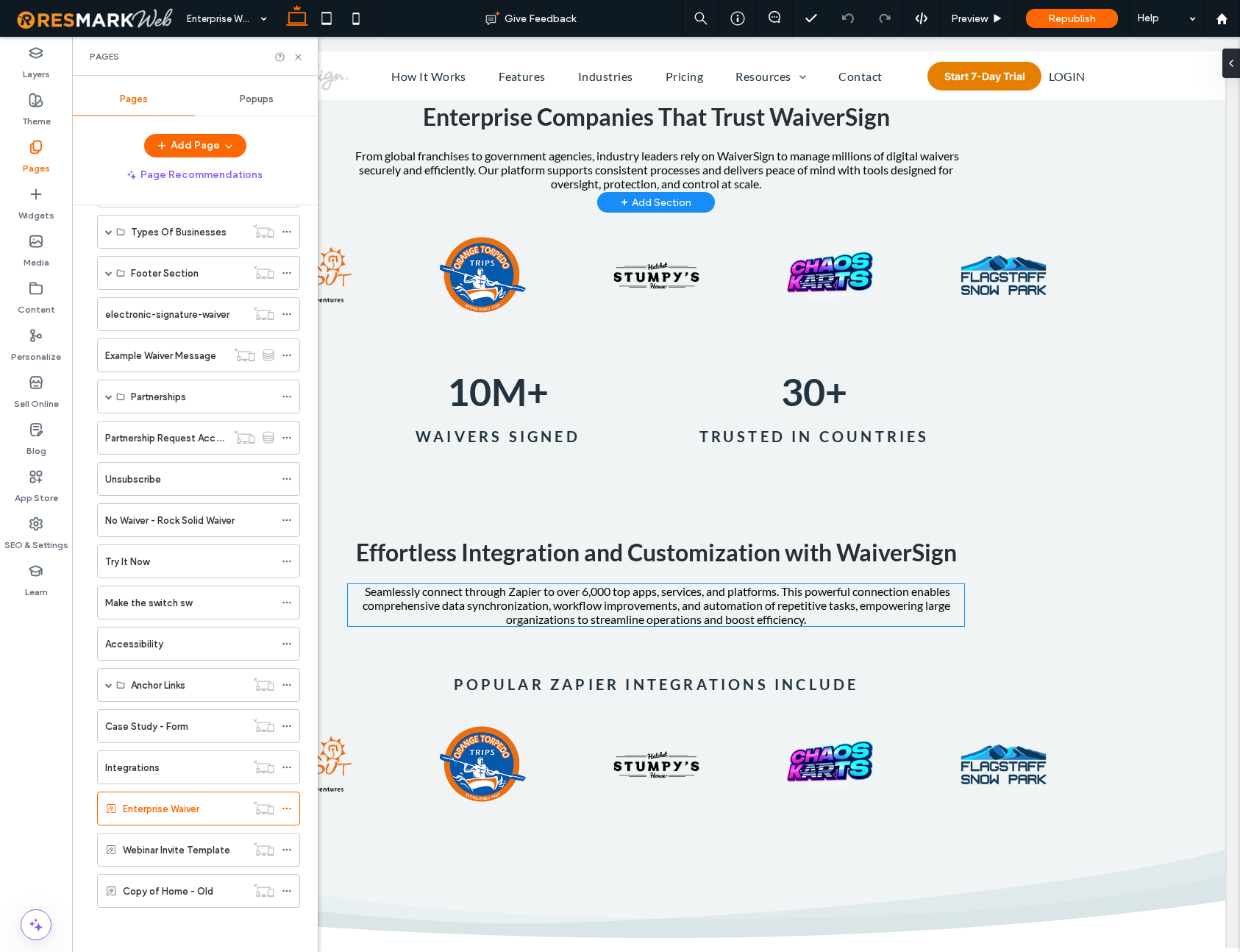
scroll to position [599, 0]
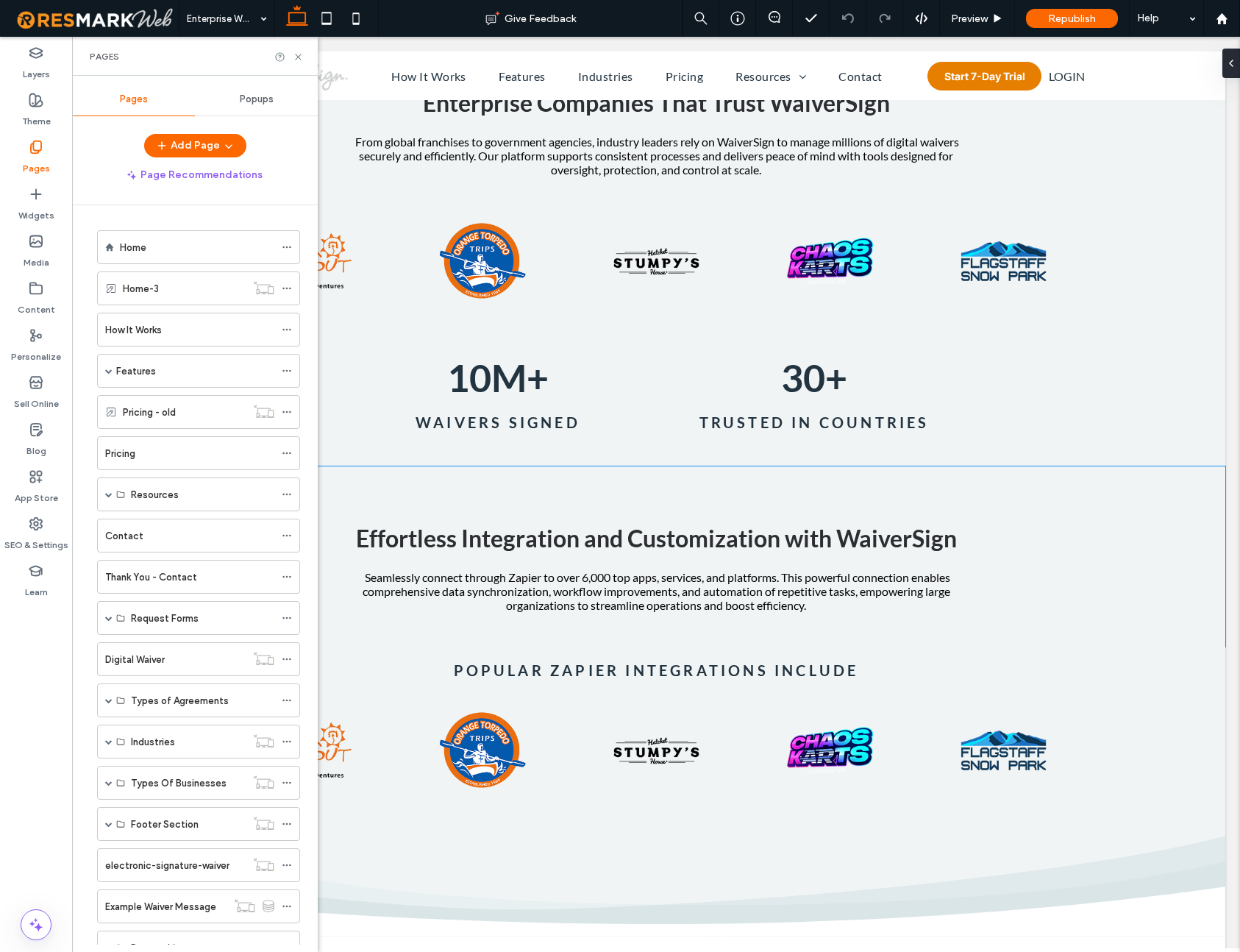
click at [385, 480] on div "Effortless Integration and Customization with WaiverSign Seamlessly connect thr…" at bounding box center [656, 556] width 883 height 180
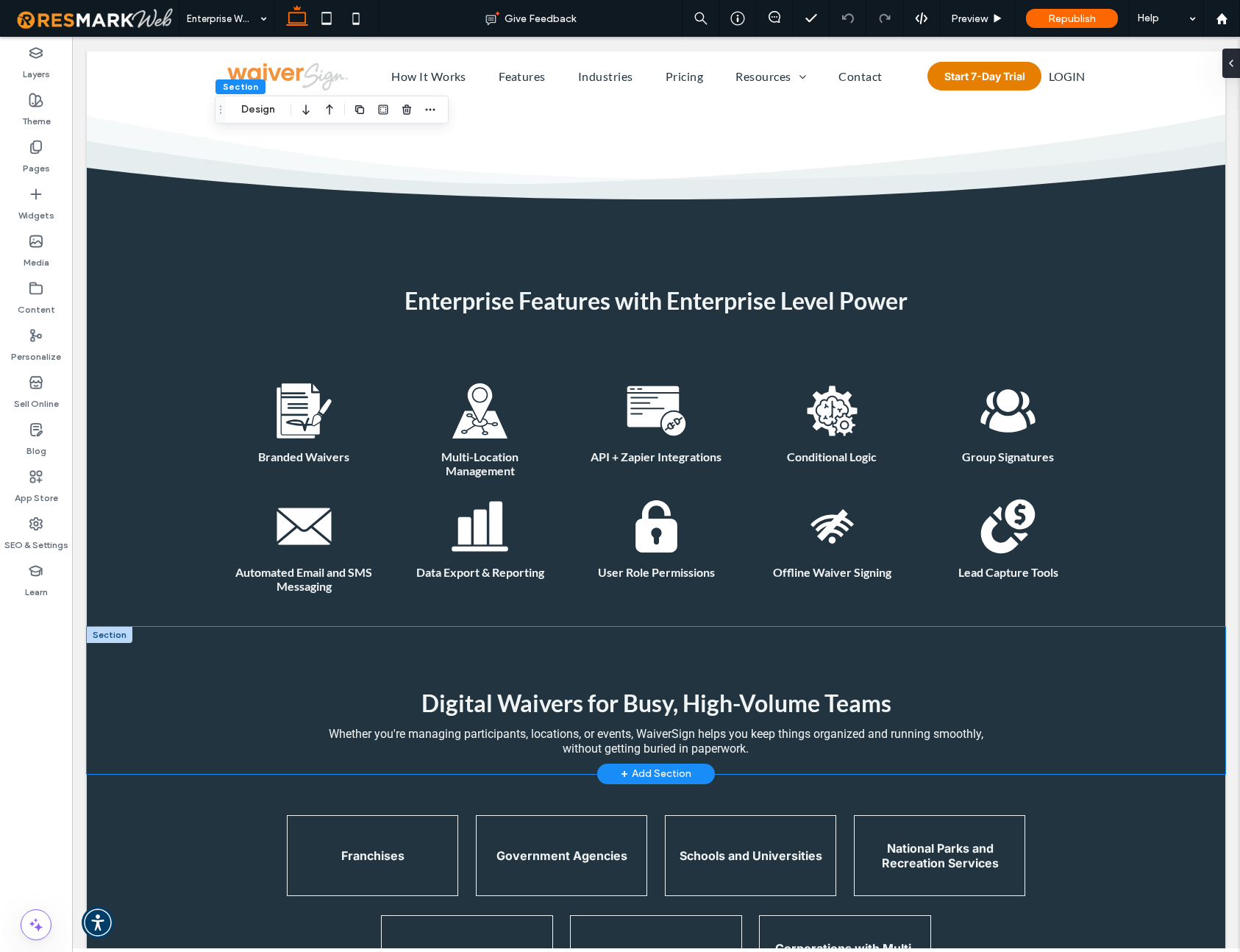
scroll to position [4572, 0]
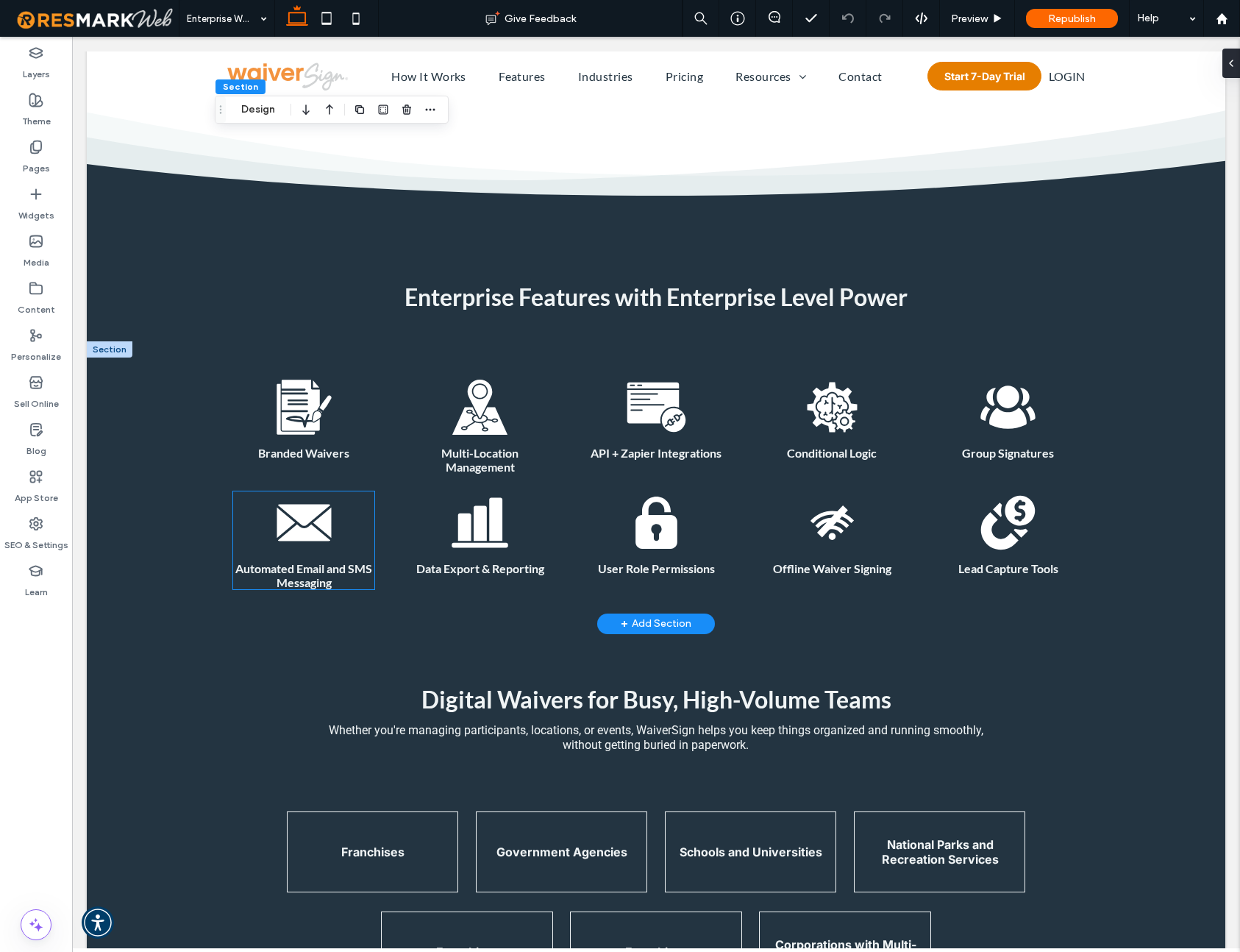
click at [333, 553] on icon "Black envelope icon on a white background." at bounding box center [304, 523] width 63 height 63
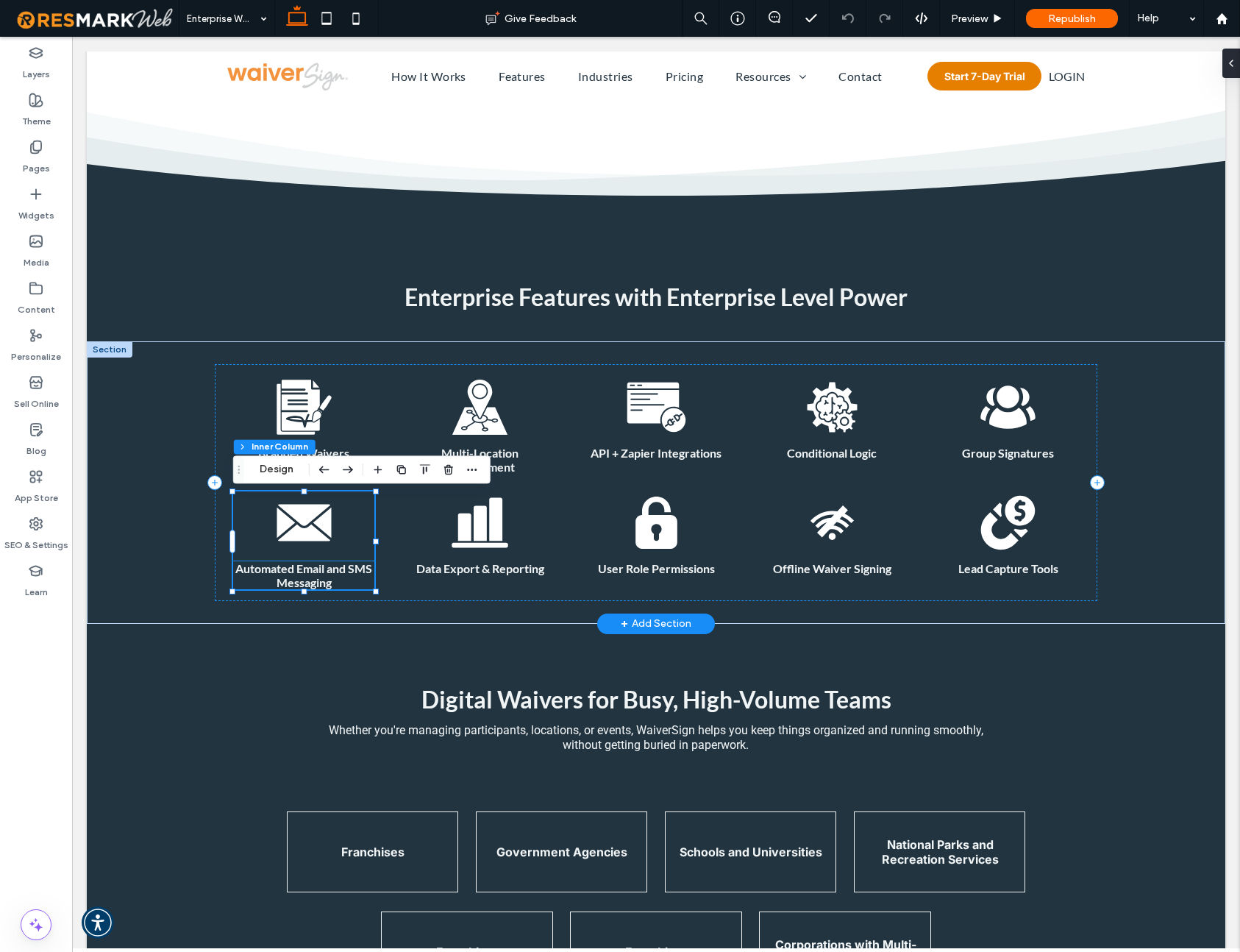
click at [303, 573] on strong "Automated Email and SMS Messaging" at bounding box center [303, 575] width 137 height 28
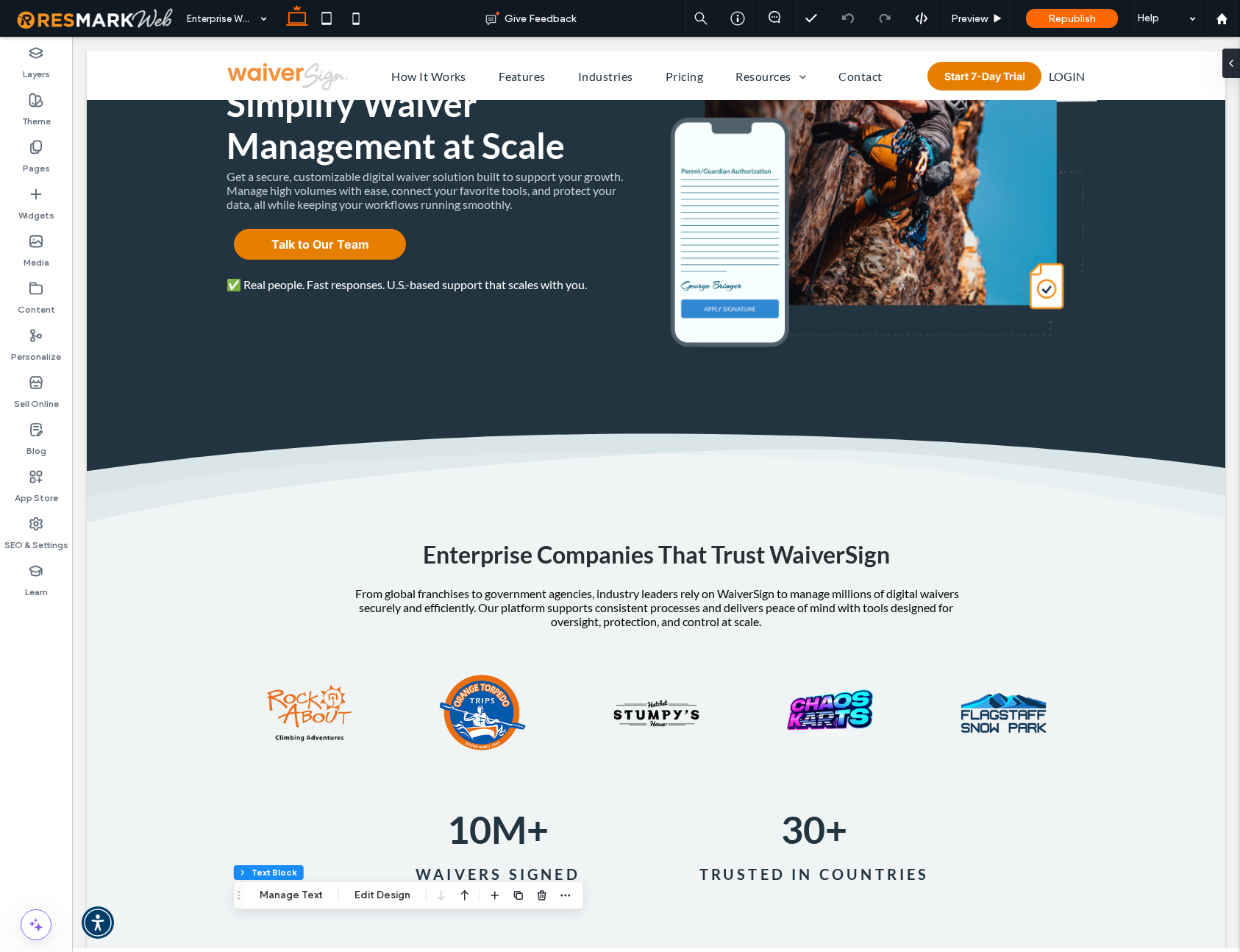
scroll to position [0, 0]
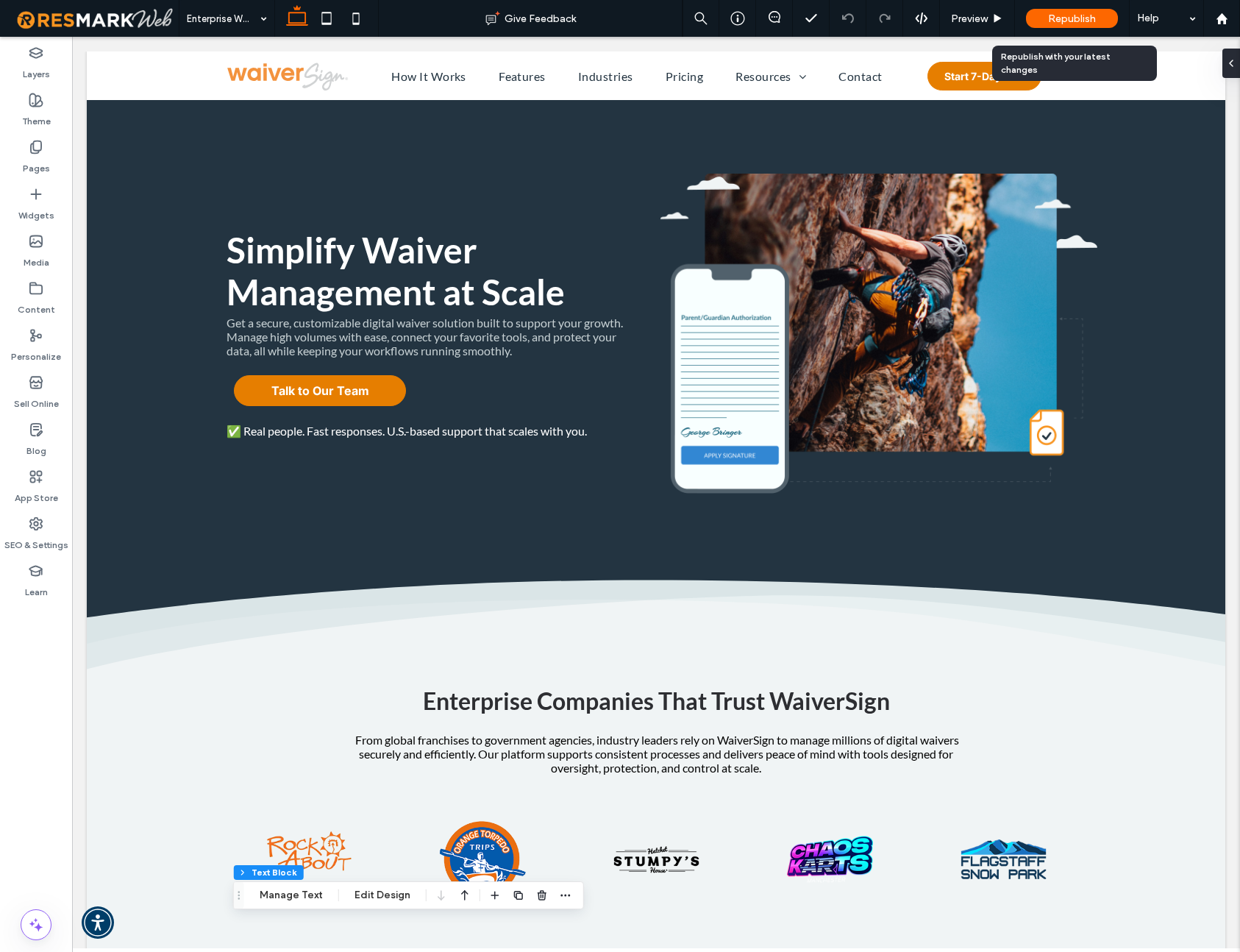
click at [1092, 16] on span "Republish" at bounding box center [1072, 19] width 48 height 13
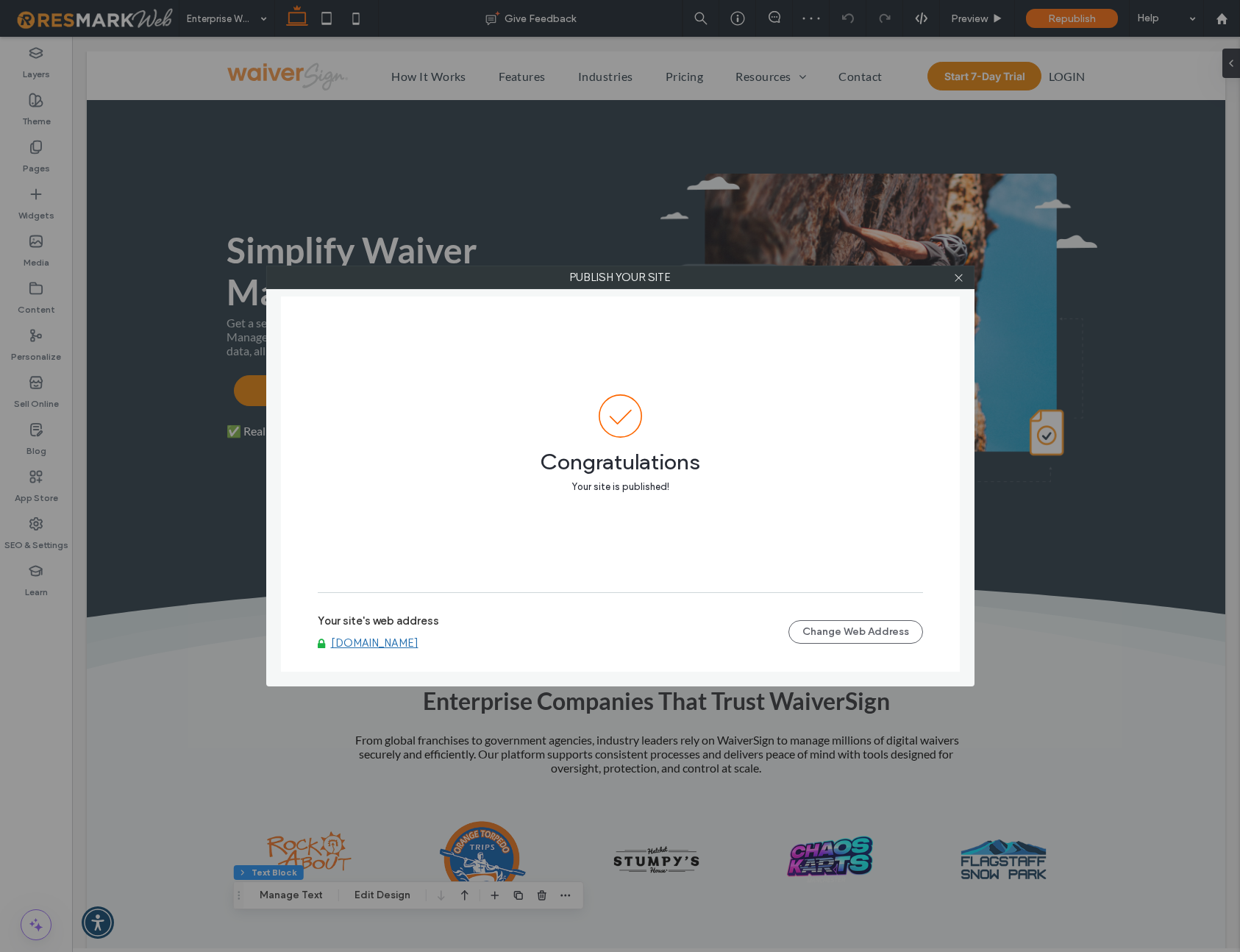
click at [407, 643] on link "[DOMAIN_NAME]" at bounding box center [375, 643] width 88 height 14
click at [957, 280] on icon at bounding box center [959, 278] width 11 height 11
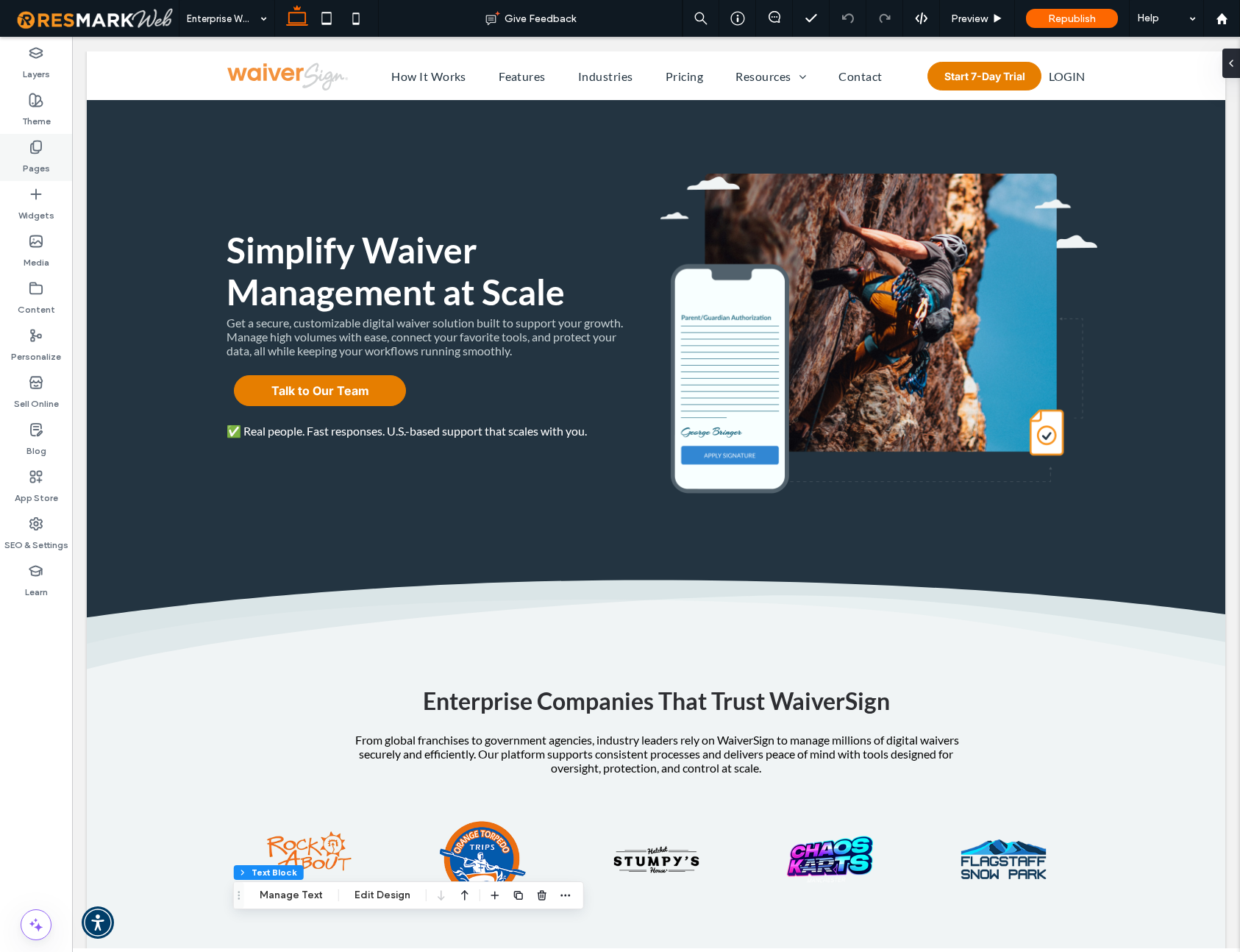
click at [38, 165] on label "Pages" at bounding box center [36, 164] width 27 height 20
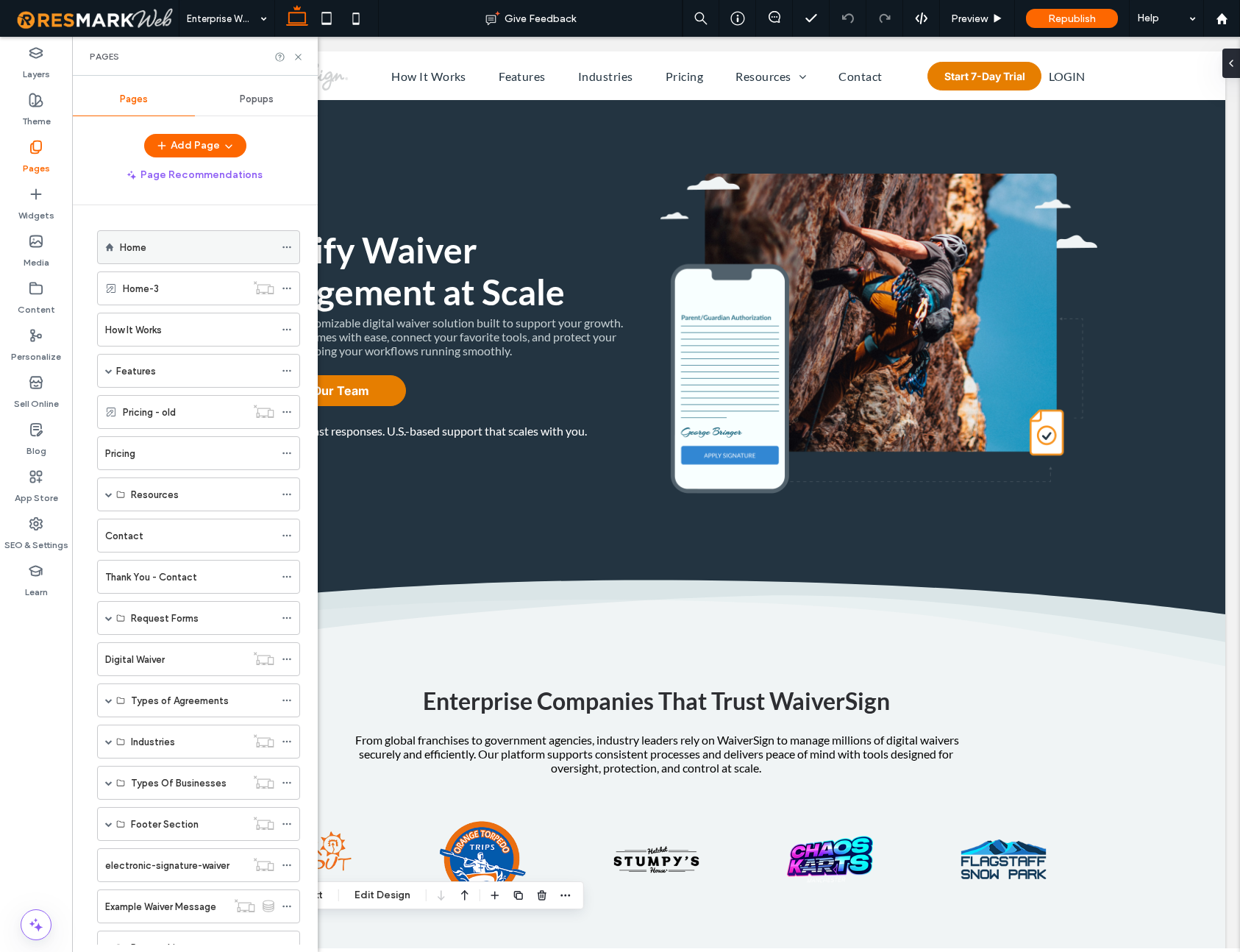
click at [133, 244] on label "Home" at bounding box center [132, 247] width 26 height 26
click at [299, 58] on use at bounding box center [298, 57] width 6 height 6
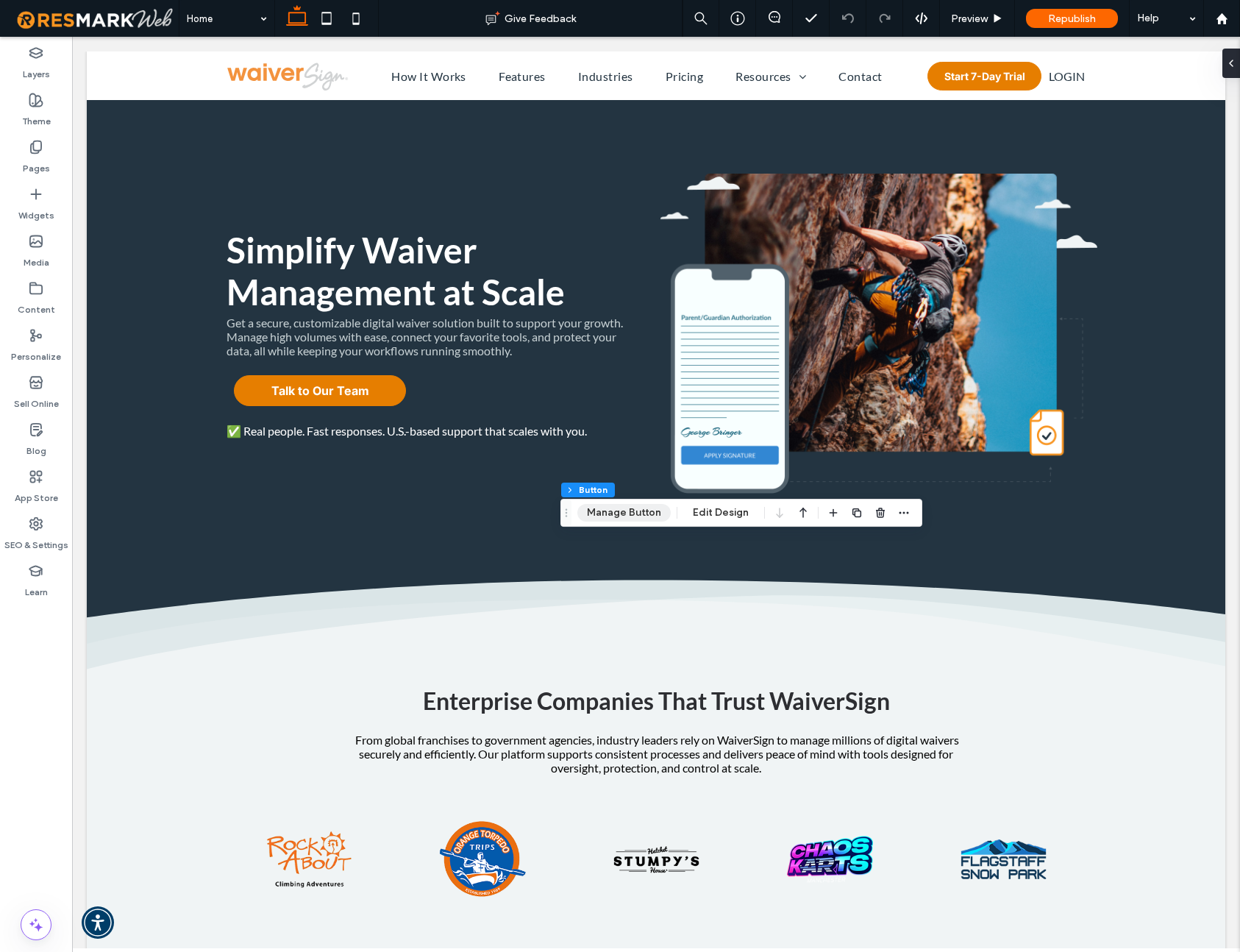
click at [629, 509] on button "Manage Button" at bounding box center [623, 512] width 93 height 17
